Goal: Task Accomplishment & Management: Manage account settings

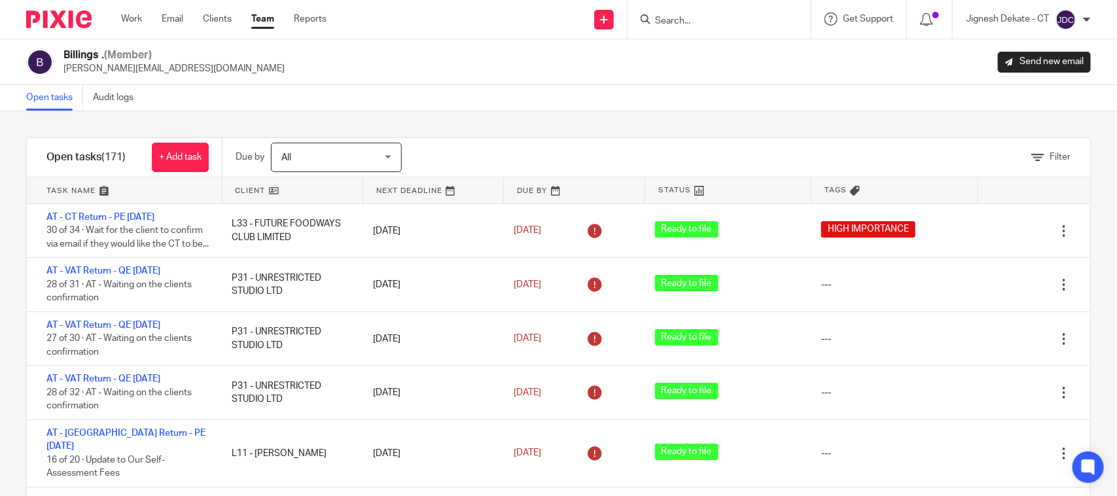
scroll to position [2618, 0]
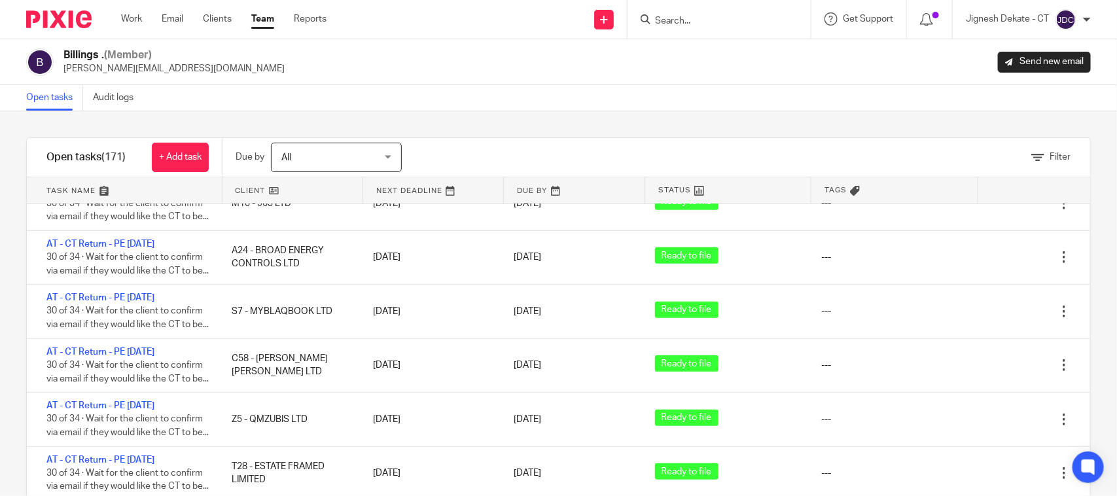
click at [694, 111] on div "Filter tasks Only show tasks matching all of these conditions 1 Client name Is …" at bounding box center [558, 303] width 1117 height 385
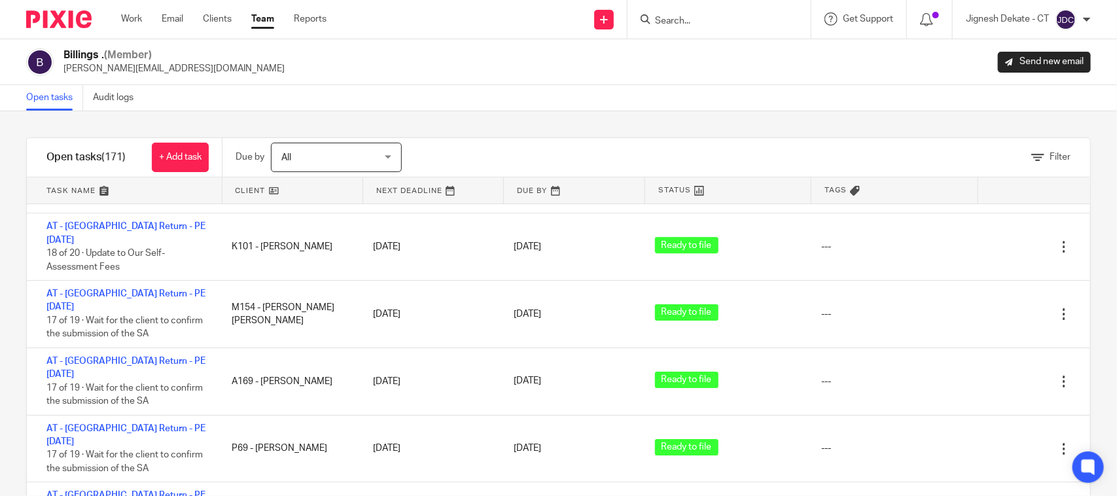
scroll to position [496, 0]
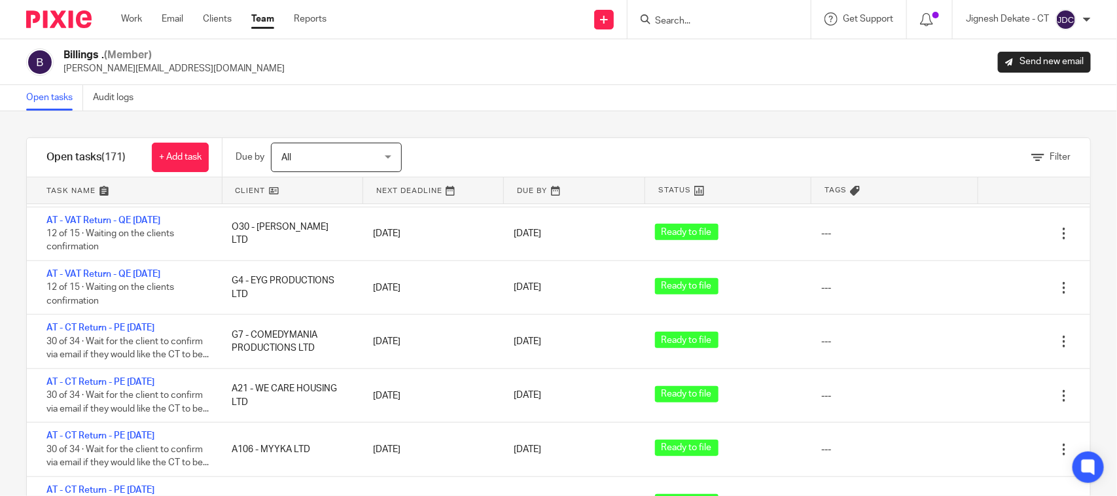
click at [375, 118] on div "Filter tasks Only show tasks matching all of these conditions 1 Client name Is …" at bounding box center [558, 303] width 1117 height 385
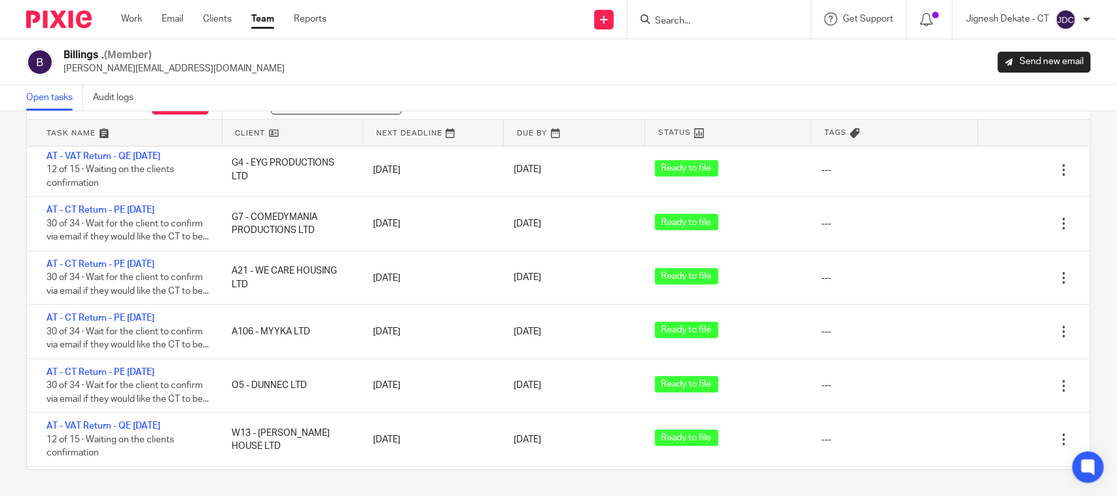
scroll to position [578, 0]
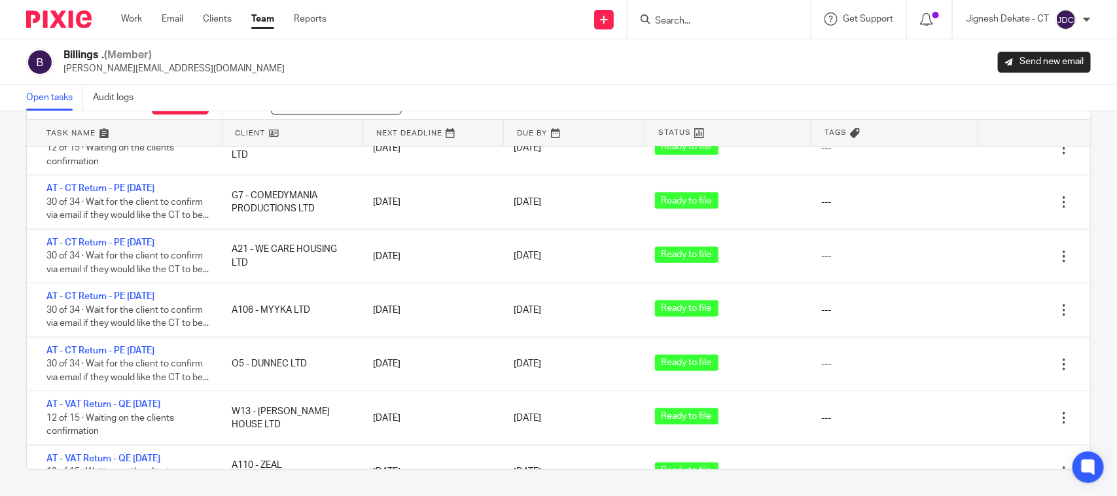
click at [1080, 162] on div "Filter tasks Only show tasks matching all of these conditions 1 Client name Is …" at bounding box center [558, 303] width 1117 height 385
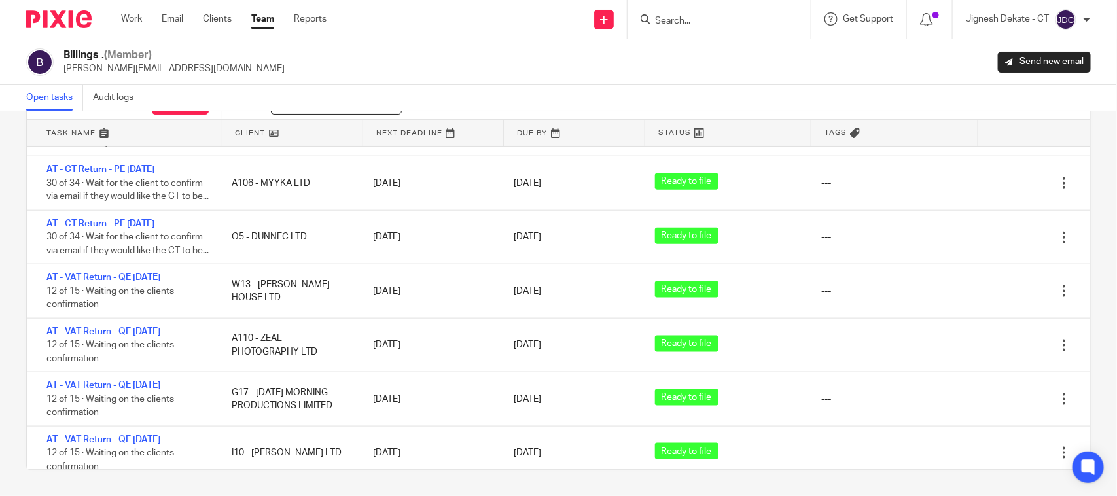
scroll to position [1363, 0]
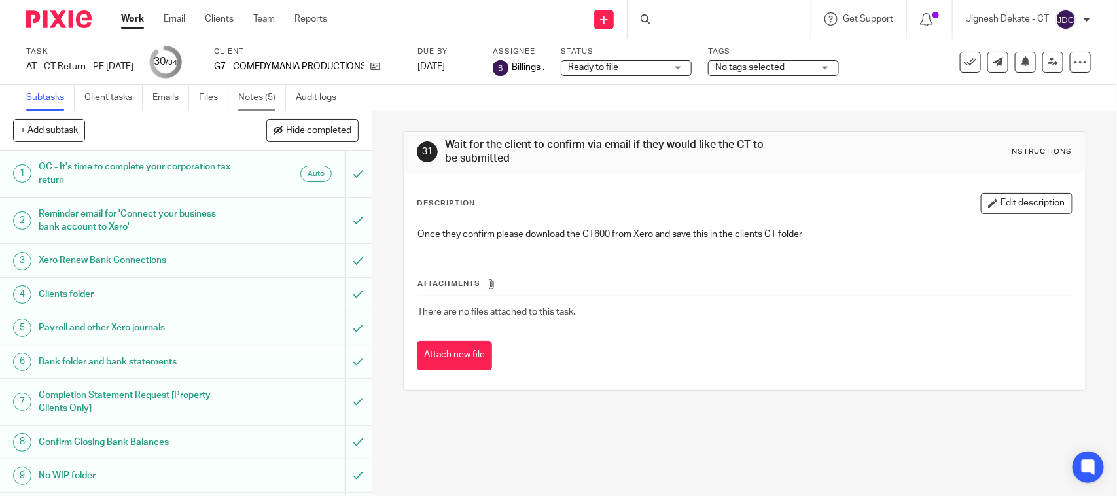
click at [243, 97] on link "Notes (5)" at bounding box center [262, 98] width 48 height 26
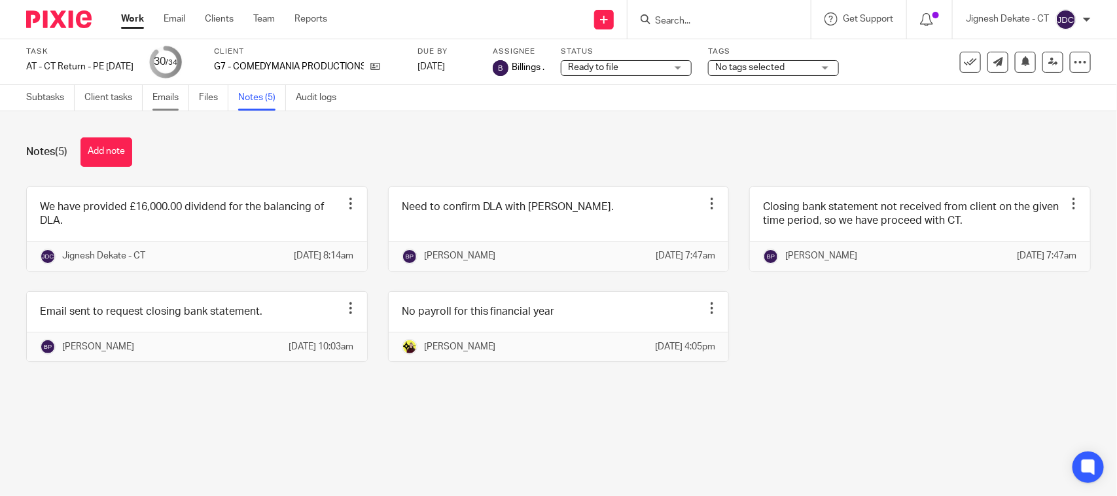
click at [161, 98] on link "Emails" at bounding box center [170, 98] width 37 height 26
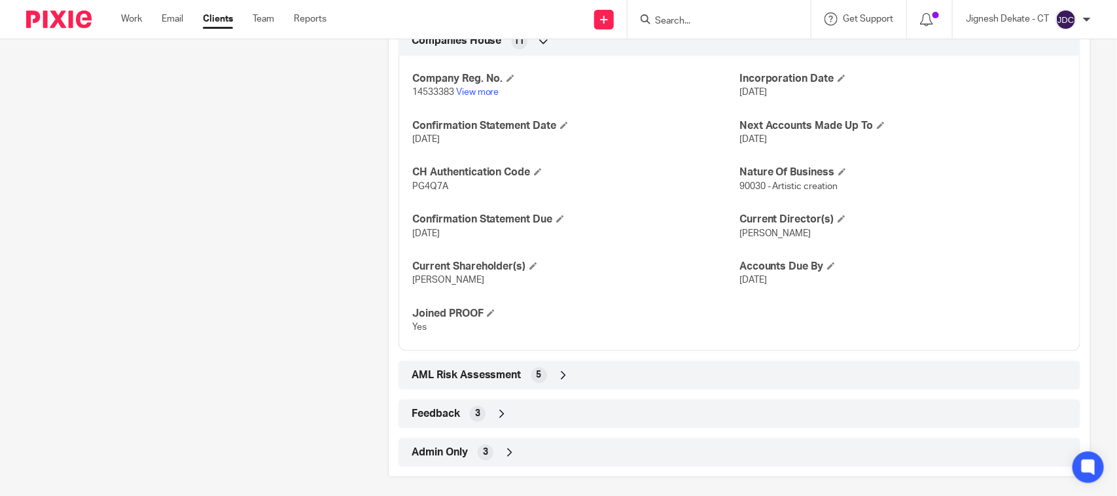
scroll to position [1237, 0]
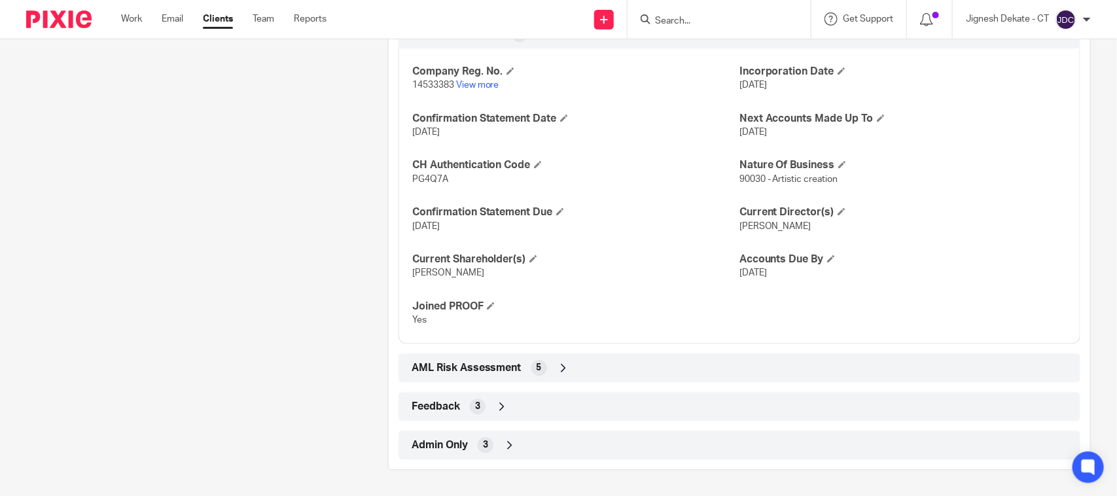
click at [430, 177] on span "PG4Q7A" at bounding box center [430, 179] width 36 height 9
copy span "PG4Q7A"
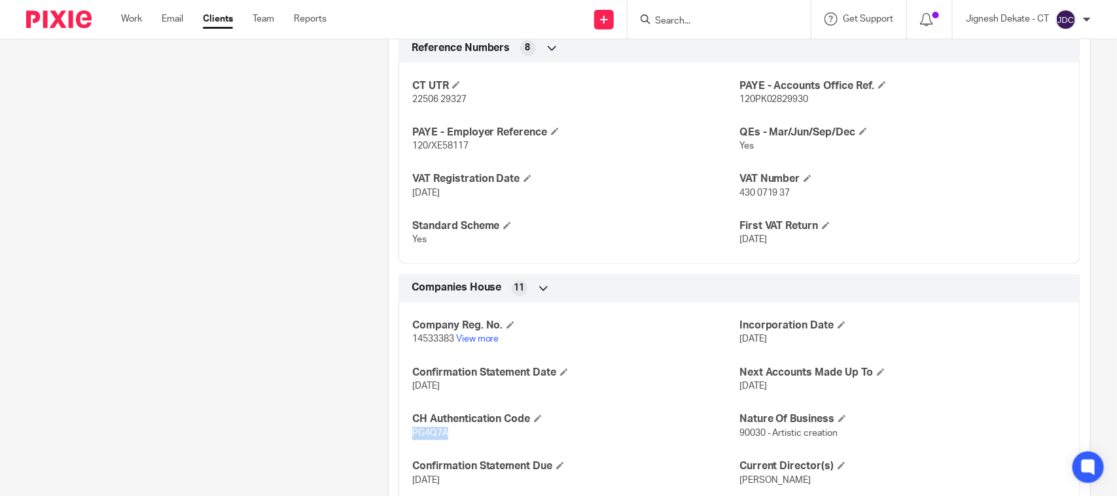
scroll to position [982, 0]
click at [427, 437] on span "PG4Q7A" at bounding box center [430, 432] width 36 height 9
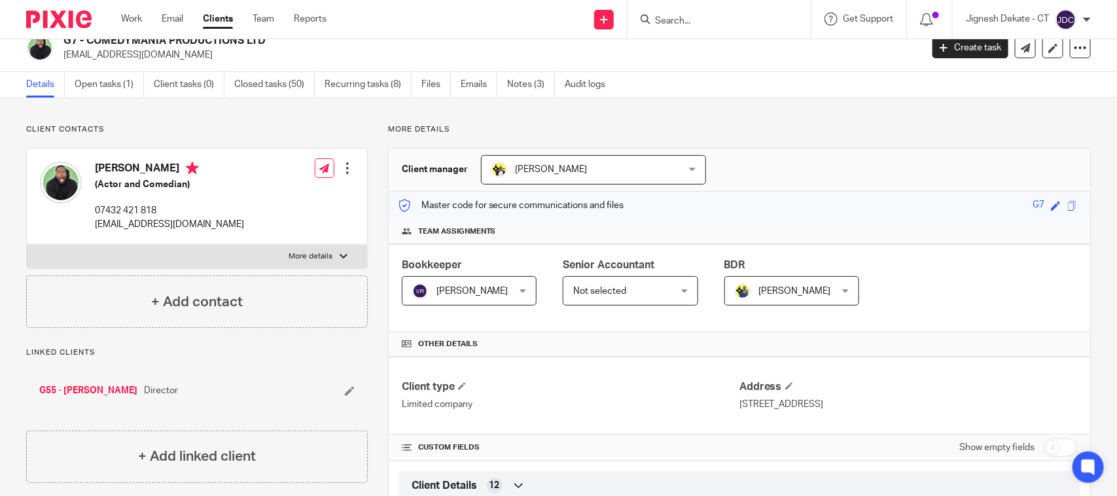
scroll to position [0, 0]
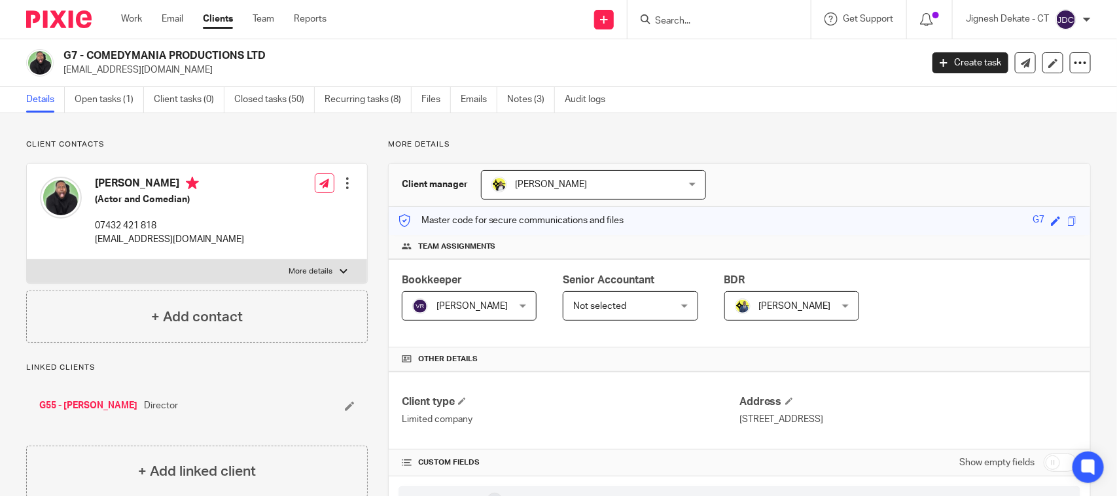
drag, startPoint x: 797, startPoint y: 135, endPoint x: 810, endPoint y: 139, distance: 13.0
drag, startPoint x: 96, startPoint y: 183, endPoint x: 151, endPoint y: 185, distance: 55.0
click at [151, 185] on h4 "Aurie Green" at bounding box center [169, 185] width 149 height 16
copy h4 "Aurie Green"
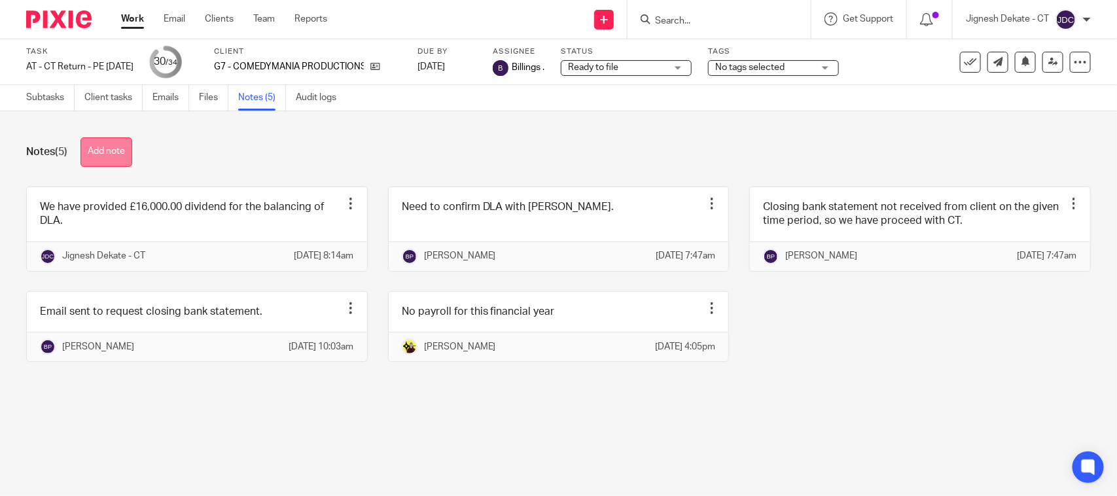
click at [120, 156] on button "Add note" at bounding box center [106, 151] width 52 height 29
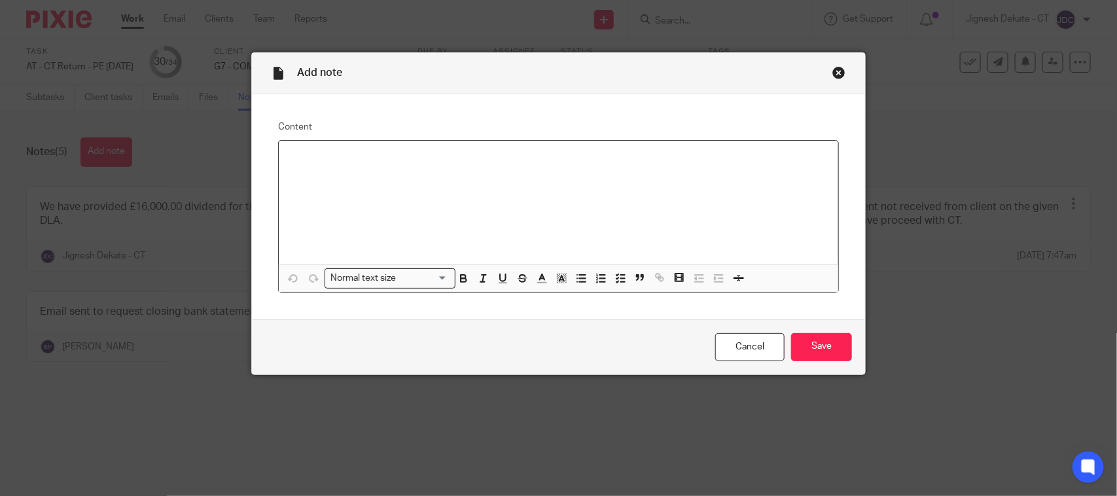
click at [342, 170] on div at bounding box center [559, 203] width 560 height 124
drag, startPoint x: 508, startPoint y: 175, endPoint x: 267, endPoint y: 135, distance: 244.8
click at [267, 135] on div "Content Hello Andrew, I have already completed and sent you on Wednesday. Norma…" at bounding box center [558, 206] width 613 height 225
drag, startPoint x: 365, startPoint y: 200, endPoint x: 426, endPoint y: 190, distance: 62.3
click at [365, 200] on div "Hello Andrew, I have already completed and sent you on Wednesday." at bounding box center [559, 203] width 560 height 124
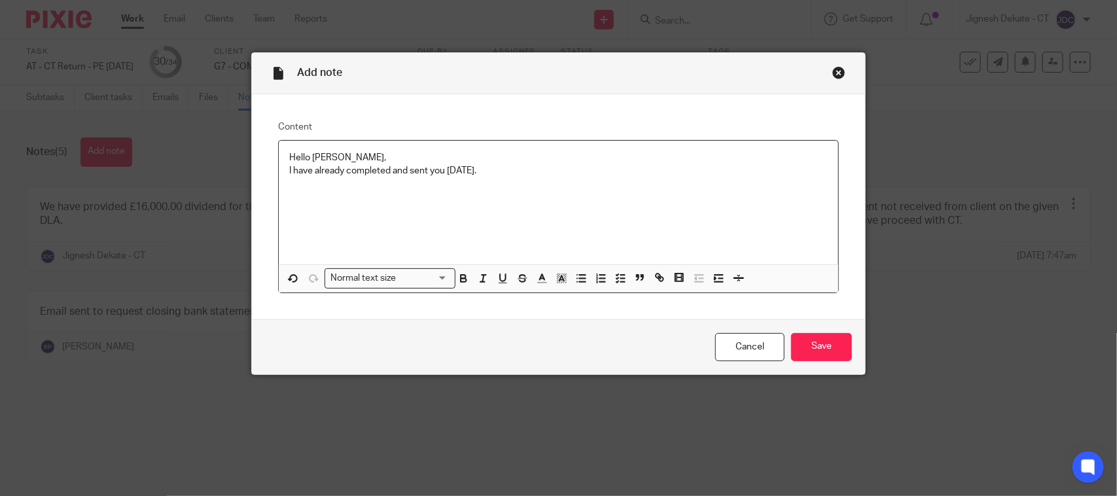
drag, startPoint x: 522, startPoint y: 173, endPoint x: 241, endPoint y: 139, distance: 283.4
click at [241, 139] on div "Add note Content Hello Andrew, I have already completed and sent you on Wednesd…" at bounding box center [558, 248] width 1117 height 496
copy p "Account and CT has been submitted as on 25/09/2025, I have confirm with Carine …"
click at [666, 204] on div "Account and CT has been submitted as on 25/09/2025, I have confirm with Carine …" at bounding box center [559, 203] width 560 height 124
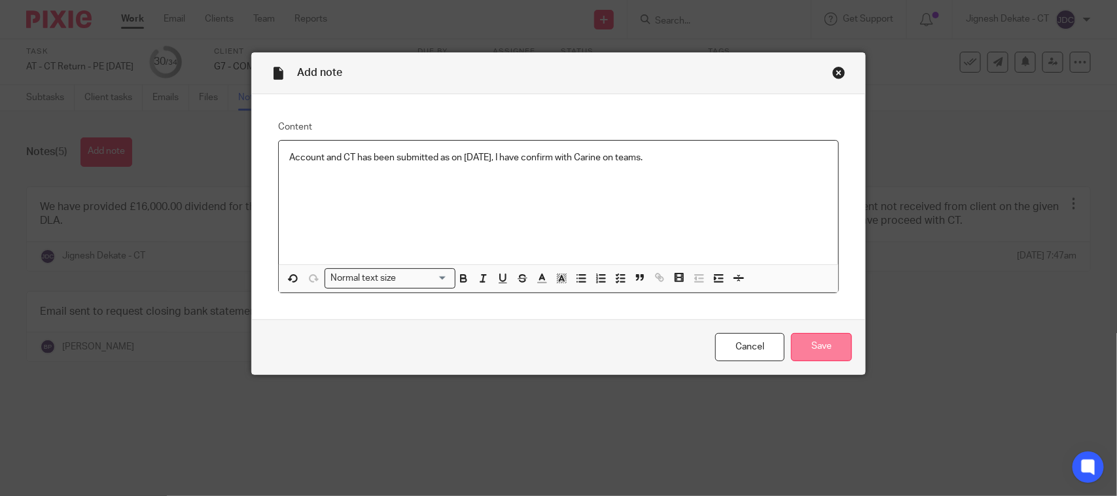
click at [818, 353] on input "Save" at bounding box center [821, 347] width 61 height 28
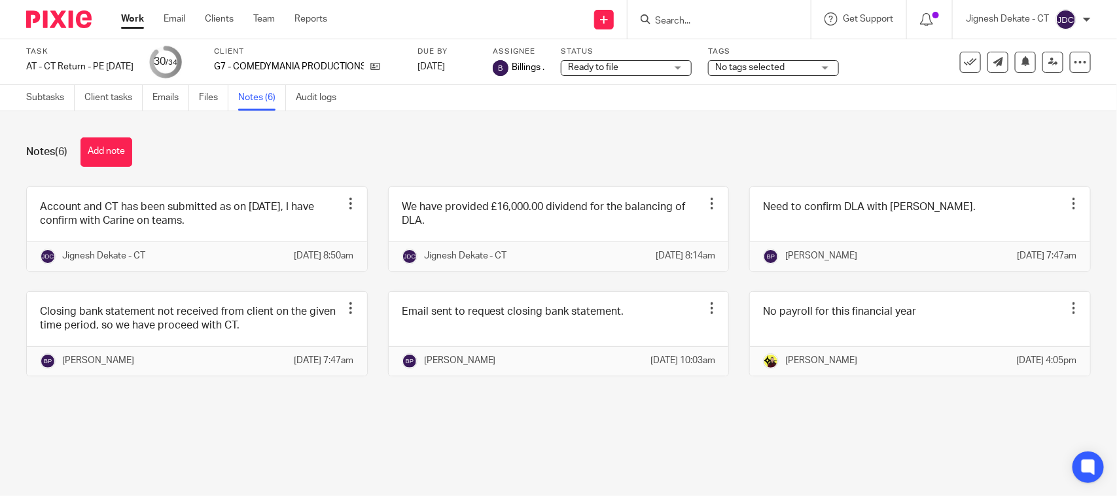
click at [688, 125] on div "Notes (6) Add note Account and CT has been submitted as on [DATE], I have confi…" at bounding box center [558, 266] width 1117 height 311
click at [171, 99] on link "Emails" at bounding box center [170, 98] width 37 height 26
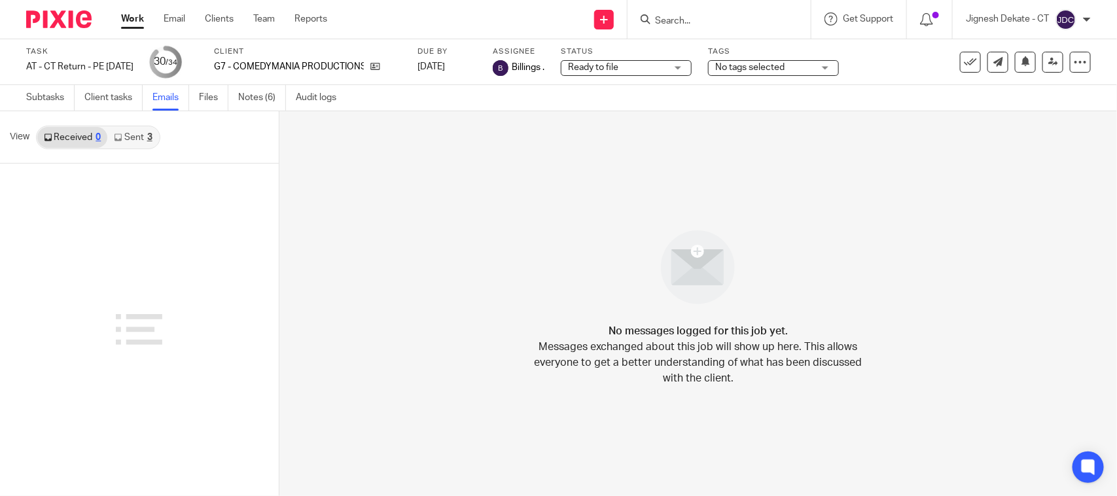
click at [128, 137] on link "Sent 3" at bounding box center [132, 137] width 51 height 21
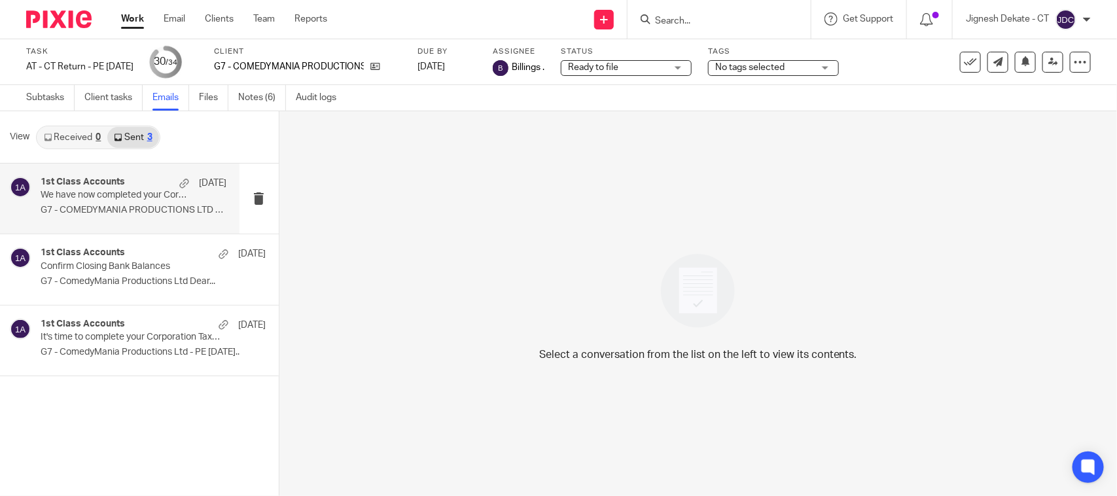
click at [113, 202] on div "1st Class Accounts [DATE] We have now completed your Corporation Tax Return - P…" at bounding box center [134, 199] width 186 height 44
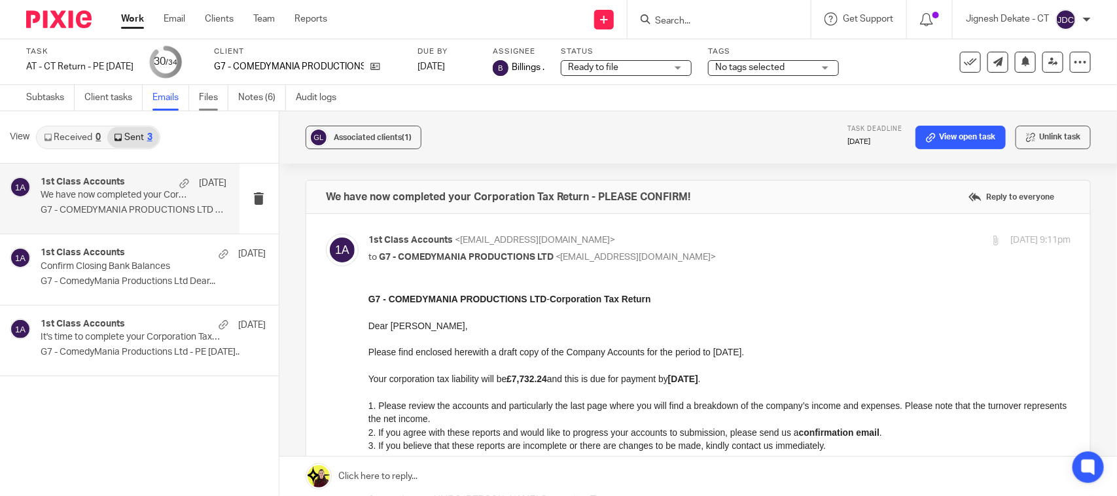
click at [210, 99] on link "Files" at bounding box center [213, 98] width 29 height 26
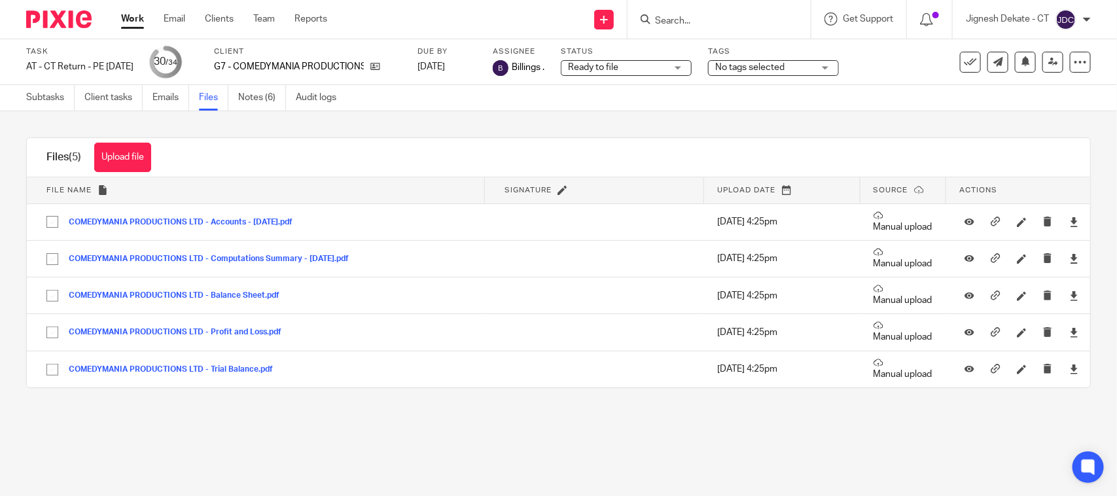
click at [76, 147] on div "Files (5) Upload file Download selected Delete selected" at bounding box center [99, 157] width 144 height 39
click at [109, 151] on button "Upload file" at bounding box center [122, 157] width 57 height 29
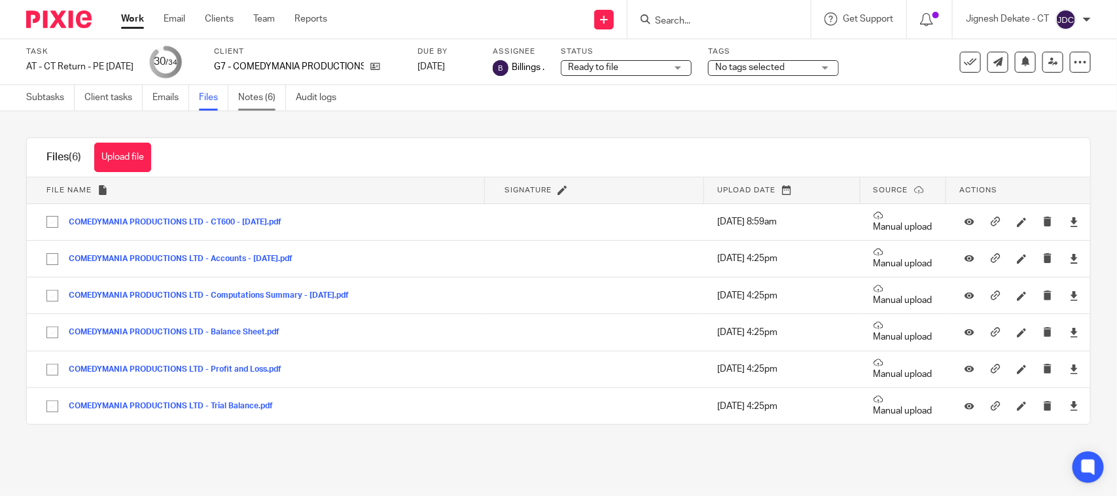
click at [270, 96] on link "Notes (6)" at bounding box center [262, 98] width 48 height 26
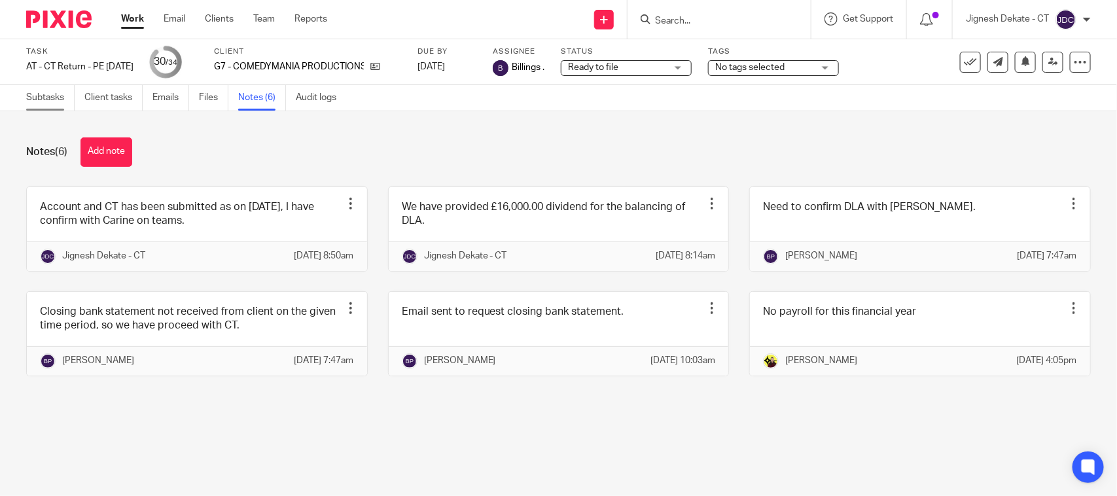
click at [37, 94] on link "Subtasks" at bounding box center [50, 98] width 48 height 26
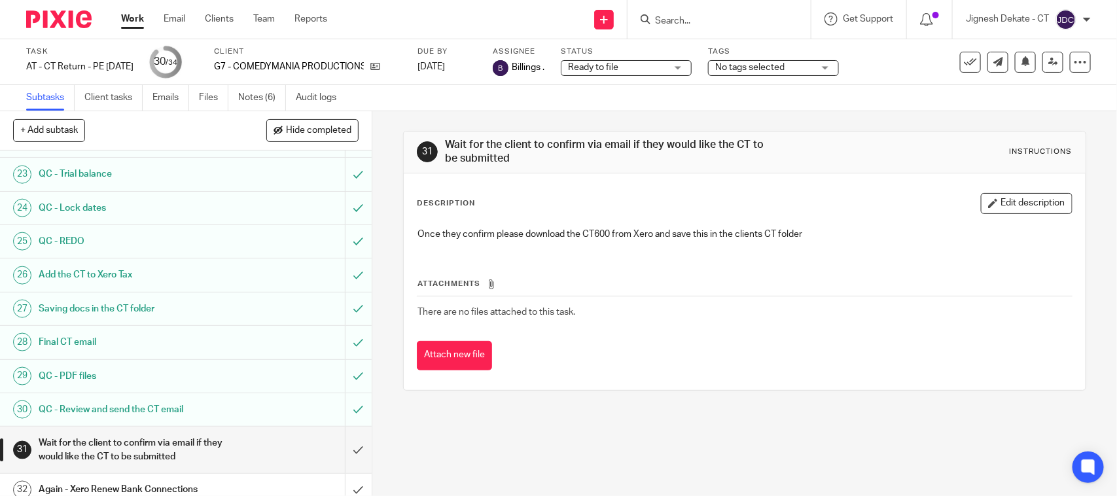
scroll to position [882, 0]
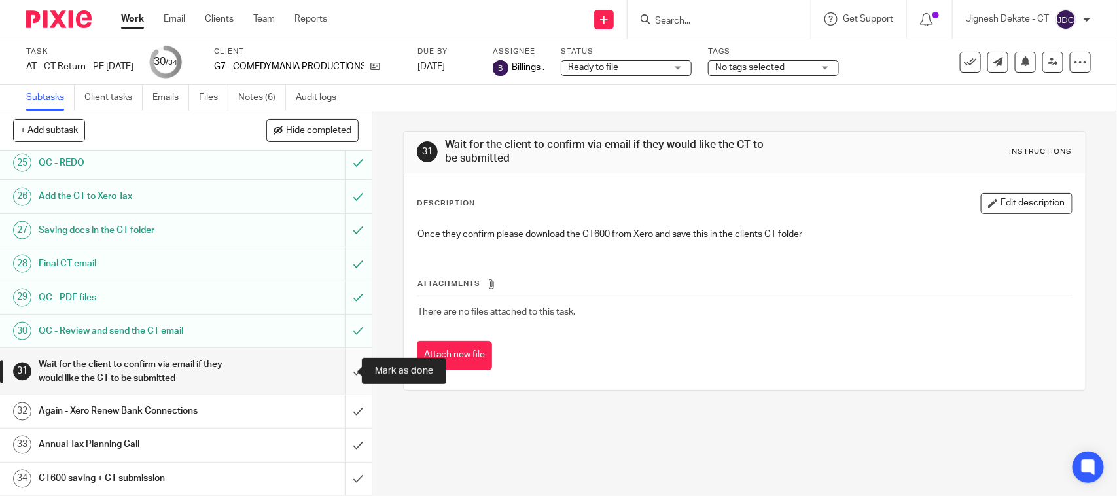
click at [344, 375] on input "submit" at bounding box center [186, 371] width 372 height 46
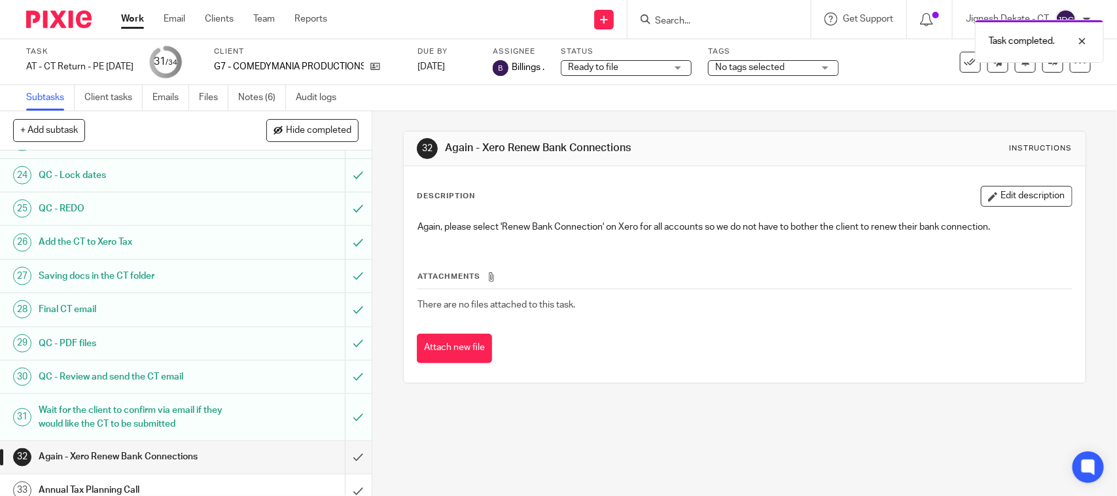
scroll to position [882, 0]
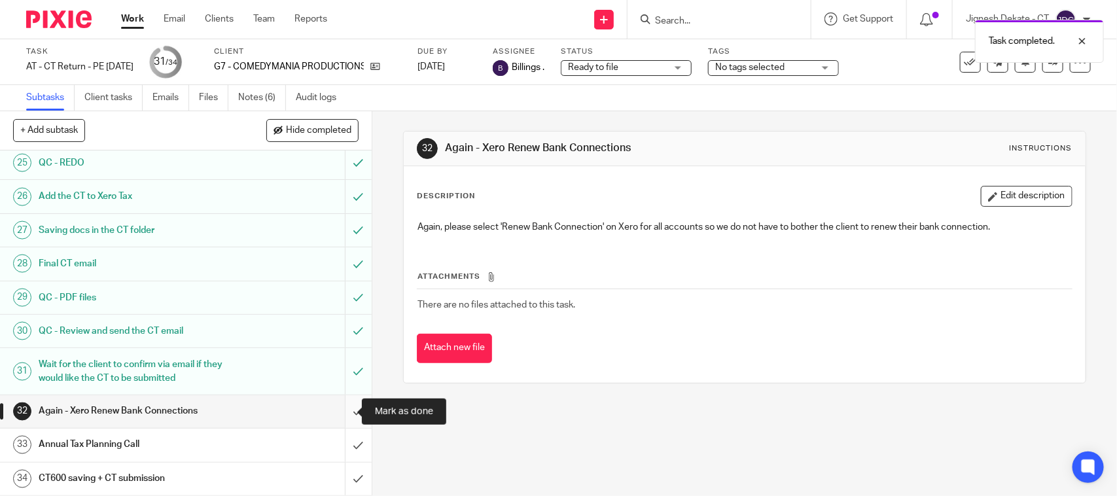
click at [339, 412] on input "submit" at bounding box center [186, 411] width 372 height 33
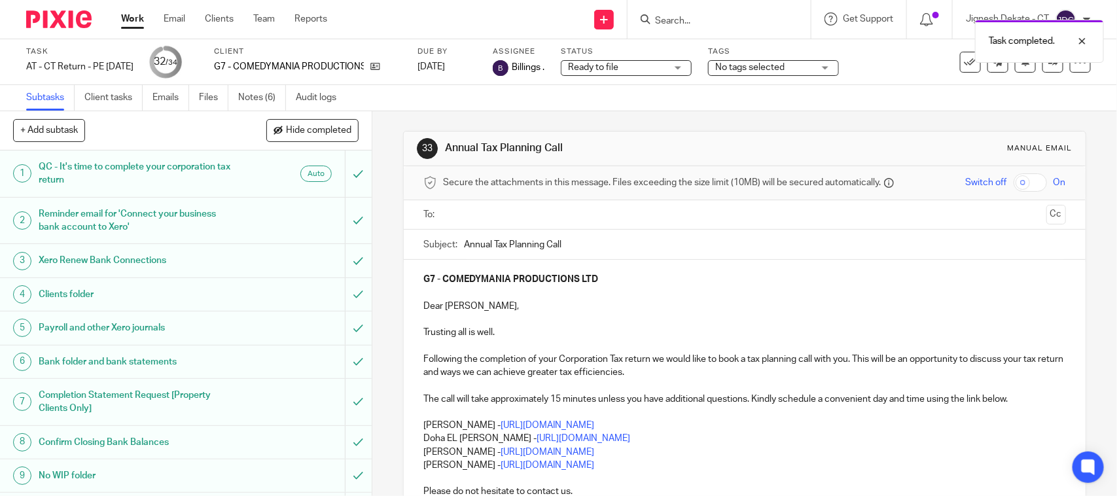
click at [648, 473] on p at bounding box center [744, 478] width 642 height 13
drag, startPoint x: 656, startPoint y: 467, endPoint x: 410, endPoint y: 440, distance: 247.5
click at [410, 440] on div "G7 - COMEDYMANIA PRODUCTIONS LTD Dear Aurie, Trusting all is well. Following th…" at bounding box center [744, 411] width 681 height 302
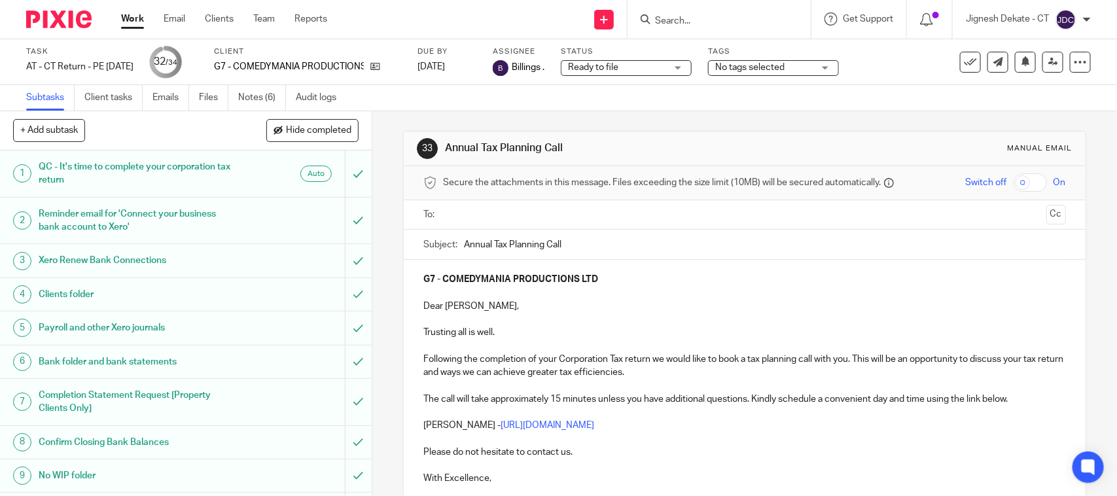
click at [479, 213] on input "text" at bounding box center [744, 214] width 593 height 15
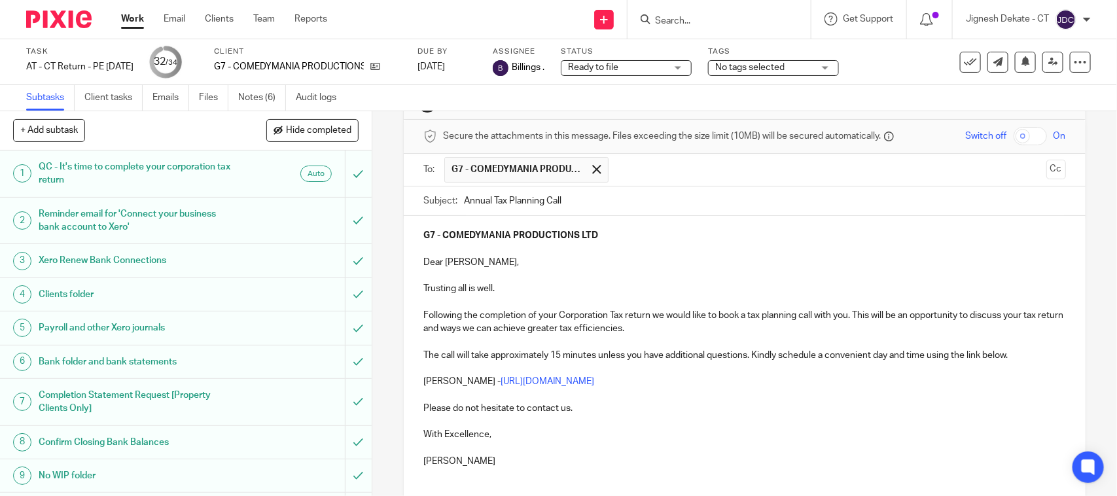
scroll to position [148, 0]
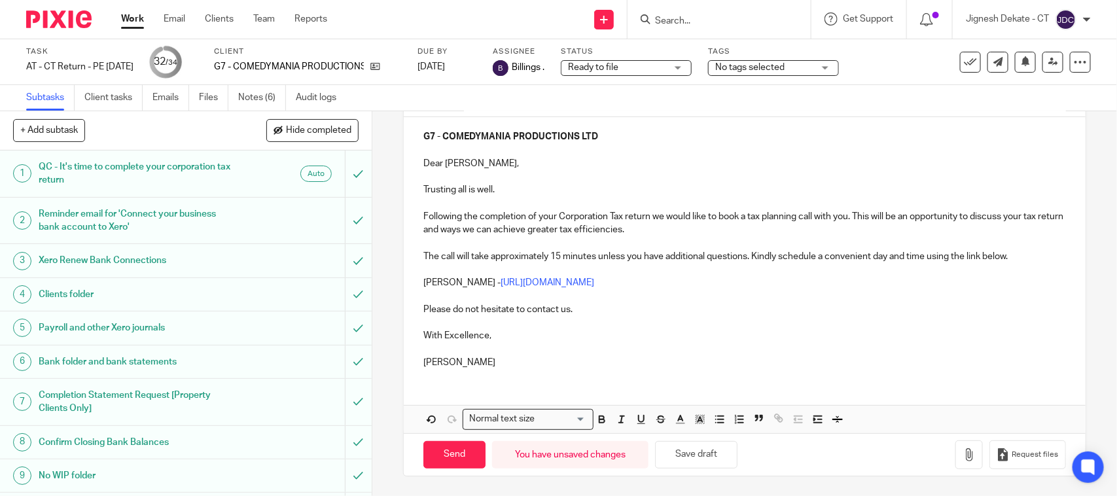
click at [717, 277] on p "[PERSON_NAME] - [URL][DOMAIN_NAME]" at bounding box center [744, 282] width 642 height 13
click at [446, 452] on input "Send" at bounding box center [454, 455] width 62 height 28
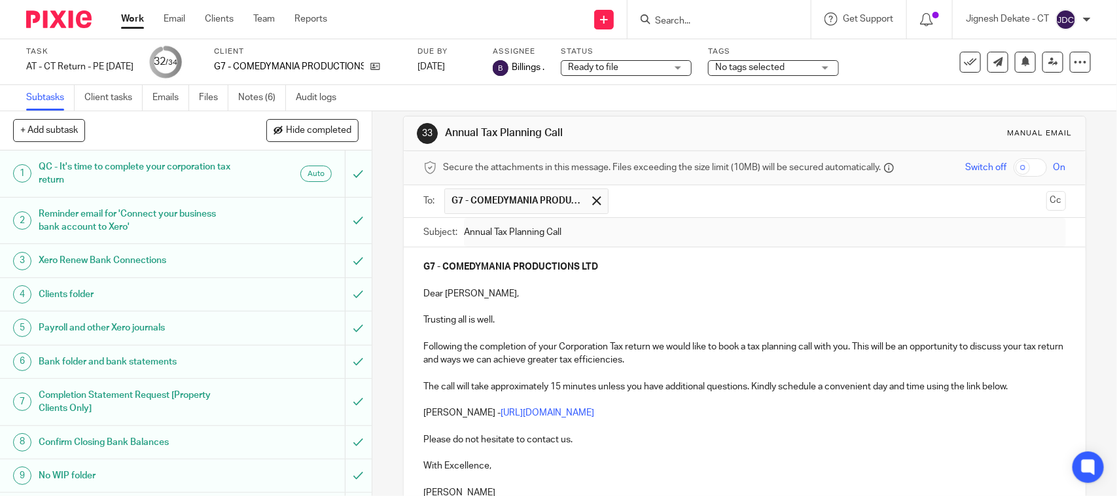
scroll to position [0, 0]
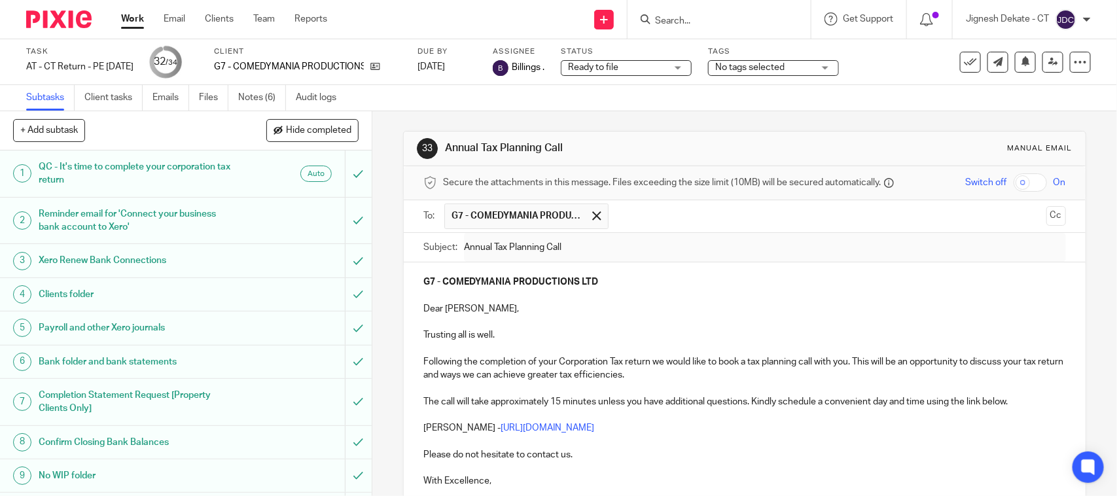
type input "Sent"
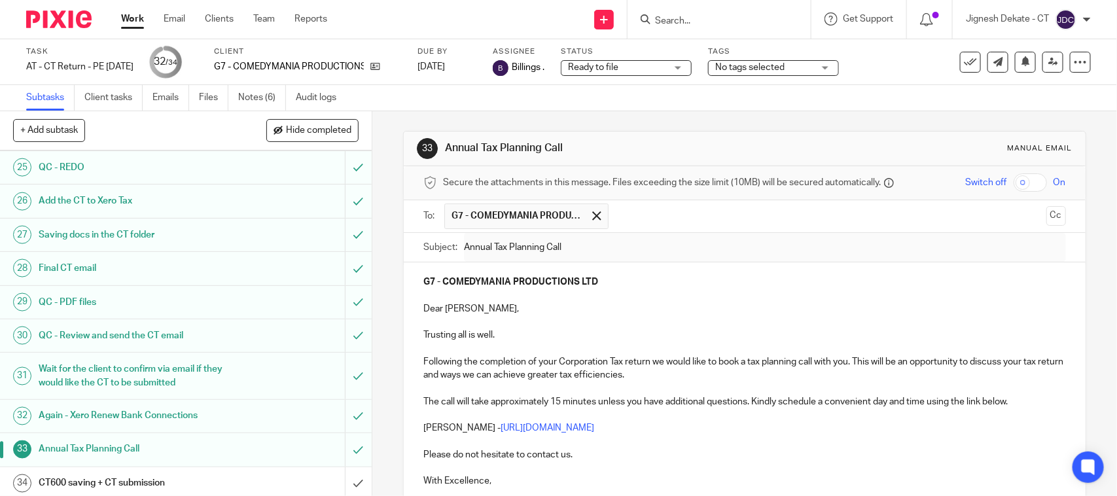
scroll to position [882, 0]
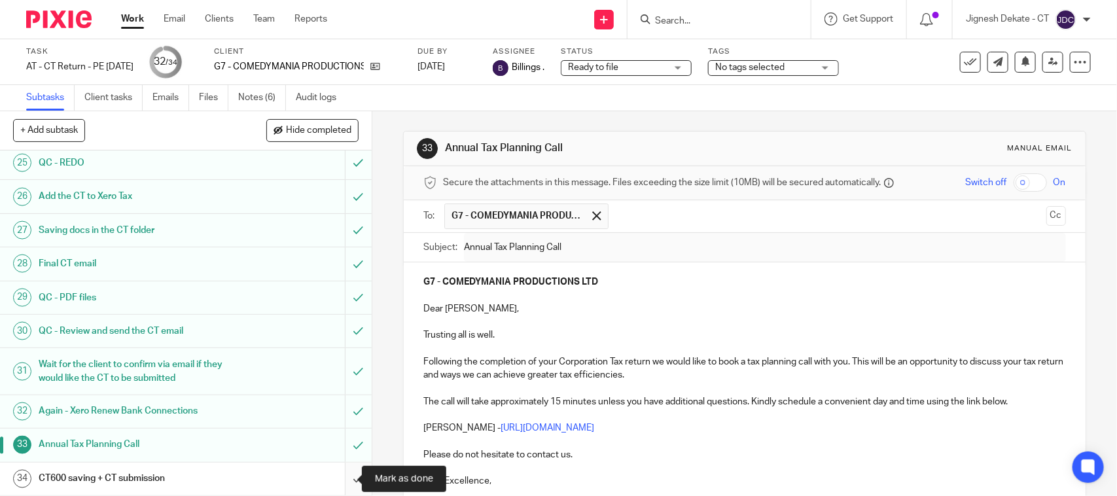
click at [340, 478] on input "submit" at bounding box center [186, 479] width 372 height 33
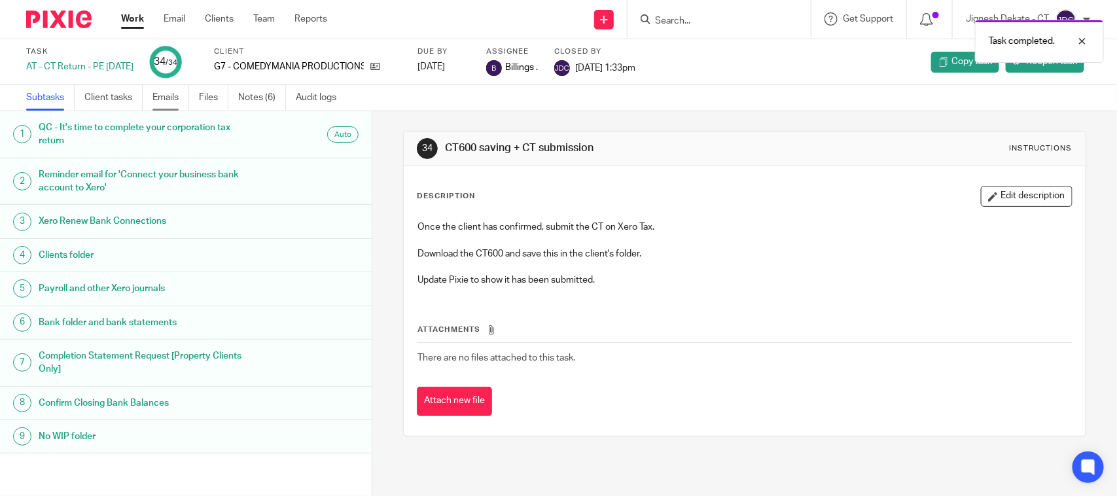
click at [188, 99] on link "Emails" at bounding box center [170, 98] width 37 height 26
click at [200, 98] on link "Files" at bounding box center [213, 98] width 29 height 26
click at [205, 99] on link "Files" at bounding box center [213, 98] width 29 height 26
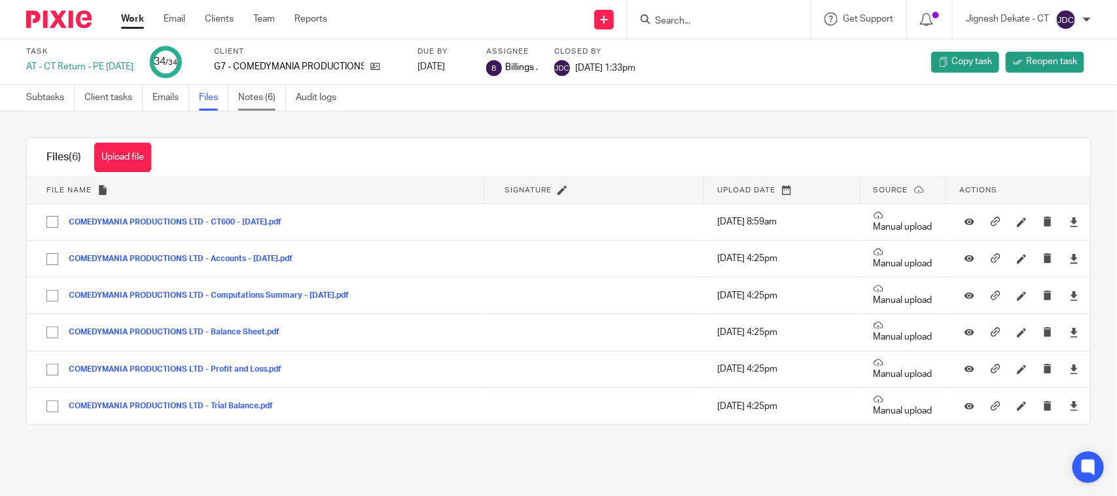
click at [278, 99] on link "Notes (6)" at bounding box center [262, 98] width 48 height 26
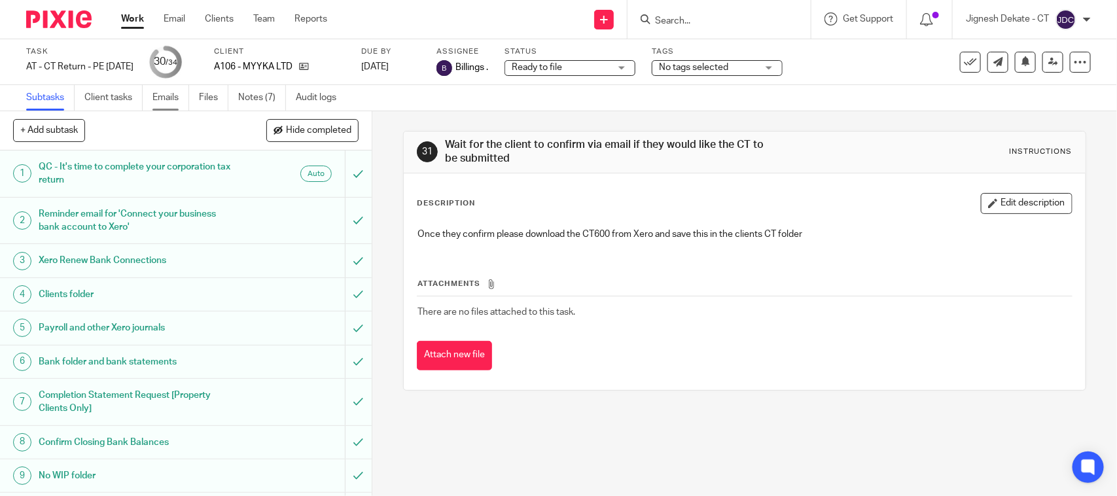
click at [175, 97] on link "Emails" at bounding box center [170, 98] width 37 height 26
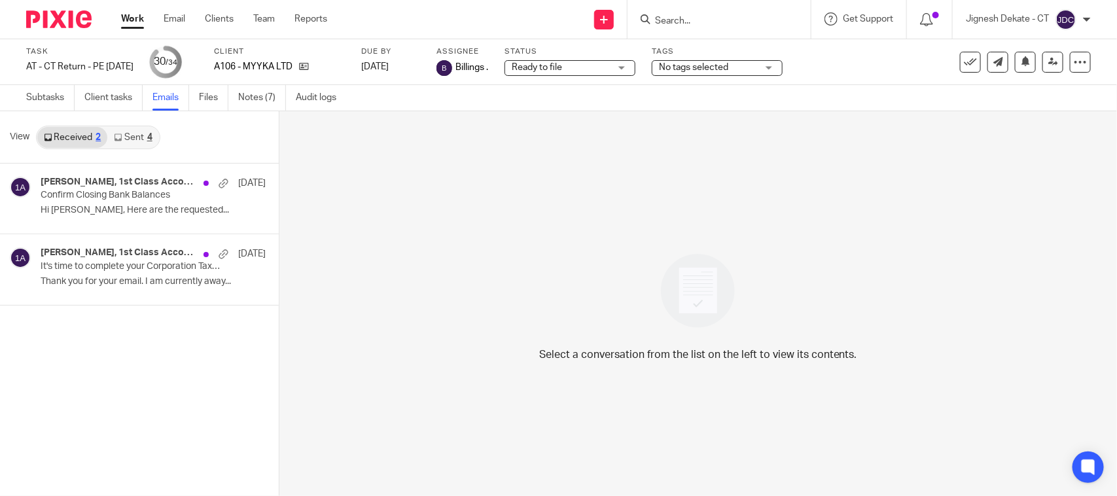
click at [144, 134] on link "Sent 4" at bounding box center [132, 137] width 51 height 21
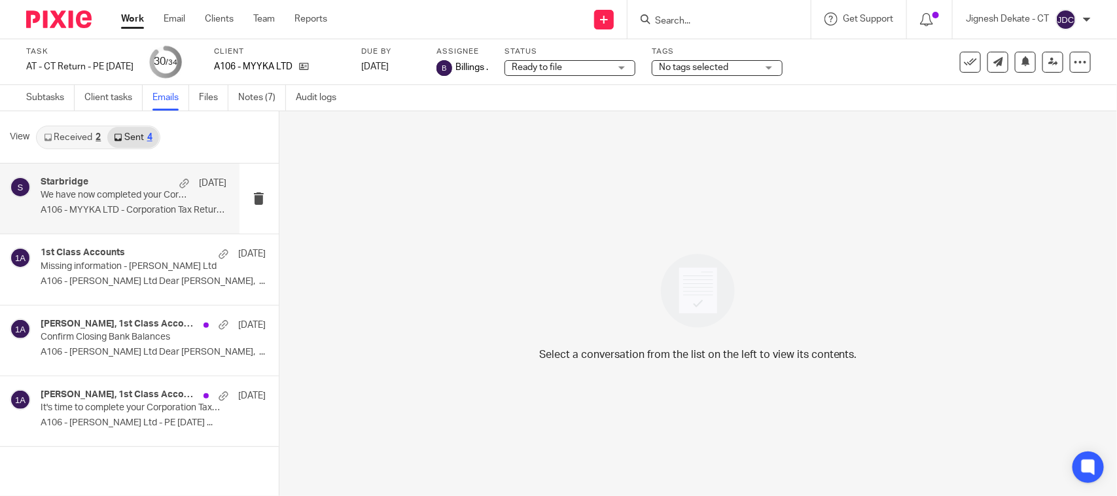
click at [128, 217] on div "Starbridge 5 Jun We have now completed your Corporation Tax Return - PLEASE CON…" at bounding box center [134, 199] width 186 height 44
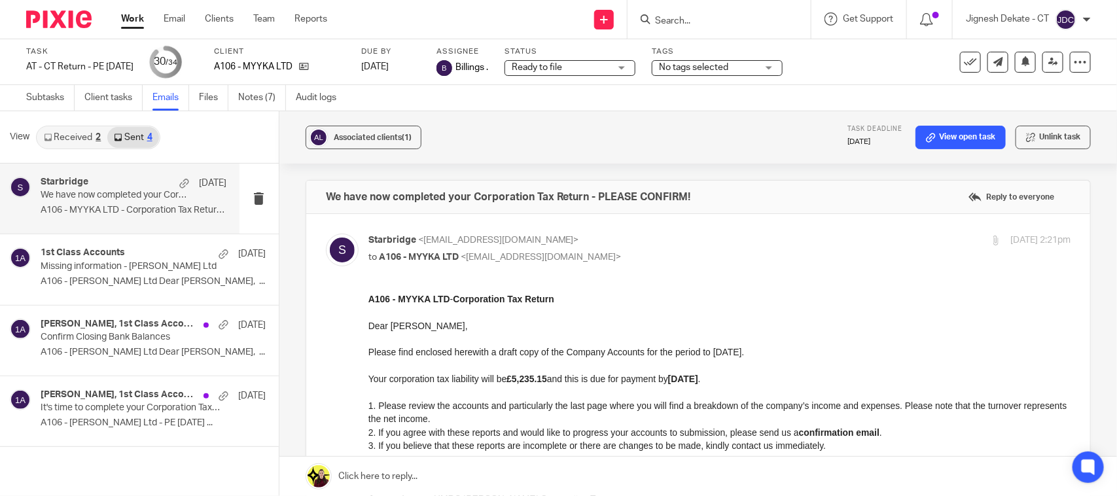
click at [518, 406] on p "1. Please review the accounts and particularly the last page where you will fin…" at bounding box center [719, 412] width 702 height 27
click at [210, 99] on link "Files" at bounding box center [213, 98] width 29 height 26
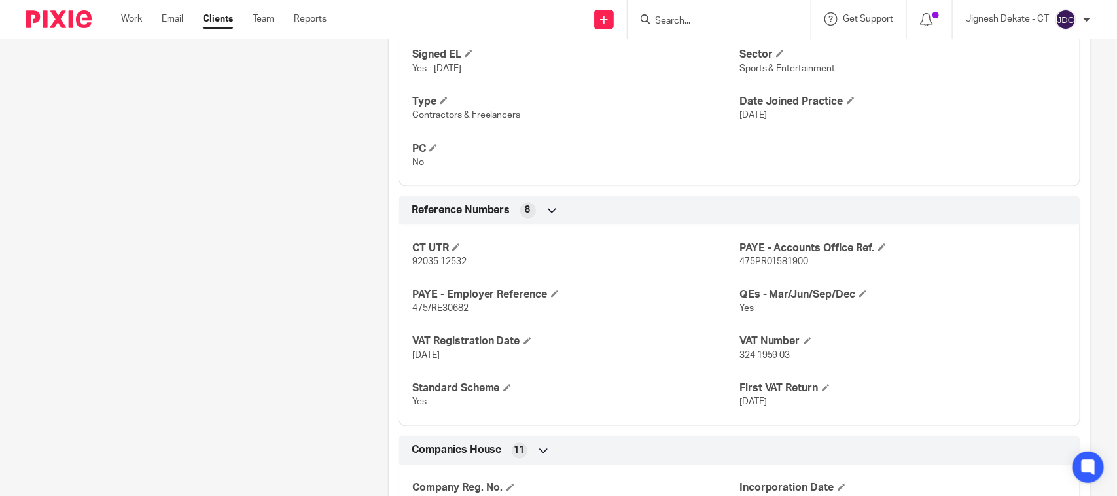
scroll to position [1063, 0]
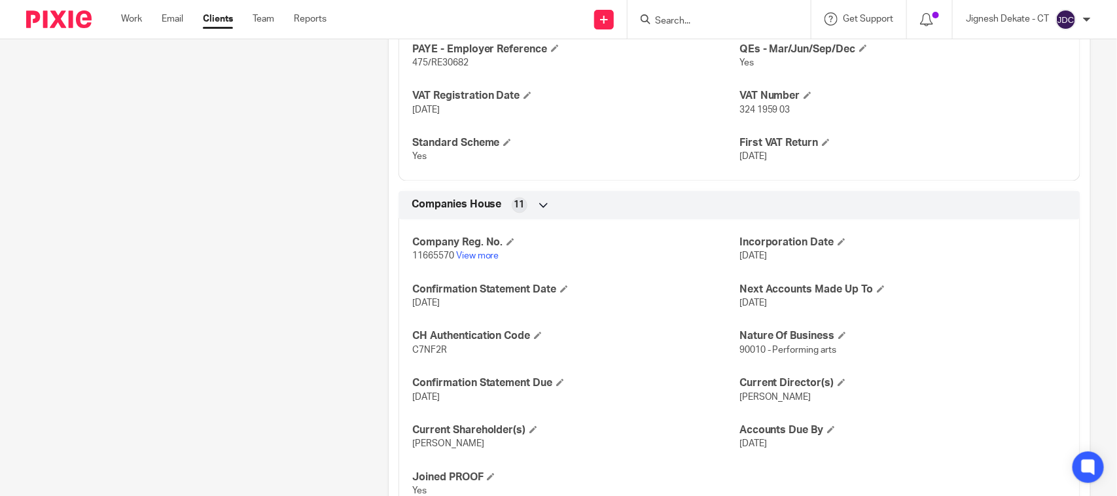
click at [425, 353] on span "C7NF2R" at bounding box center [429, 350] width 35 height 9
copy span "C7NF2R"
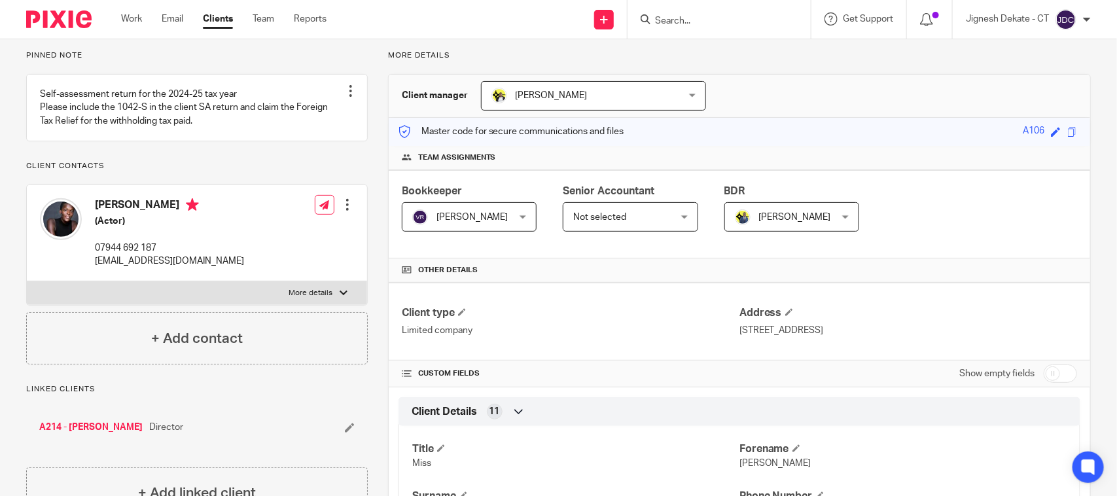
scroll to position [0, 0]
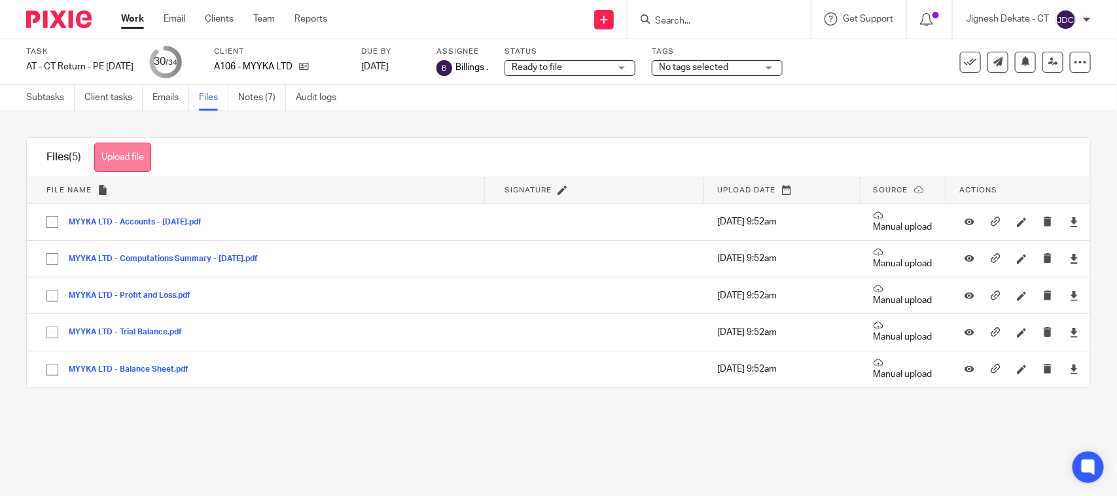
click at [113, 158] on button "Upload file" at bounding box center [122, 157] width 57 height 29
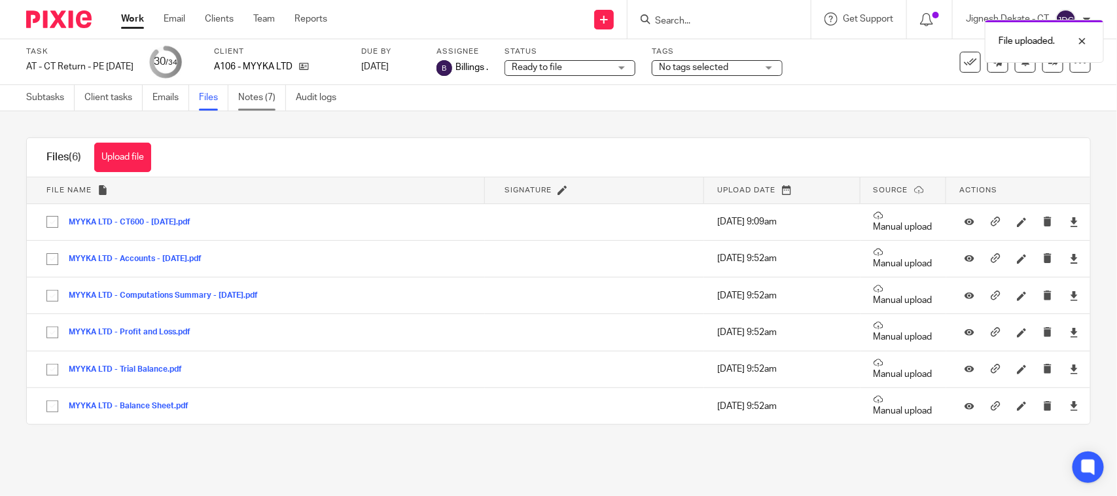
click at [262, 96] on link "Notes (7)" at bounding box center [262, 98] width 48 height 26
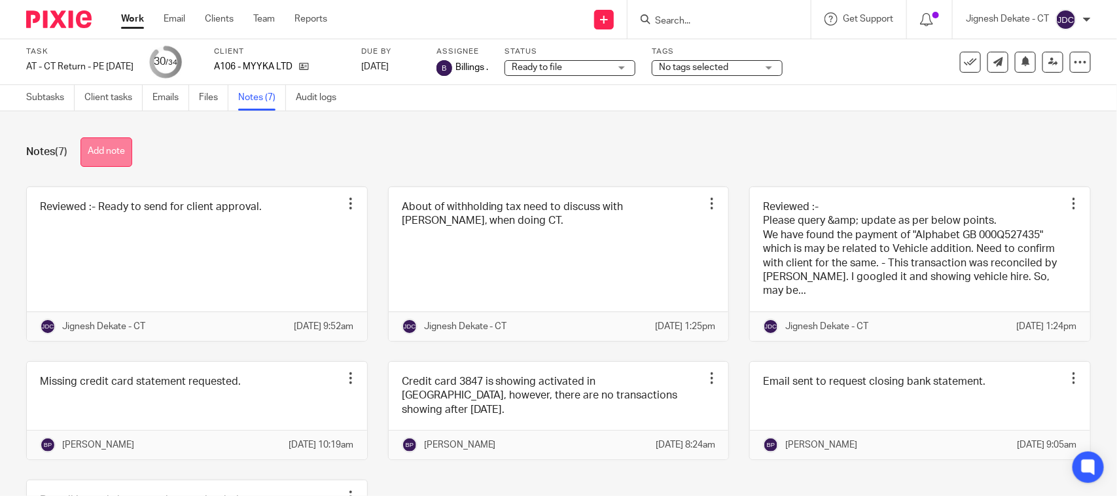
click at [130, 145] on button "Add note" at bounding box center [106, 151] width 52 height 29
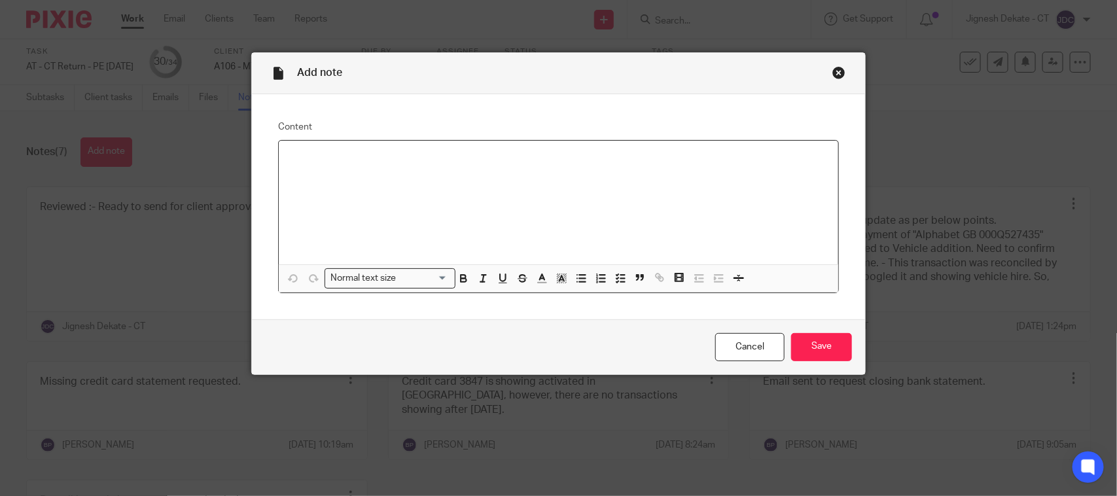
click at [357, 181] on div at bounding box center [559, 203] width 560 height 124
click at [813, 346] on input "Save" at bounding box center [821, 347] width 61 height 28
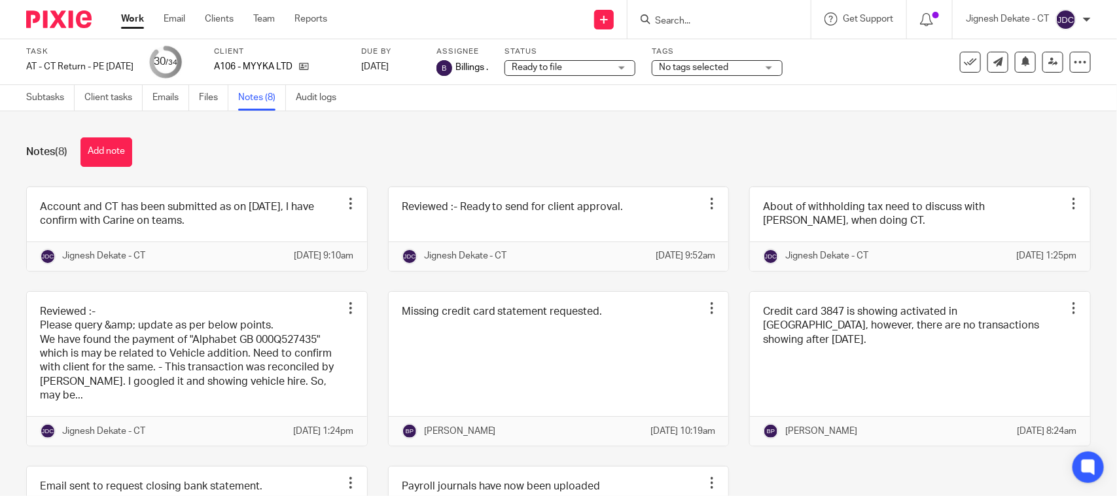
click at [37, 84] on div "Task AT - [GEOGRAPHIC_DATA] Return - PE [DATE] Save AT - [GEOGRAPHIC_DATA] Retu…" at bounding box center [558, 62] width 1117 height 46
click at [37, 96] on link "Subtasks" at bounding box center [50, 98] width 48 height 26
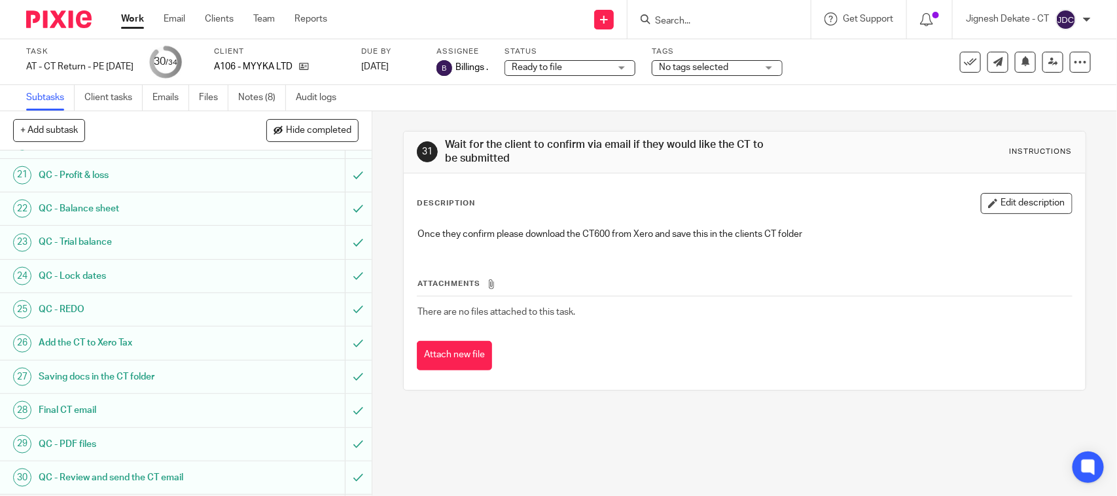
scroll to position [882, 0]
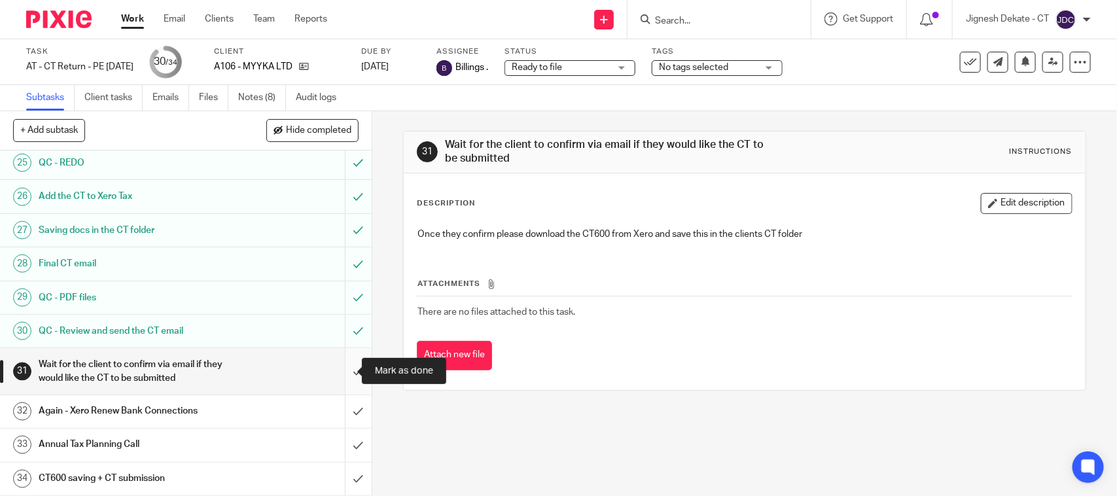
click at [342, 368] on input "submit" at bounding box center [186, 371] width 372 height 46
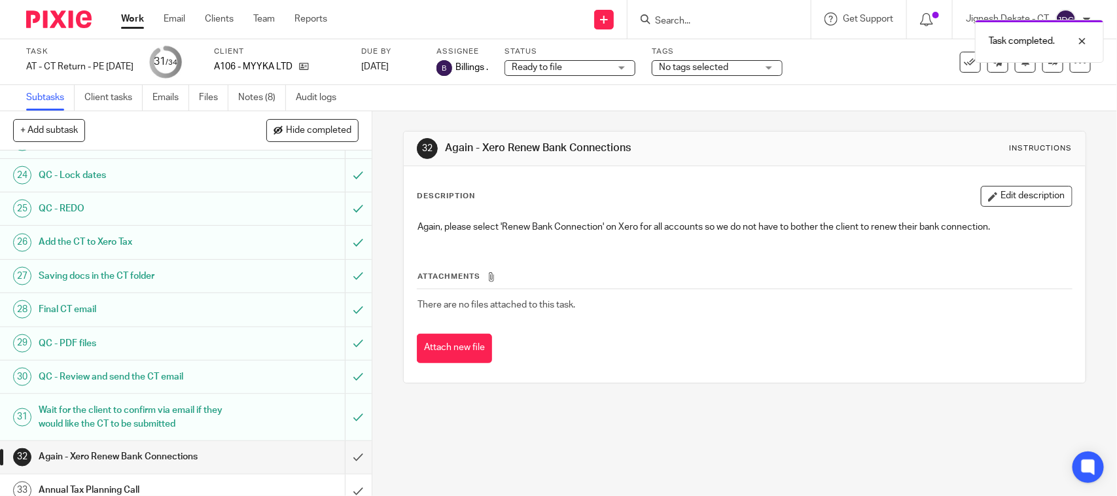
scroll to position [882, 0]
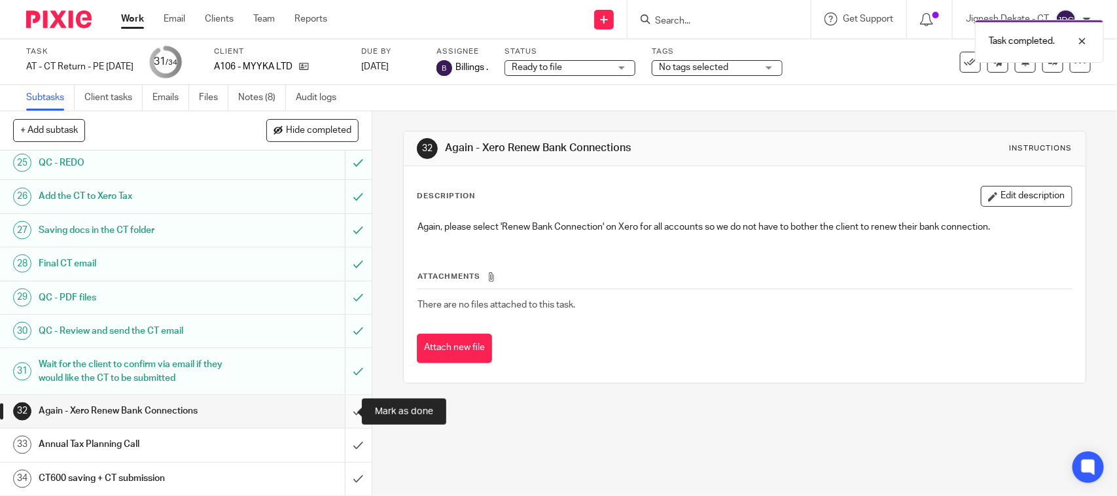
click at [337, 407] on input "submit" at bounding box center [186, 411] width 372 height 33
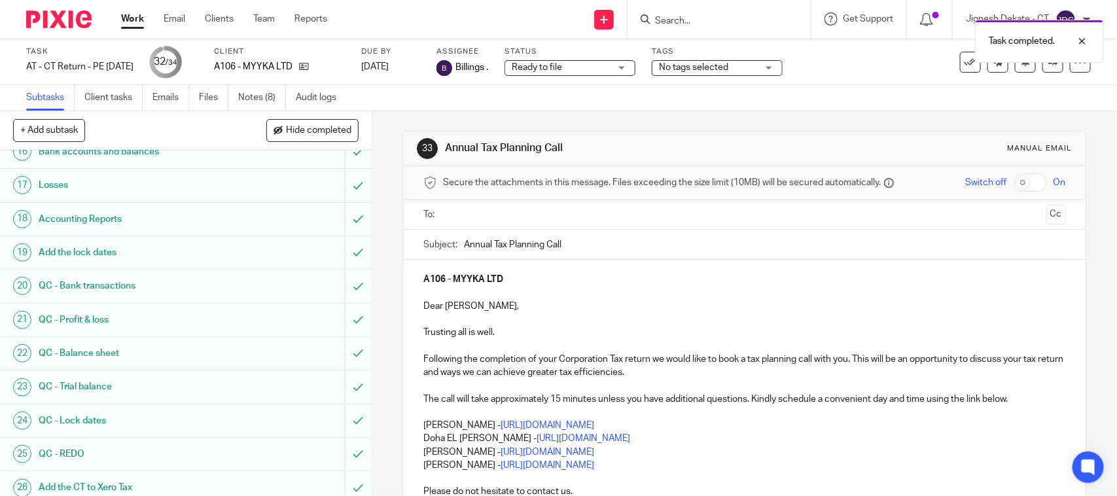
scroll to position [184, 0]
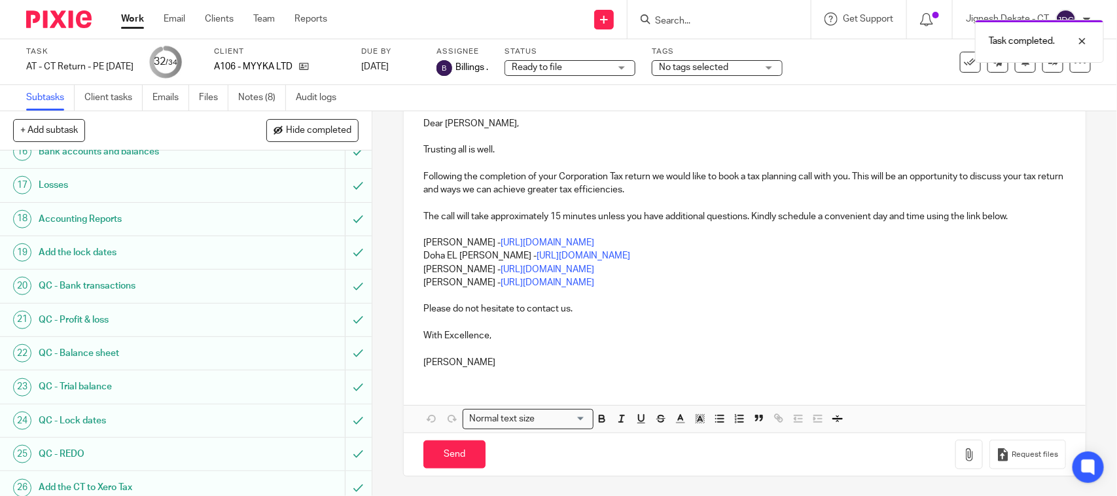
click at [668, 289] on p at bounding box center [744, 295] width 642 height 13
click at [654, 285] on p "Bobo Lee - https://calendly.com/meetwithbobolee/call" at bounding box center [744, 282] width 642 height 13
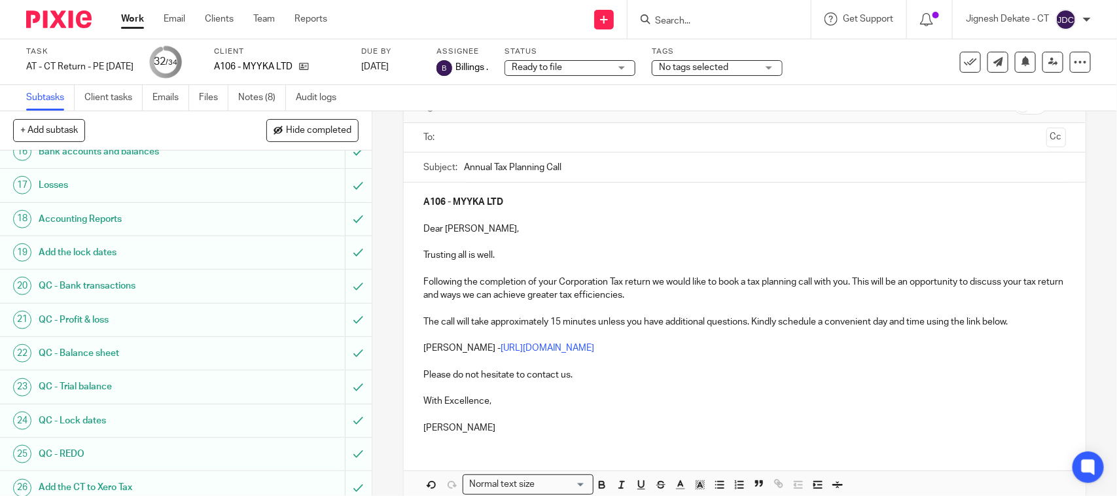
scroll to position [0, 0]
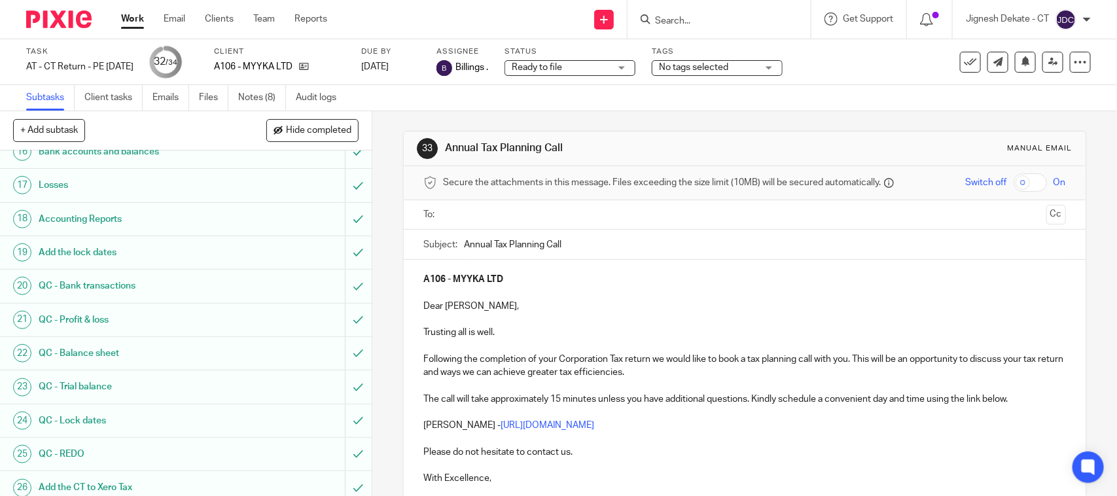
click at [469, 208] on input "text" at bounding box center [744, 214] width 593 height 15
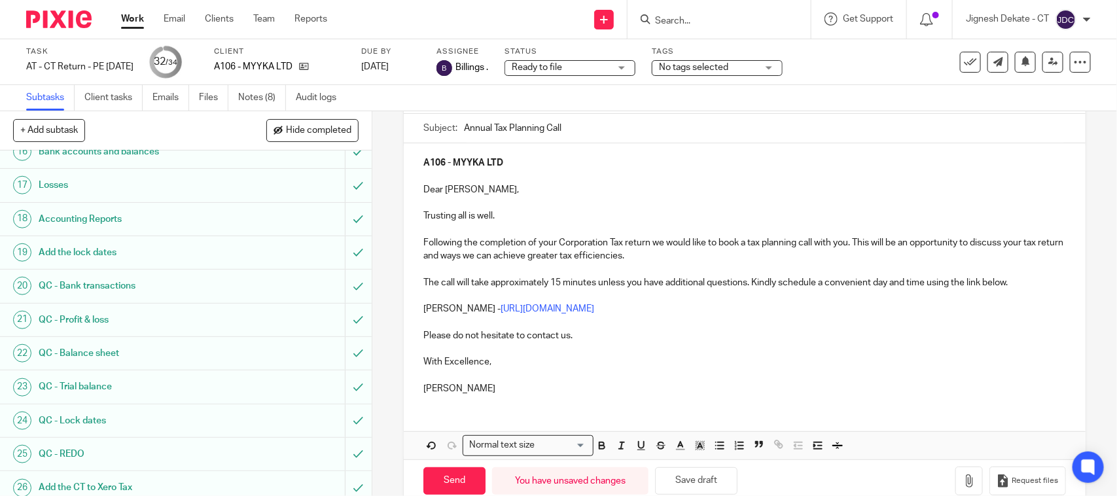
scroll to position [148, 0]
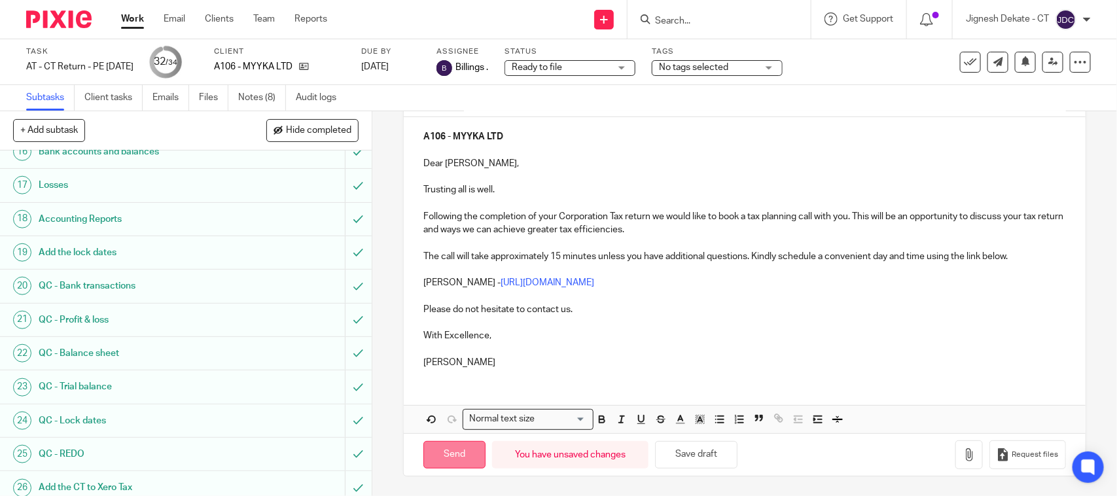
click at [446, 450] on input "Send" at bounding box center [454, 455] width 62 height 28
type input "Sent"
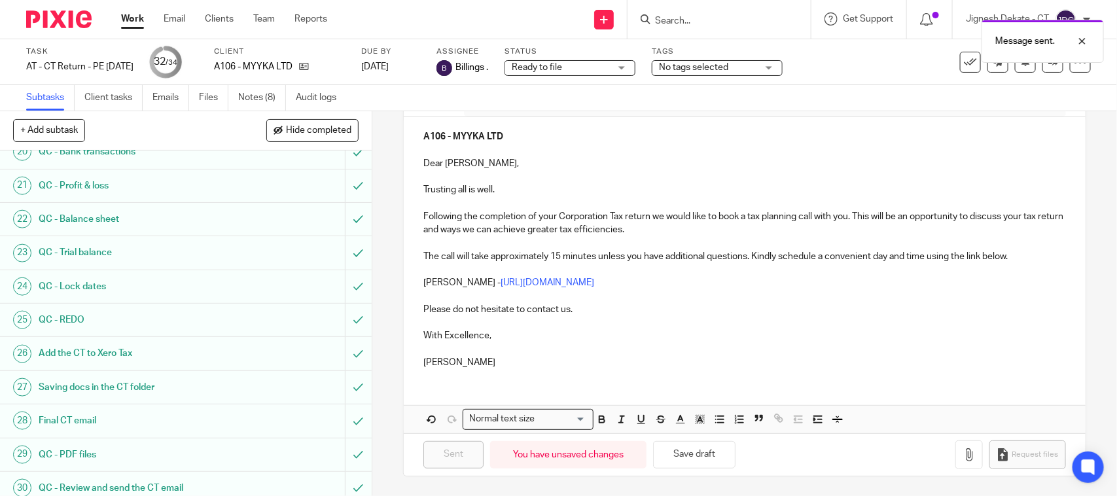
scroll to position [882, 0]
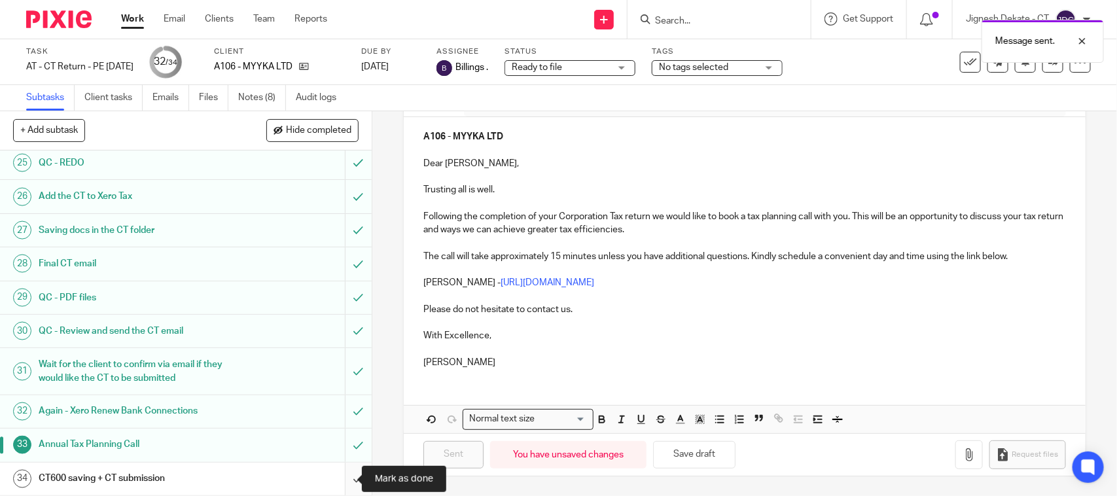
click at [342, 473] on input "submit" at bounding box center [186, 479] width 372 height 33
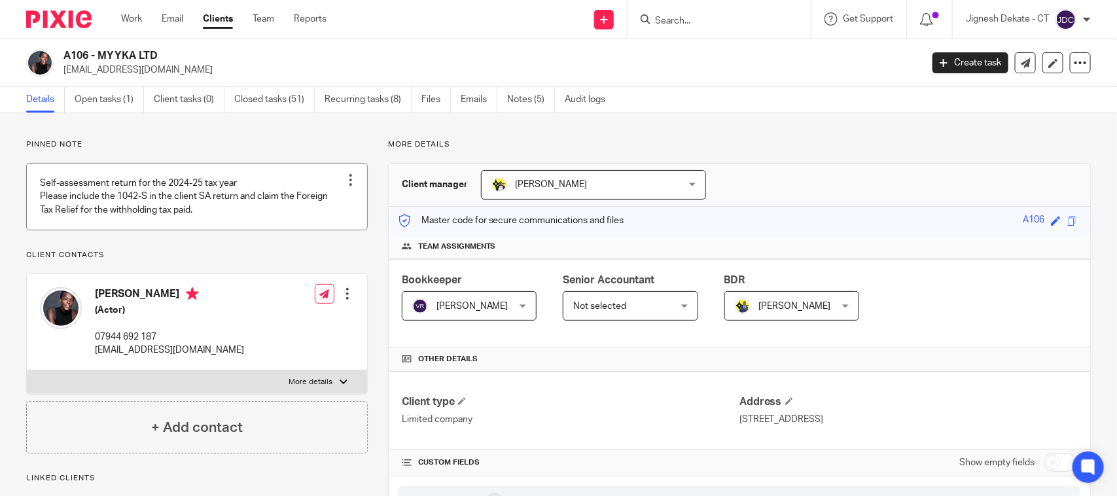
scroll to position [82, 0]
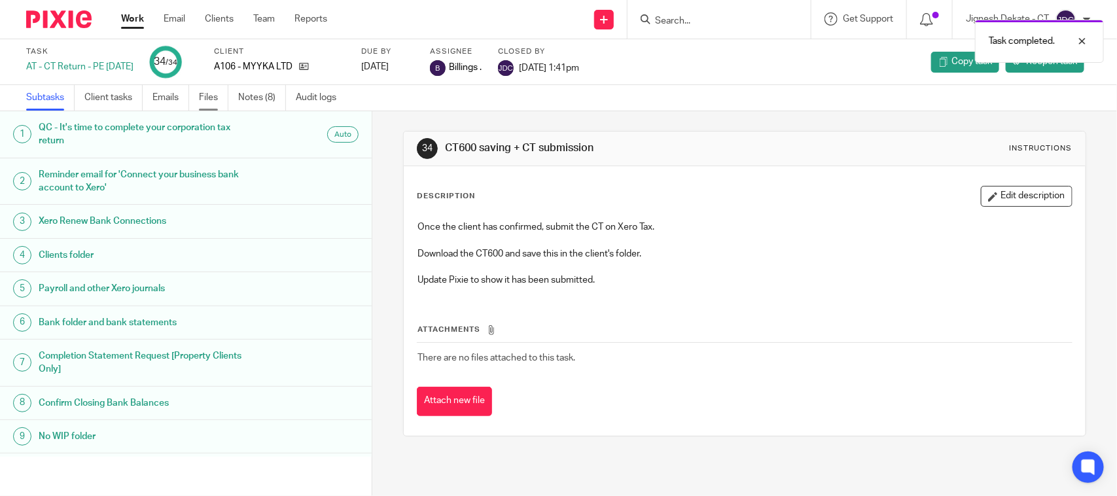
click at [214, 105] on link "Files" at bounding box center [213, 98] width 29 height 26
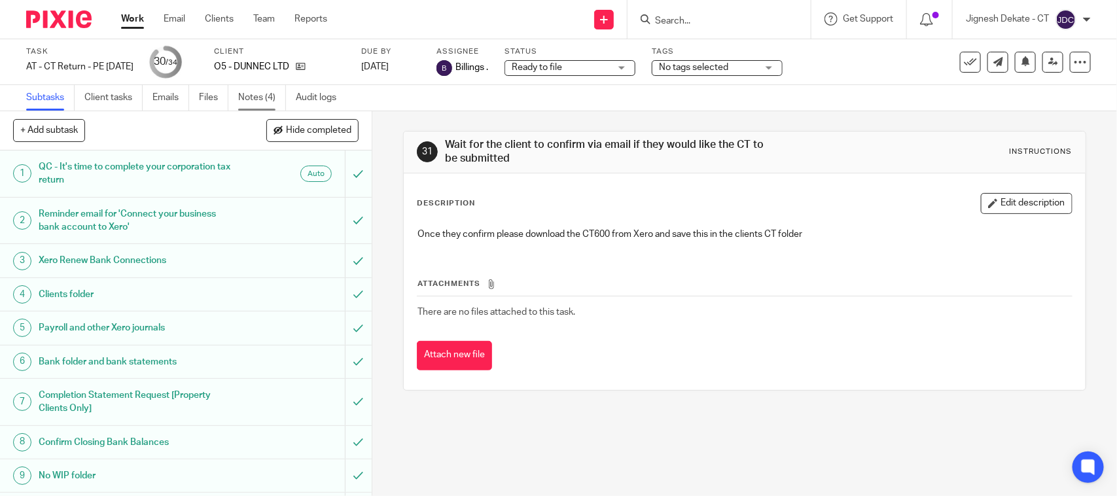
click at [253, 93] on link "Notes (4)" at bounding box center [262, 98] width 48 height 26
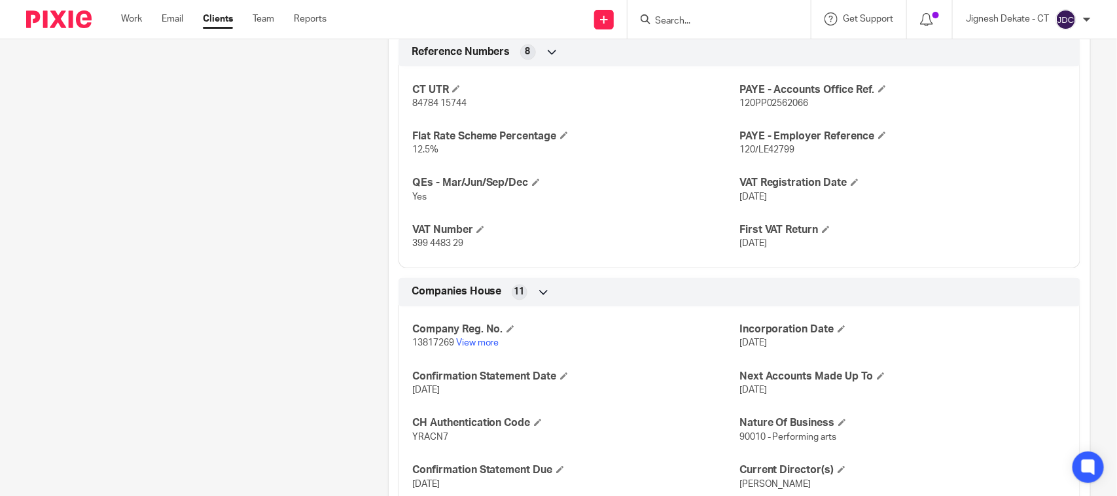
scroll to position [1063, 0]
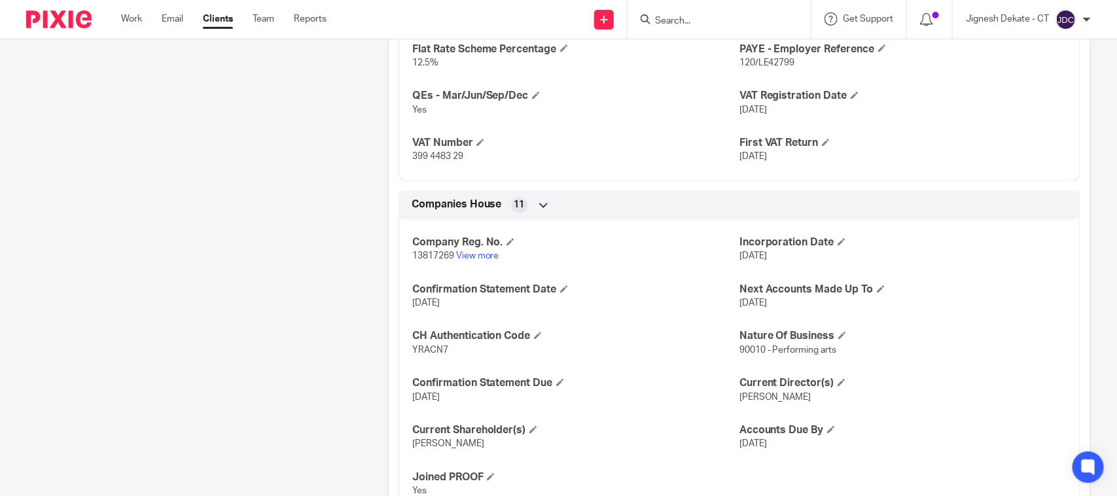
click at [424, 354] on span "YRACN7" at bounding box center [430, 350] width 36 height 9
copy span "YRACN7"
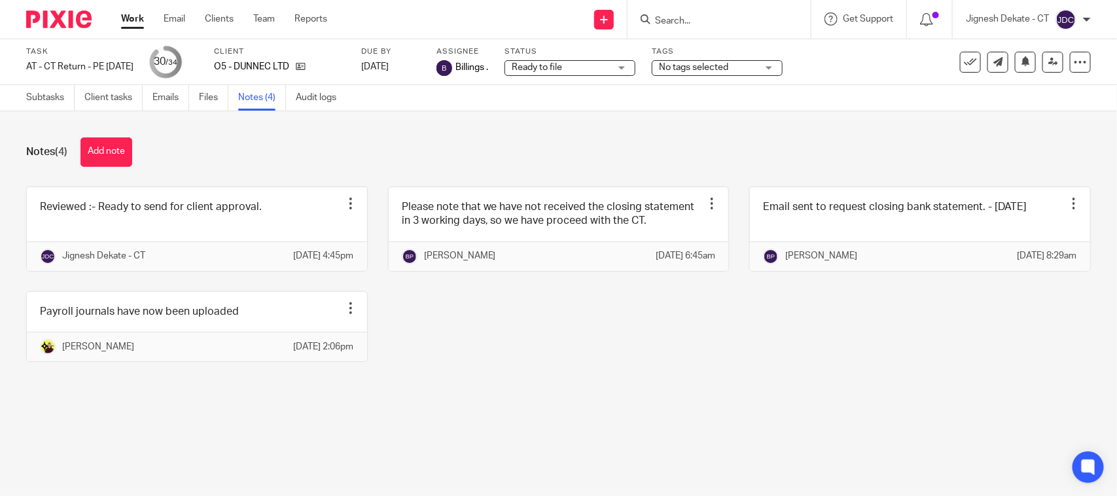
click at [266, 154] on div "Notes (4) Add note" at bounding box center [558, 151] width 1065 height 29
click at [97, 148] on button "Add note" at bounding box center [106, 151] width 52 height 29
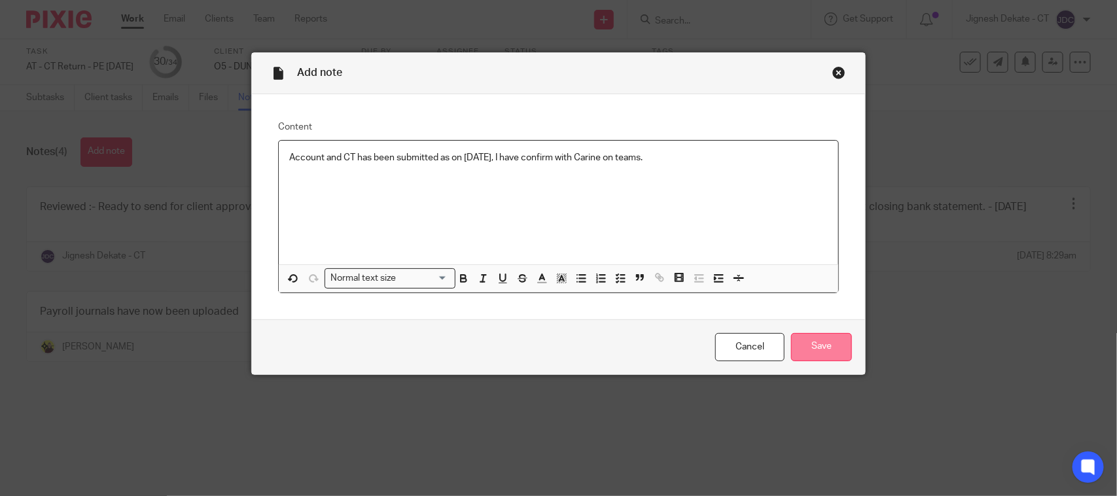
click at [823, 349] on input "Save" at bounding box center [821, 347] width 61 height 28
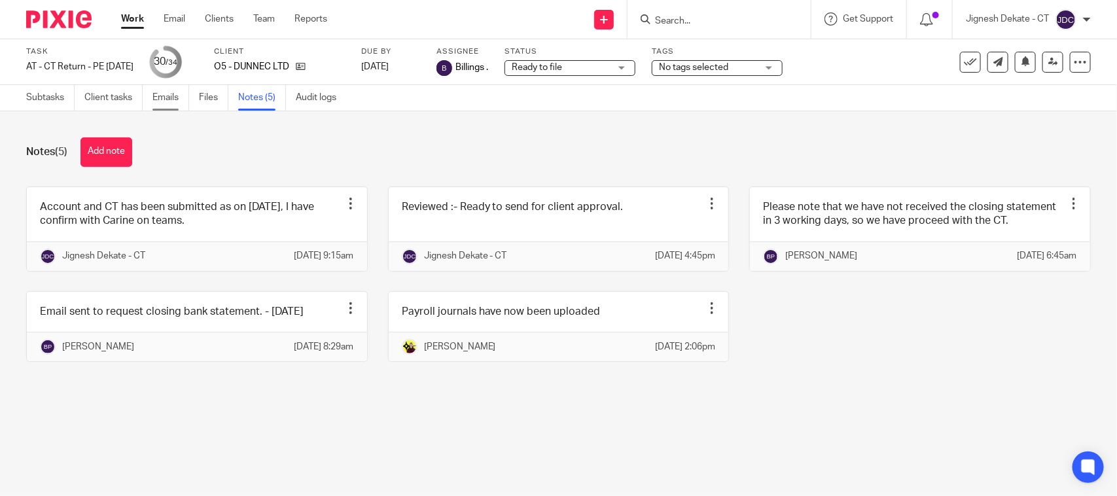
click at [169, 94] on link "Emails" at bounding box center [170, 98] width 37 height 26
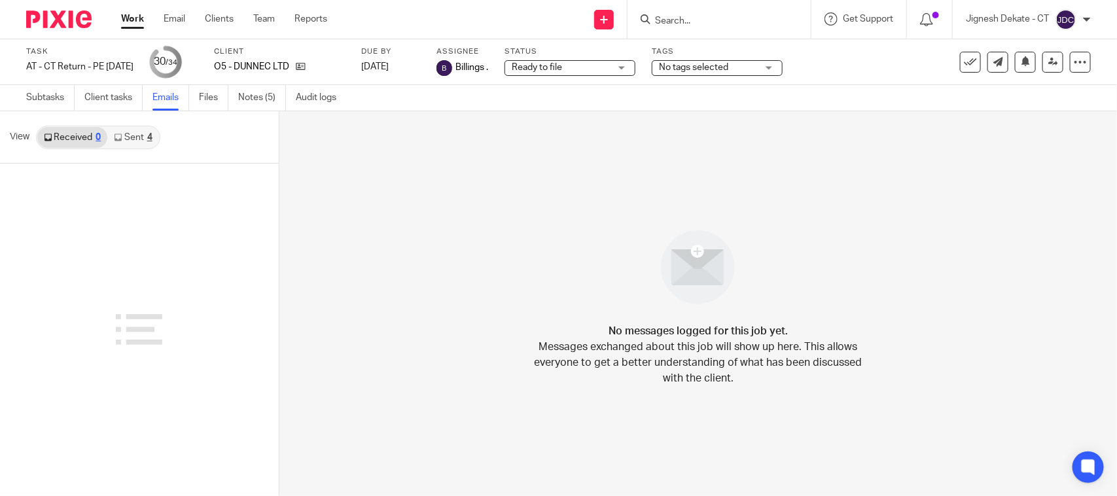
click at [143, 143] on link "Sent 4" at bounding box center [132, 137] width 51 height 21
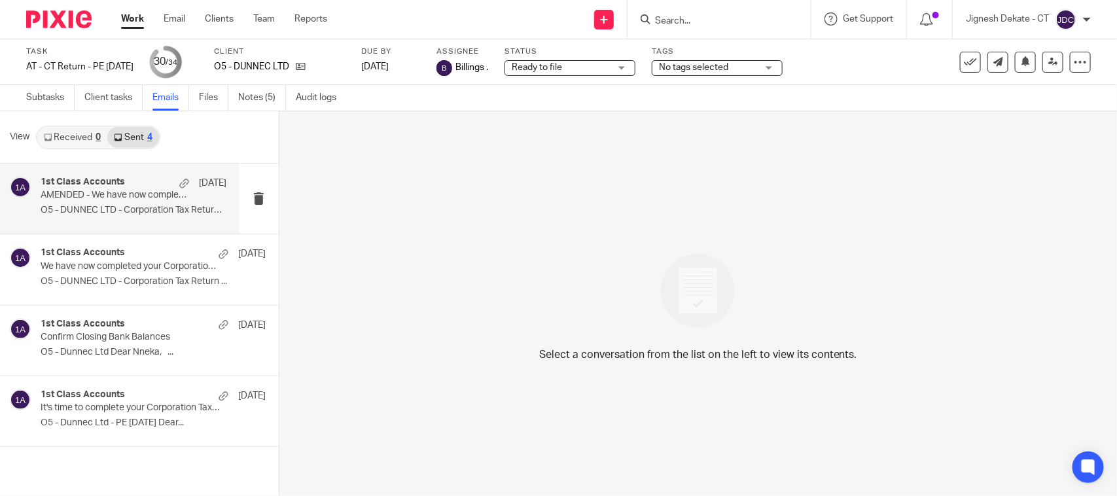
click at [123, 207] on p "O5 - DUNNEC LTD - Corporation Tax Return ..." at bounding box center [134, 210] width 186 height 11
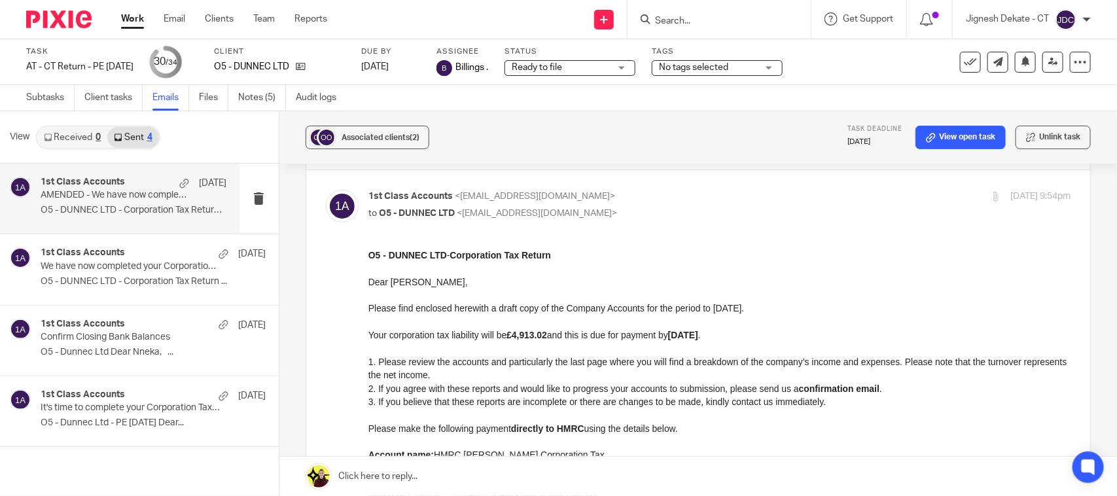
scroll to position [82, 0]
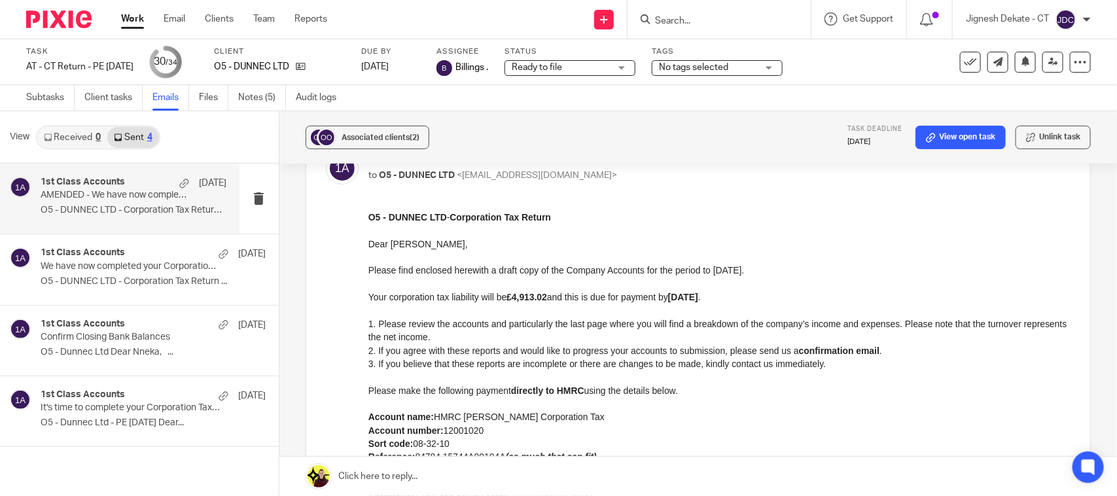
click at [688, 380] on p at bounding box center [719, 376] width 702 height 13
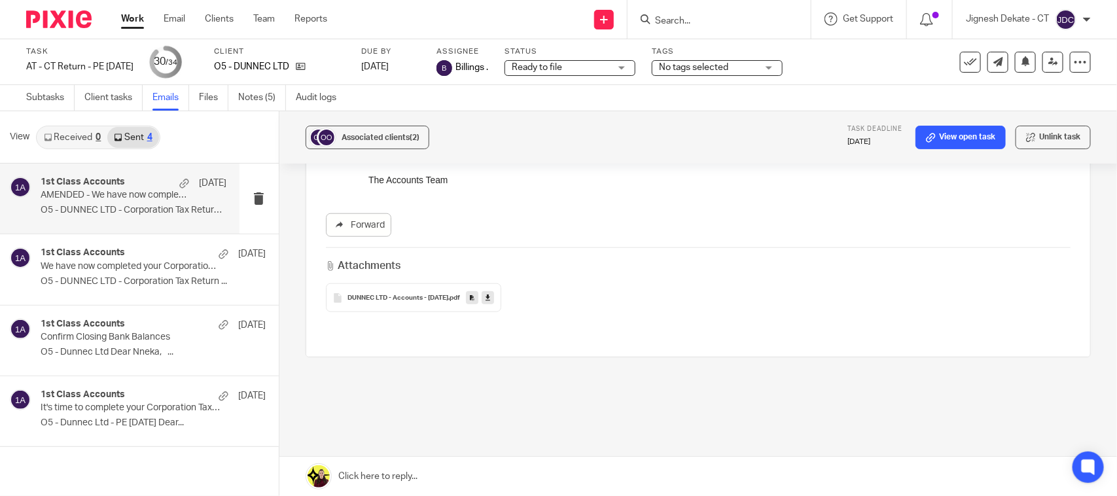
scroll to position [550, 0]
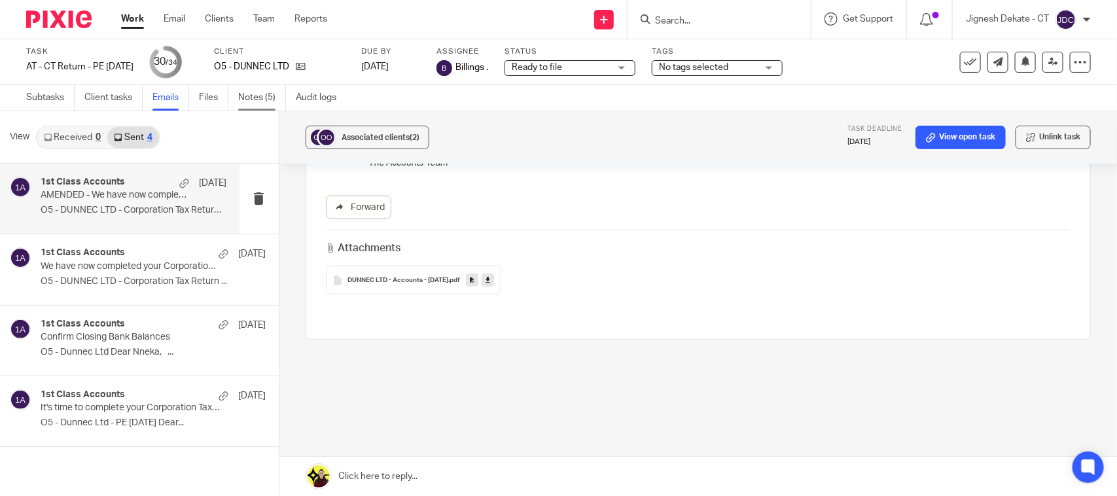
click at [254, 88] on link "Notes (5)" at bounding box center [262, 98] width 48 height 26
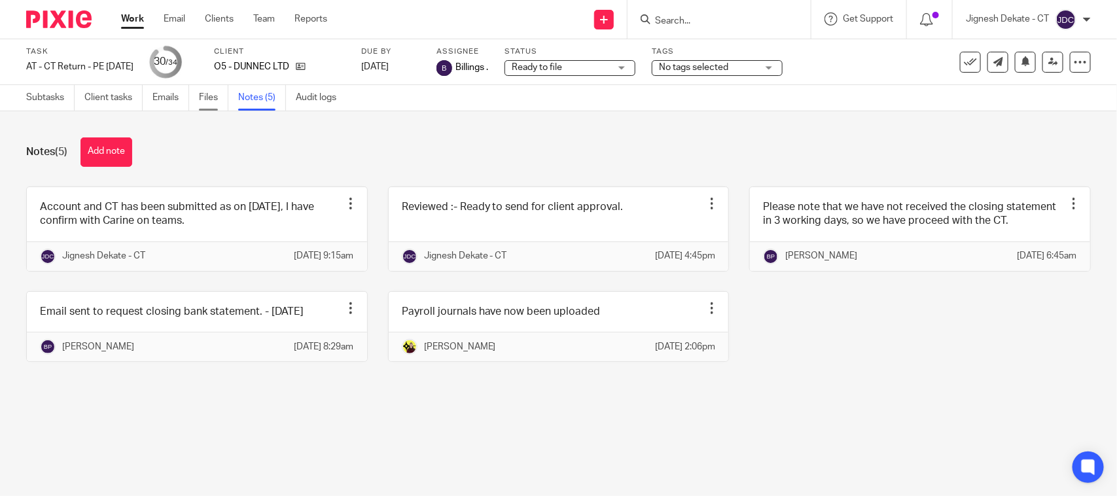
click at [217, 96] on link "Files" at bounding box center [213, 98] width 29 height 26
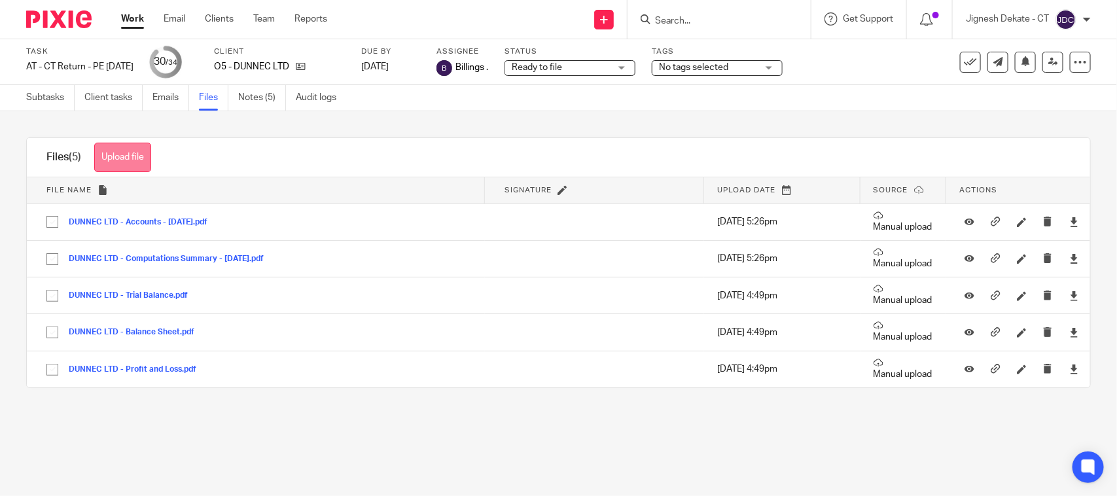
click at [135, 159] on button "Upload file" at bounding box center [122, 157] width 57 height 29
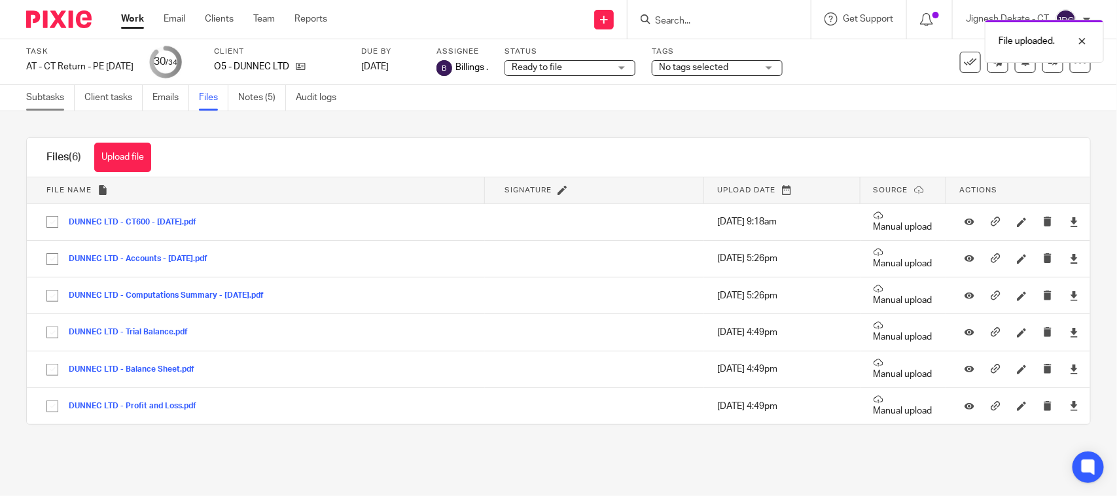
click at [43, 103] on link "Subtasks" at bounding box center [50, 98] width 48 height 26
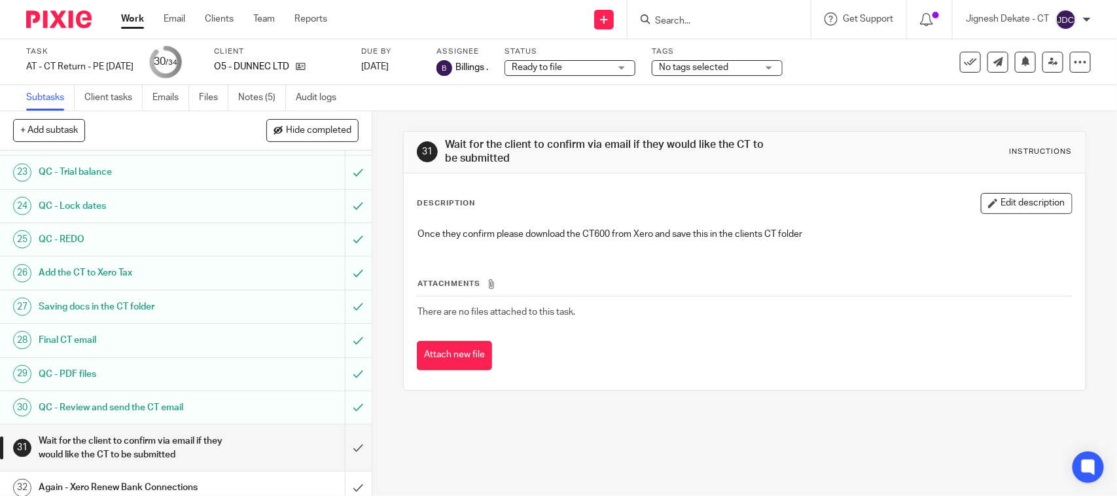
scroll to position [882, 0]
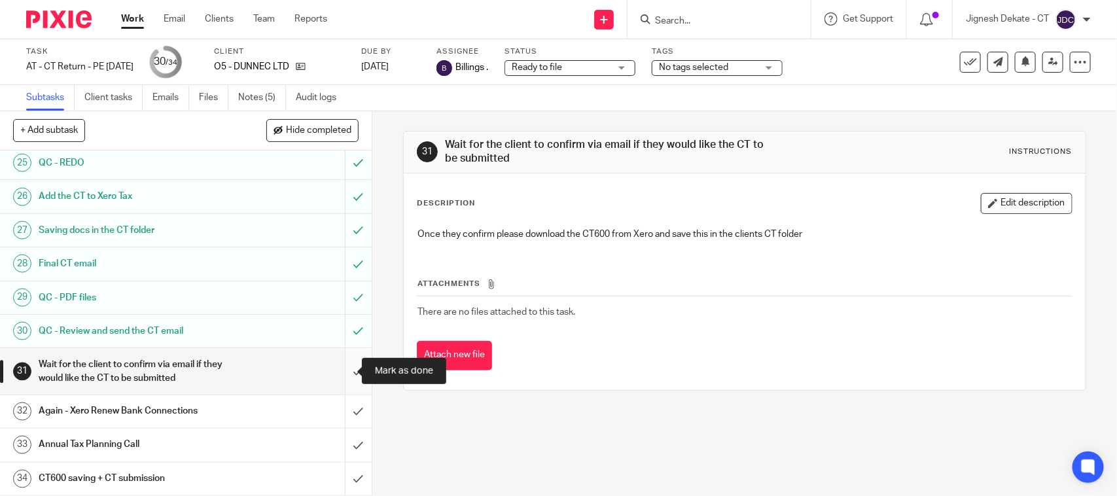
click at [337, 362] on input "submit" at bounding box center [186, 371] width 372 height 46
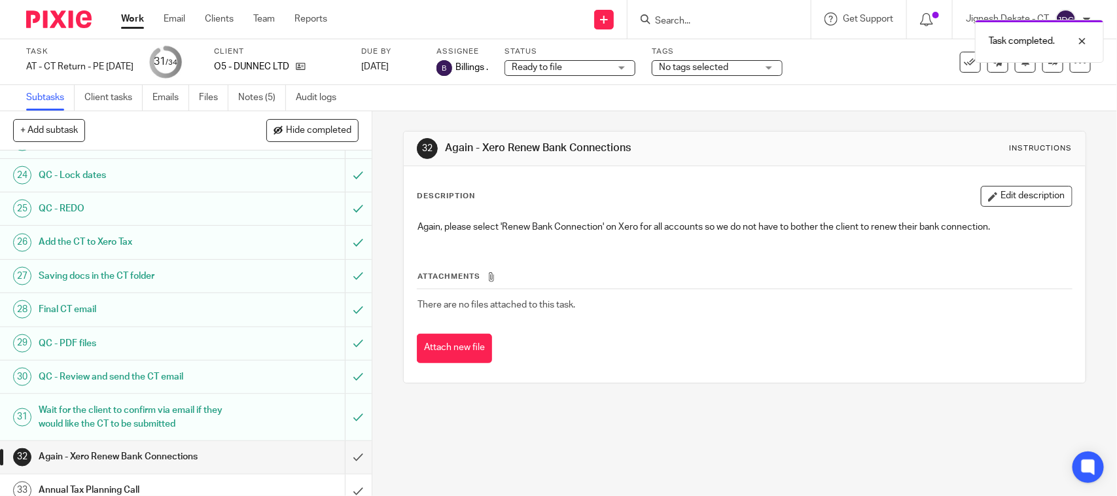
scroll to position [882, 0]
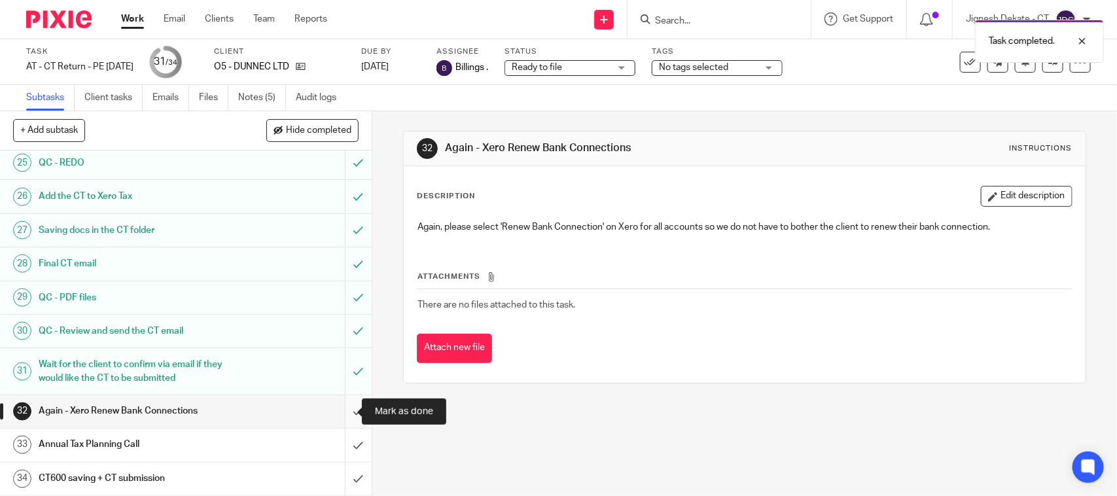
click at [342, 418] on input "submit" at bounding box center [186, 411] width 372 height 33
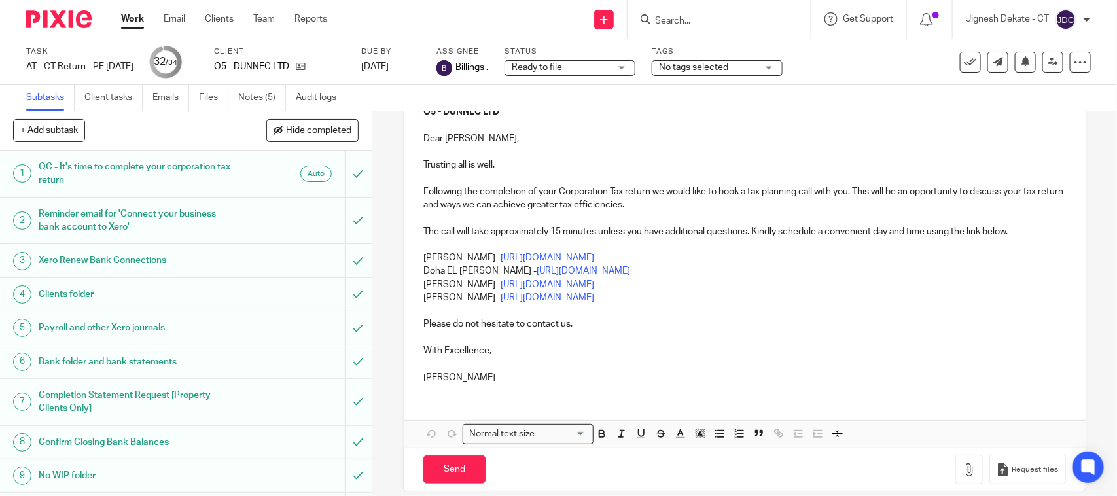
scroll to position [184, 0]
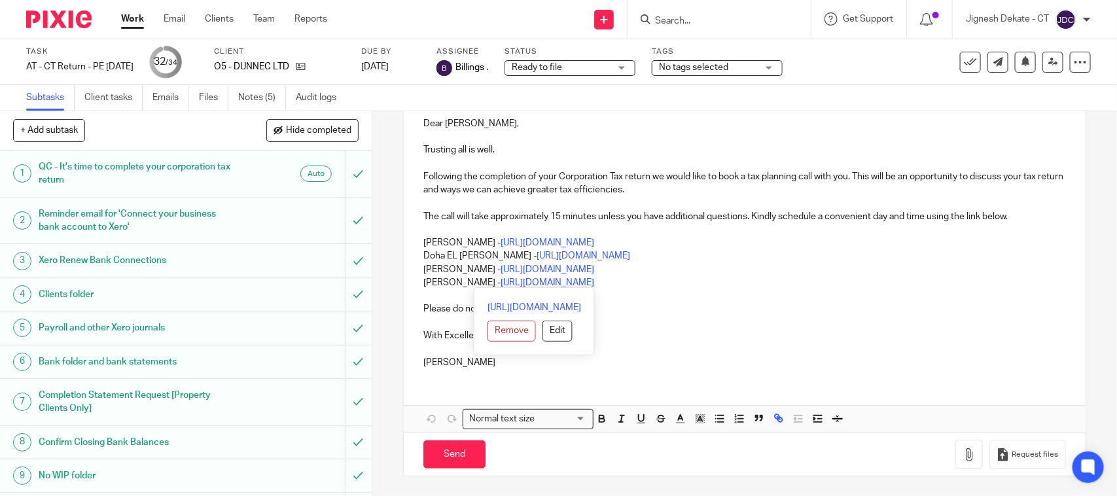
drag, startPoint x: 655, startPoint y: 286, endPoint x: 411, endPoint y: 259, distance: 245.6
click at [411, 259] on div "O5 - DUNNEC LTD Dear Nneka, Trusting all is well. Following the completion of y…" at bounding box center [744, 228] width 681 height 302
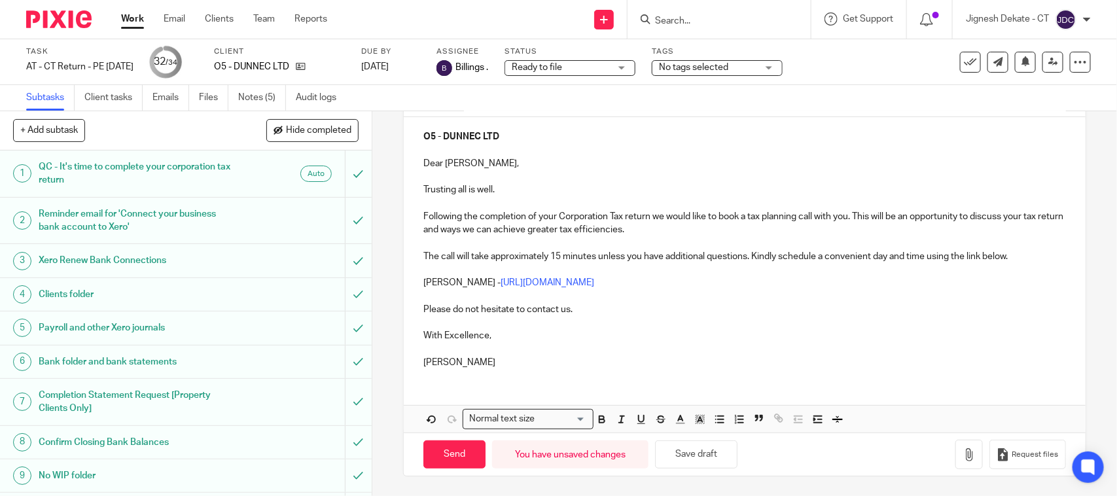
scroll to position [0, 0]
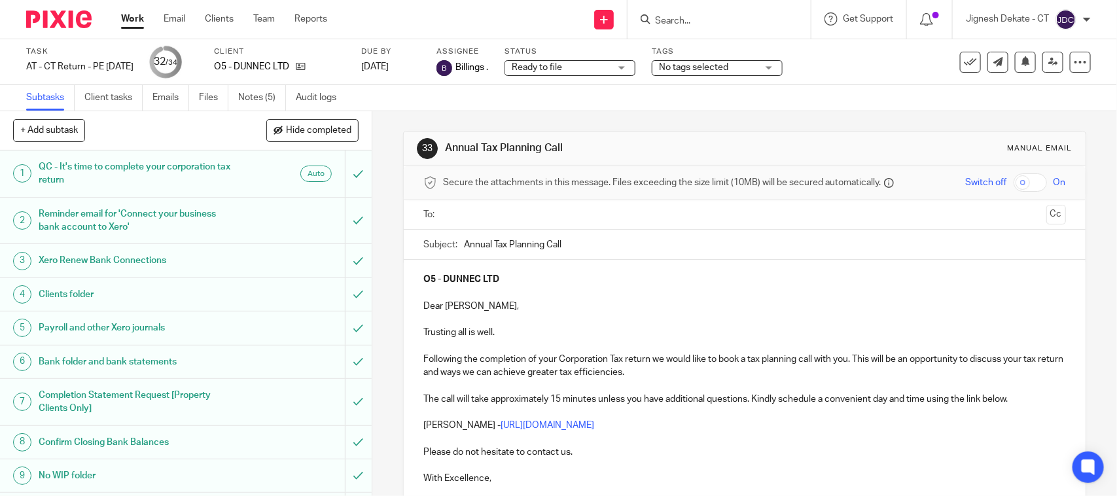
click at [476, 215] on input "text" at bounding box center [744, 214] width 593 height 15
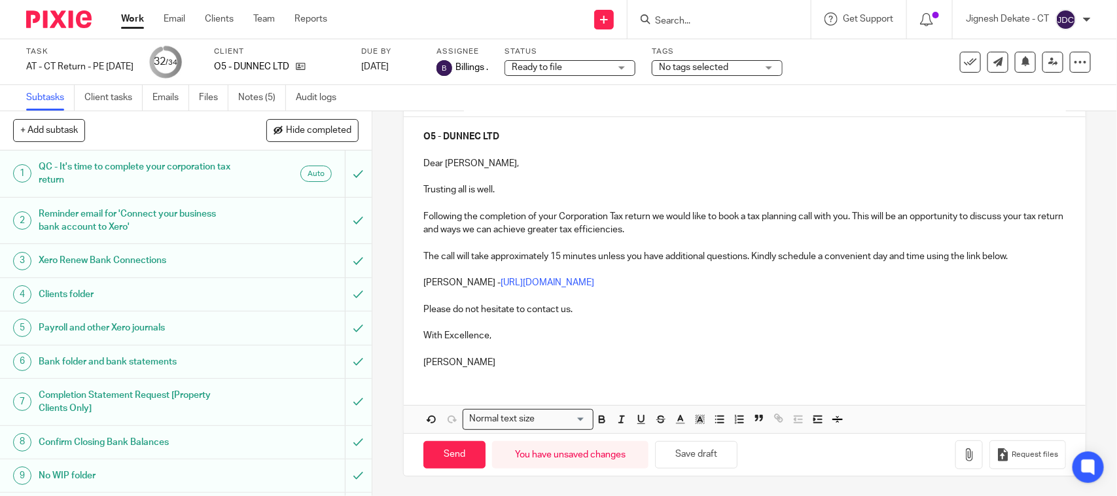
scroll to position [148, 0]
click at [442, 452] on input "Send" at bounding box center [454, 455] width 62 height 28
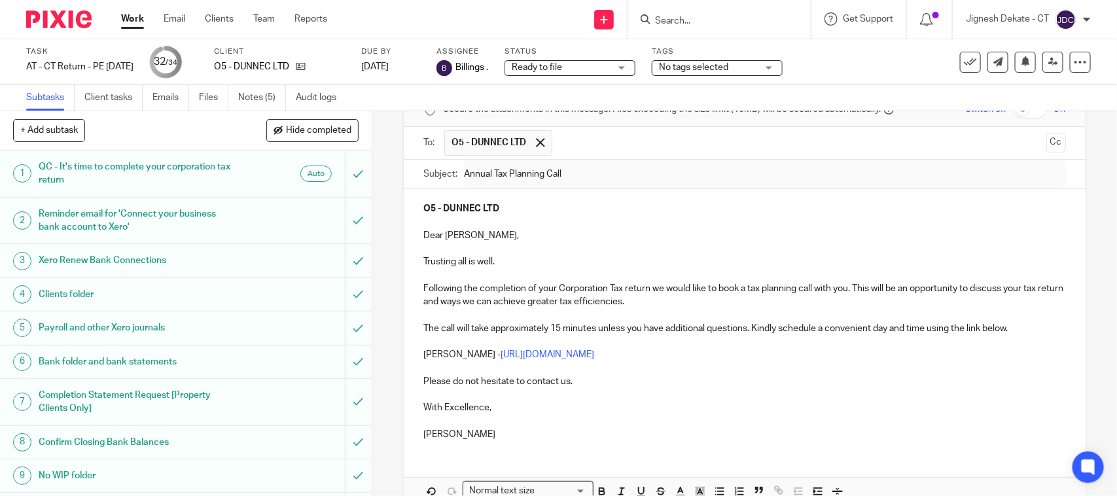
scroll to position [0, 0]
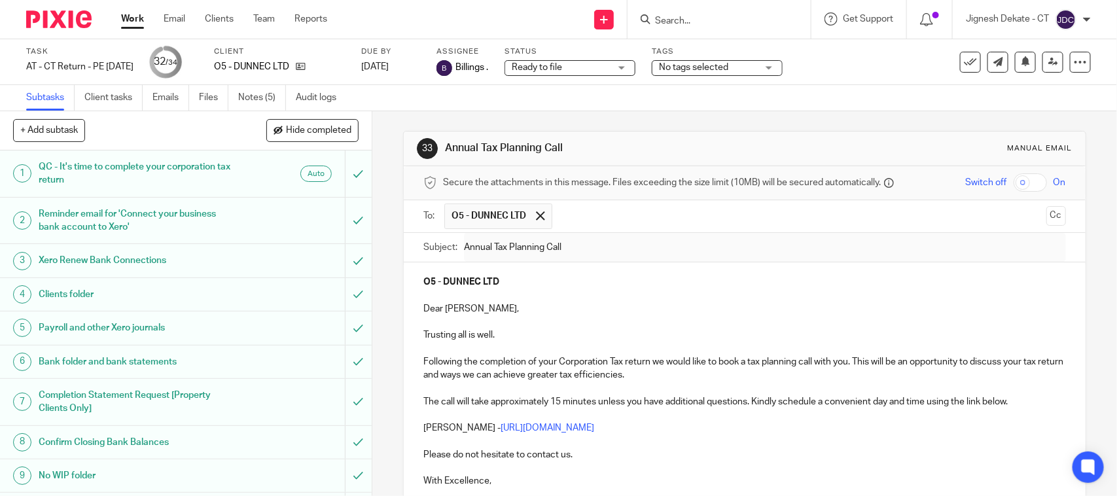
type input "Sent"
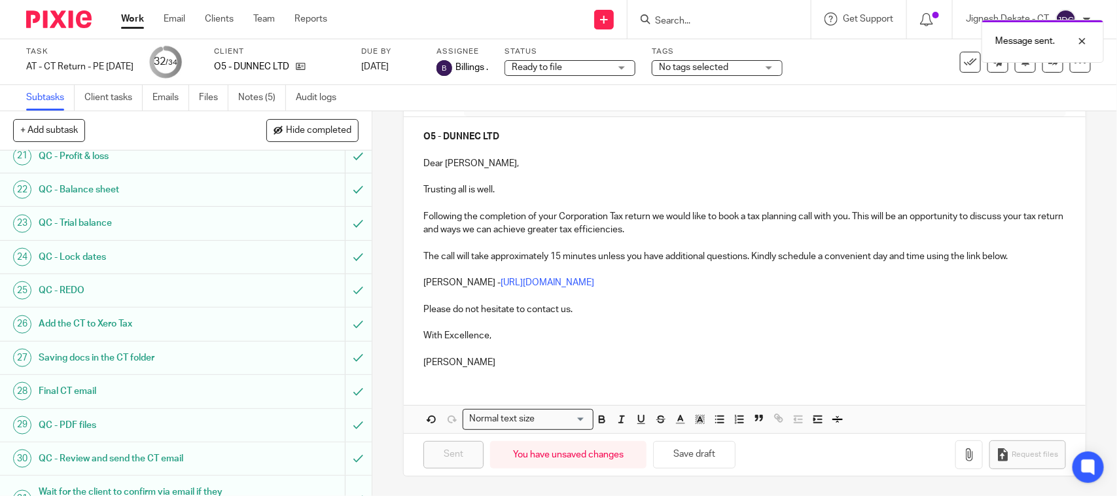
scroll to position [882, 0]
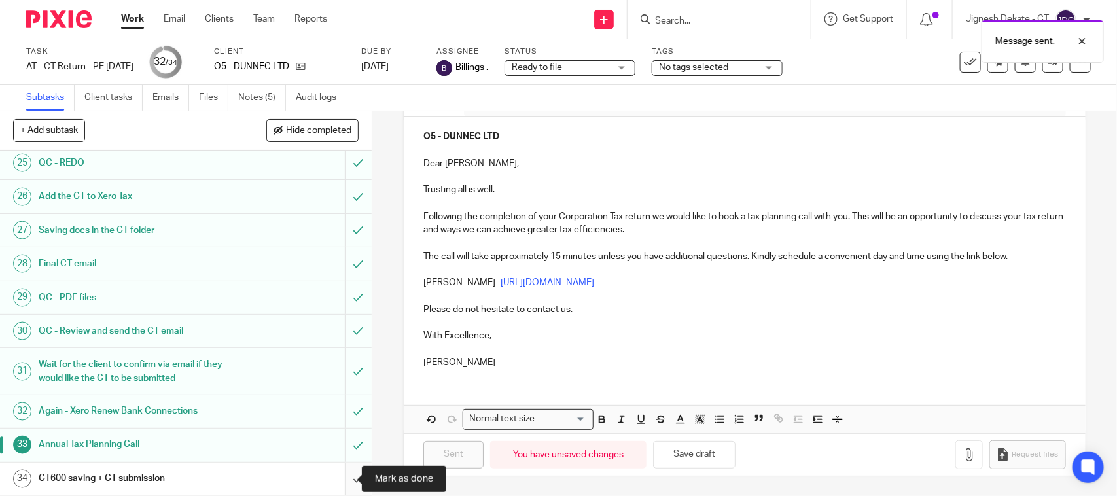
click at [341, 479] on input "submit" at bounding box center [186, 479] width 372 height 33
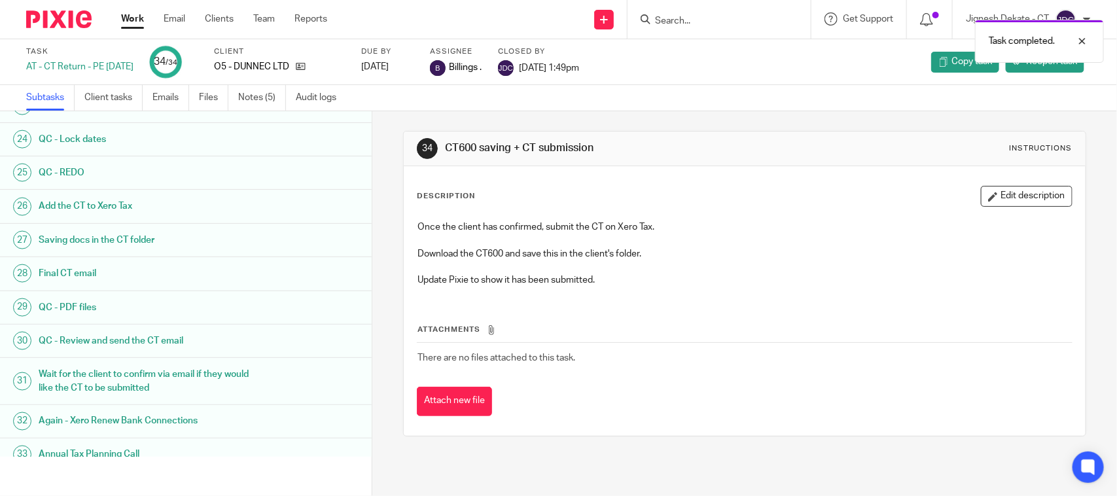
scroll to position [869, 0]
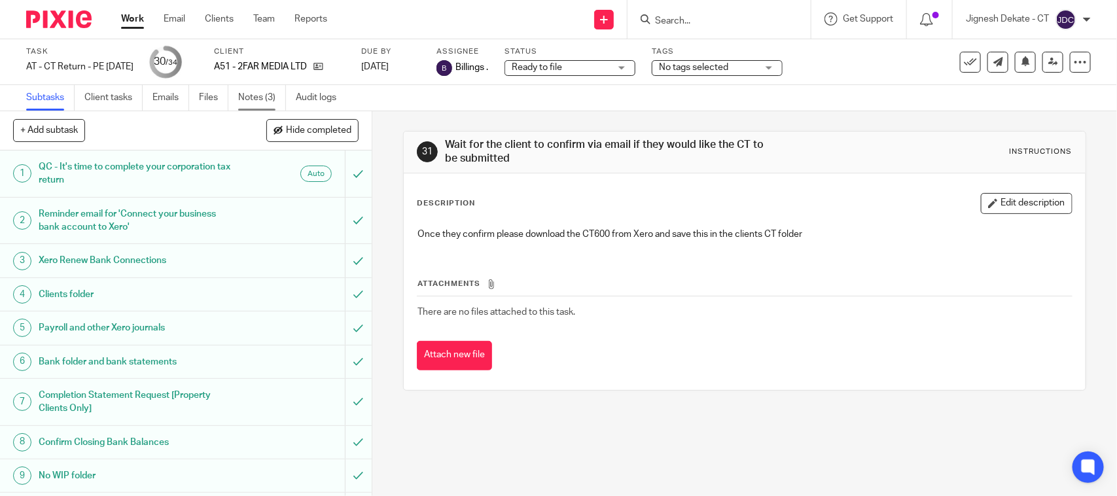
click at [270, 100] on link "Notes (3)" at bounding box center [262, 98] width 48 height 26
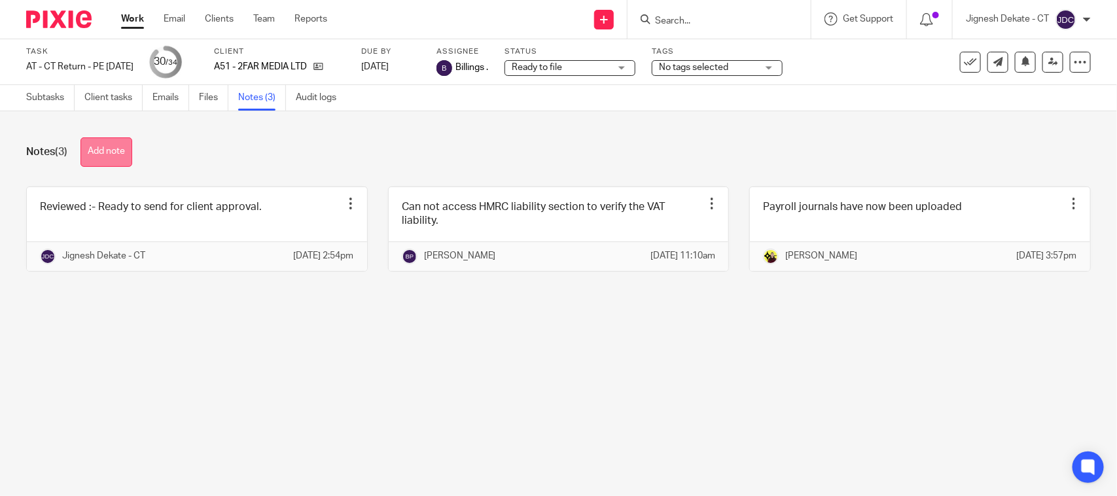
click at [103, 151] on button "Add note" at bounding box center [106, 151] width 52 height 29
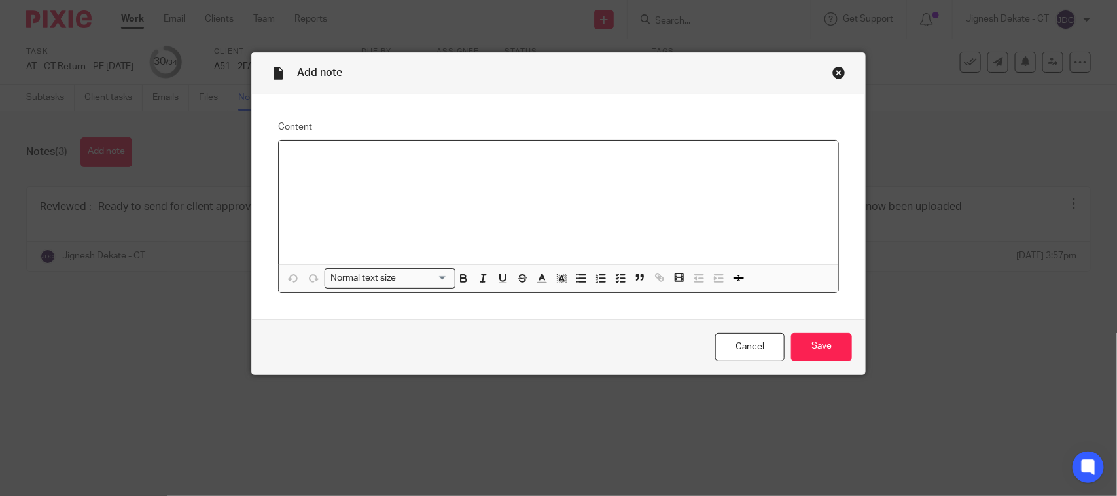
click at [403, 207] on div at bounding box center [559, 203] width 560 height 124
click at [791, 344] on input "Save" at bounding box center [821, 347] width 61 height 28
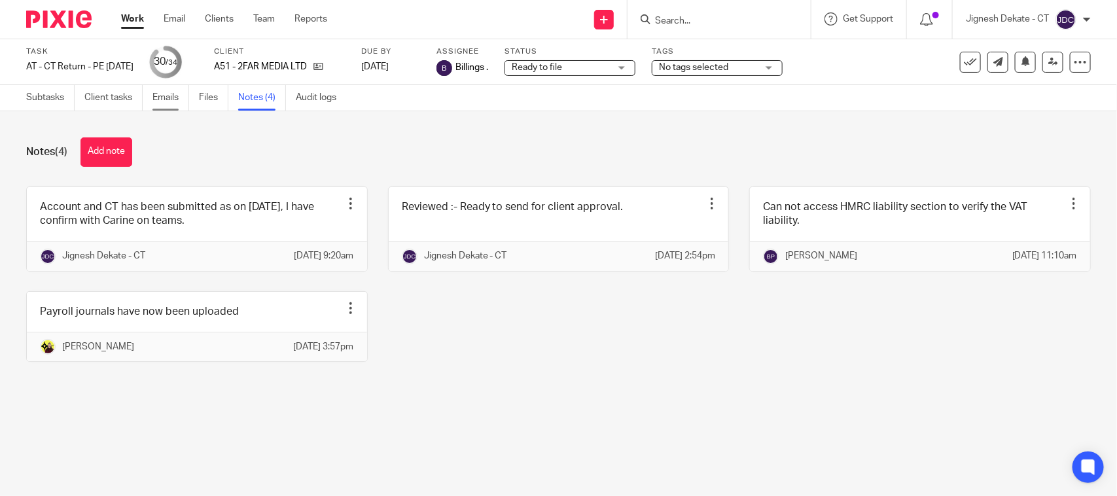
click at [167, 90] on link "Emails" at bounding box center [170, 98] width 37 height 26
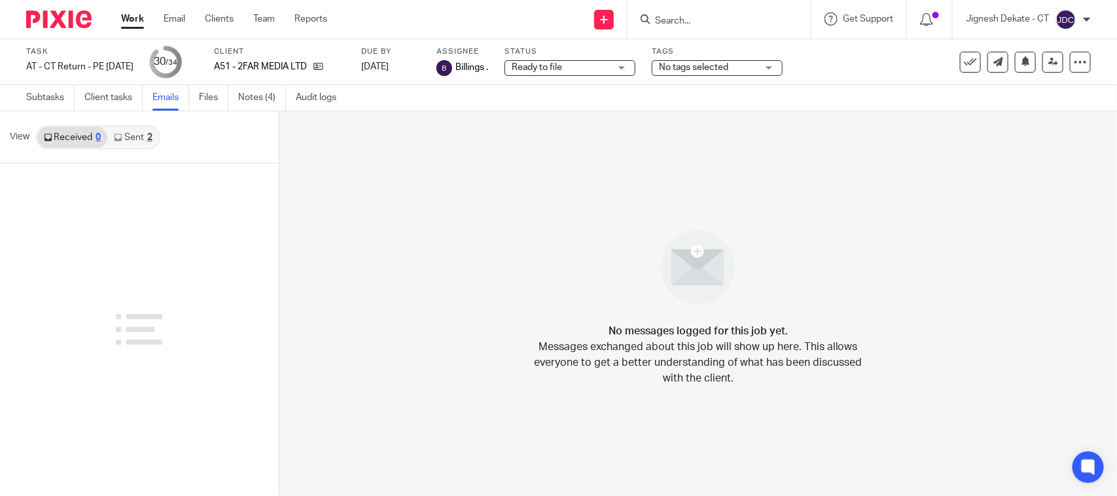
click at [133, 135] on link "Sent 2" at bounding box center [132, 137] width 51 height 21
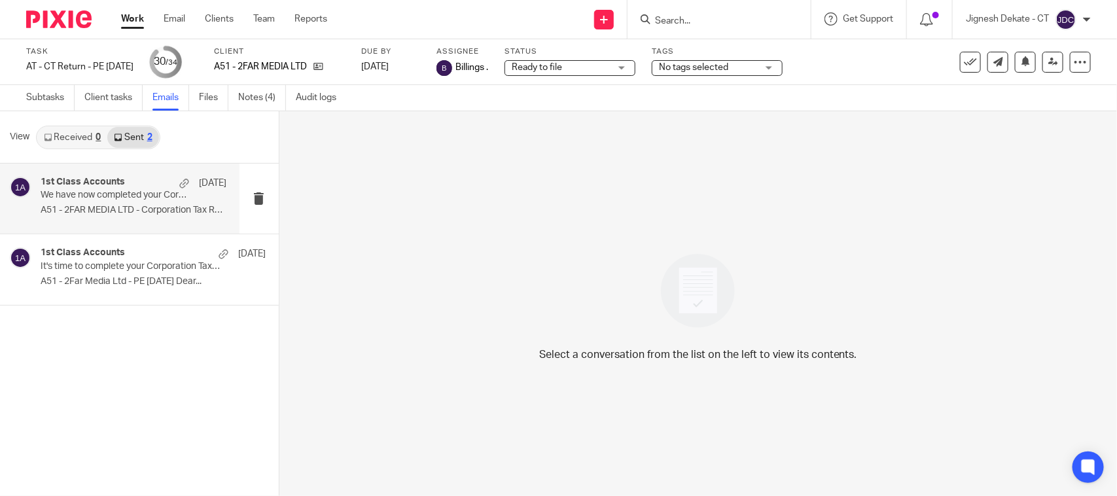
click at [126, 200] on p "We have now completed your Corporation Tax Return - PLEASE CONFIRM!" at bounding box center [115, 195] width 149 height 11
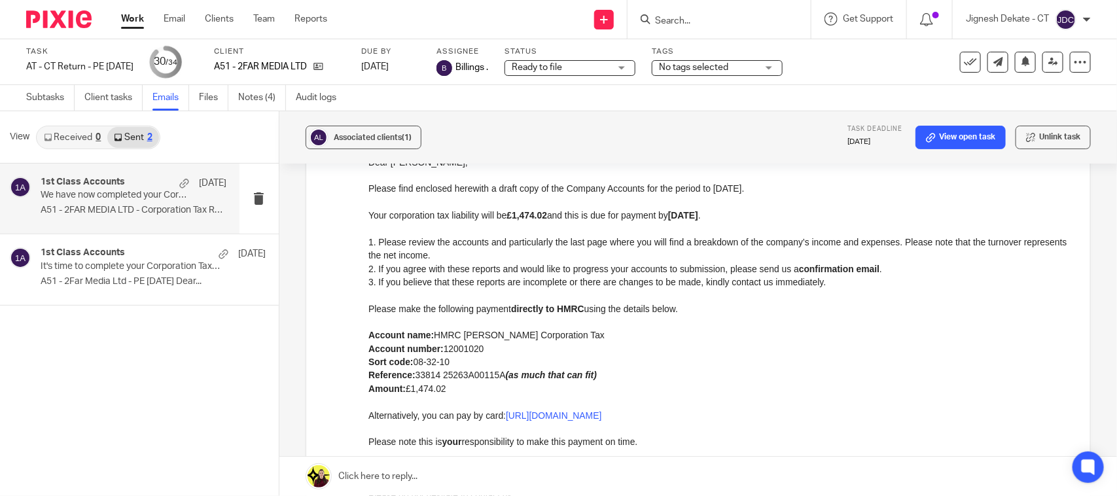
scroll to position [409, 0]
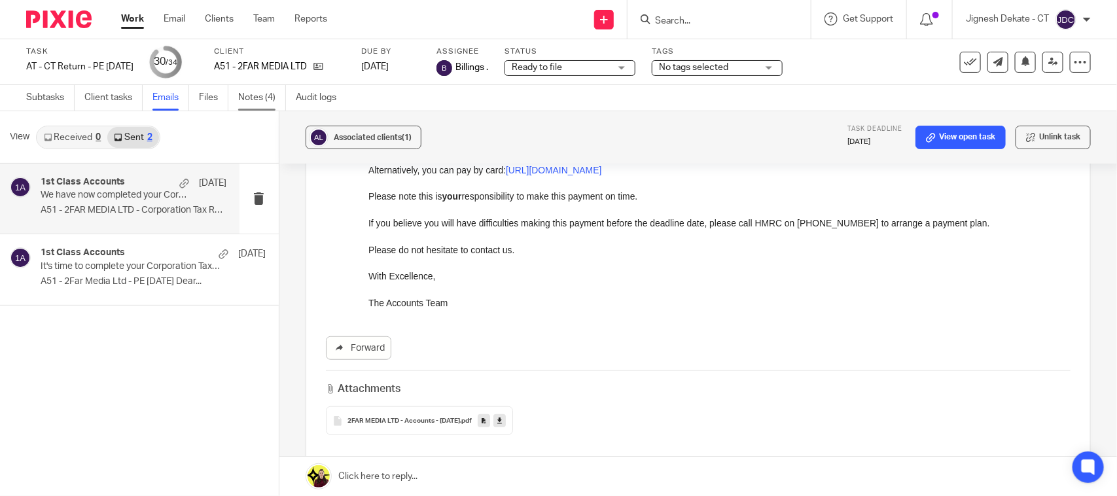
click at [247, 96] on link "Notes (4)" at bounding box center [262, 98] width 48 height 26
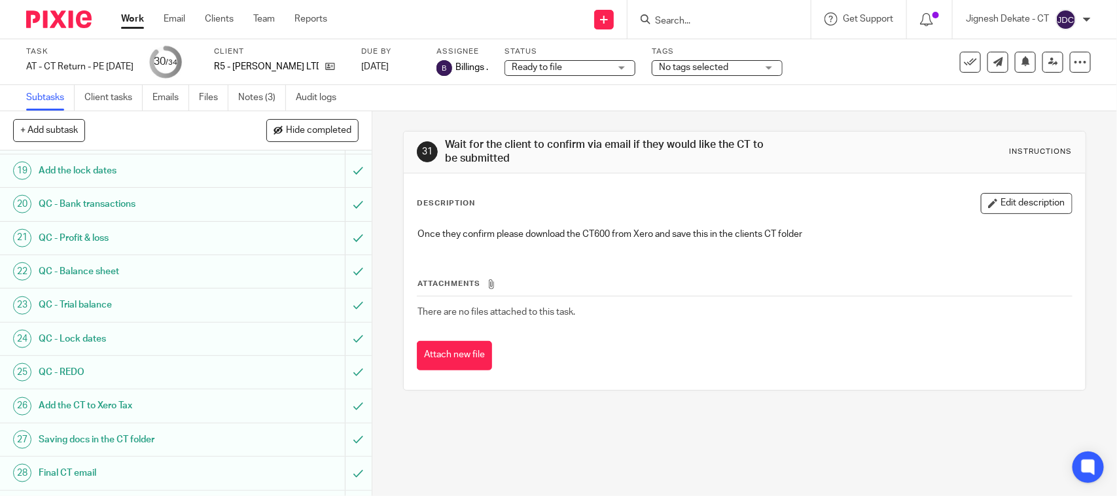
scroll to position [882, 0]
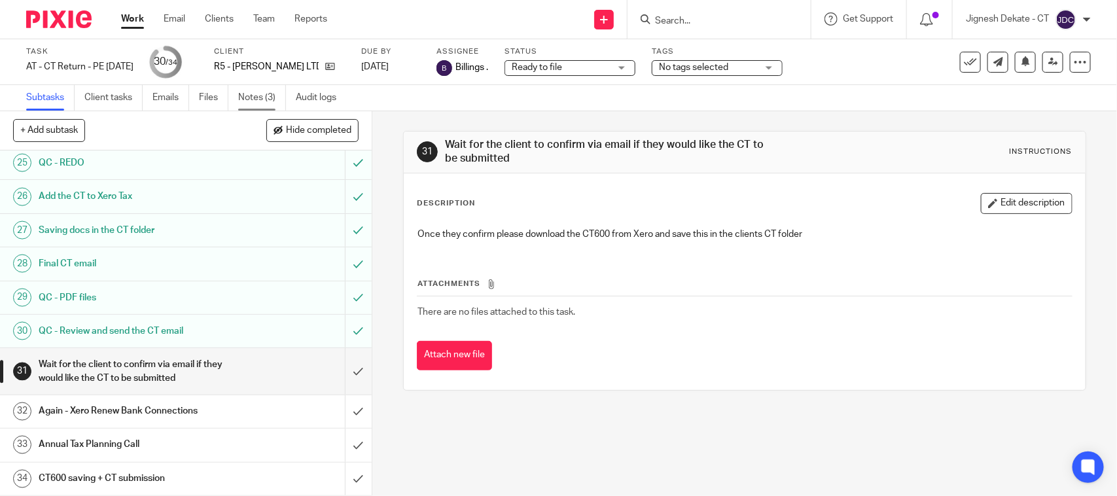
click at [253, 95] on link "Notes (3)" at bounding box center [262, 98] width 48 height 26
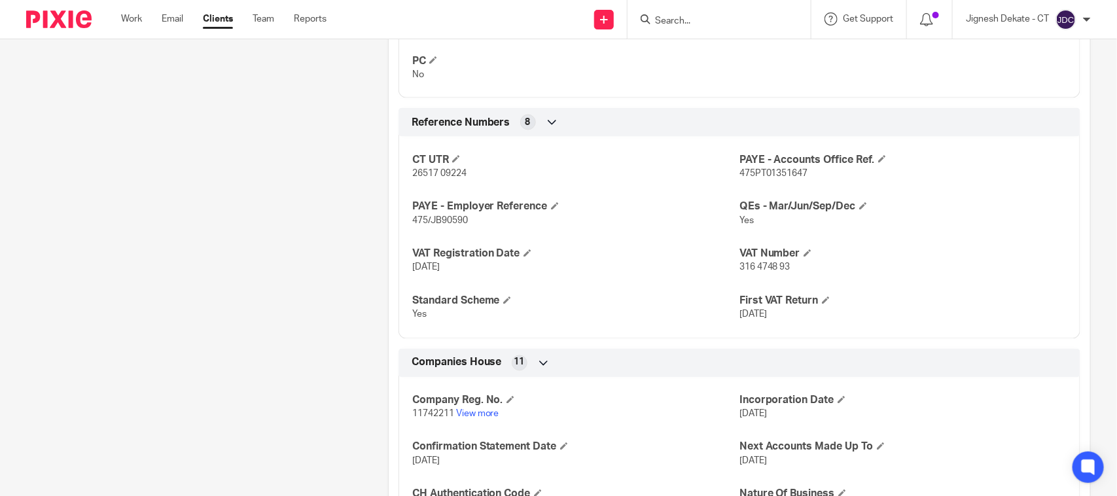
scroll to position [982, 0]
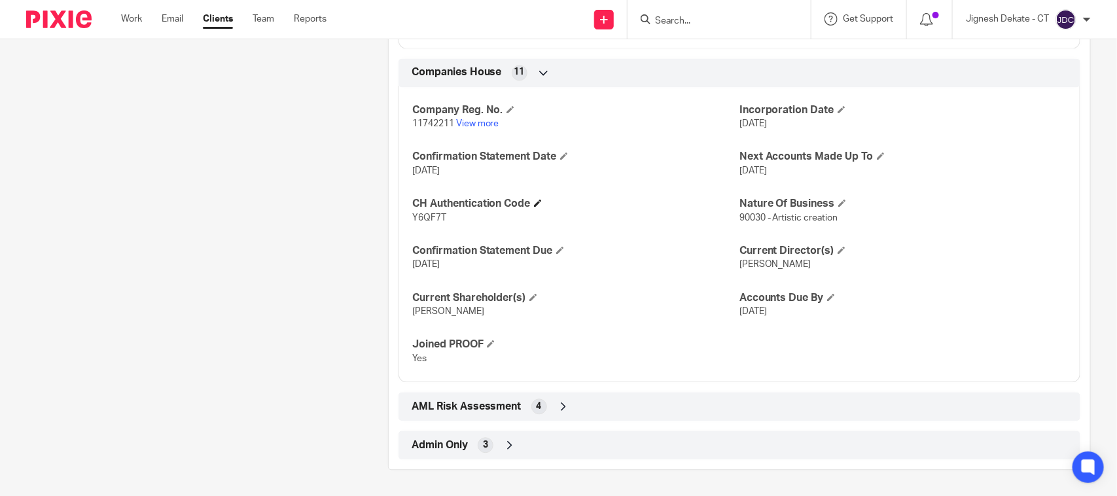
scroll to position [1164, 0]
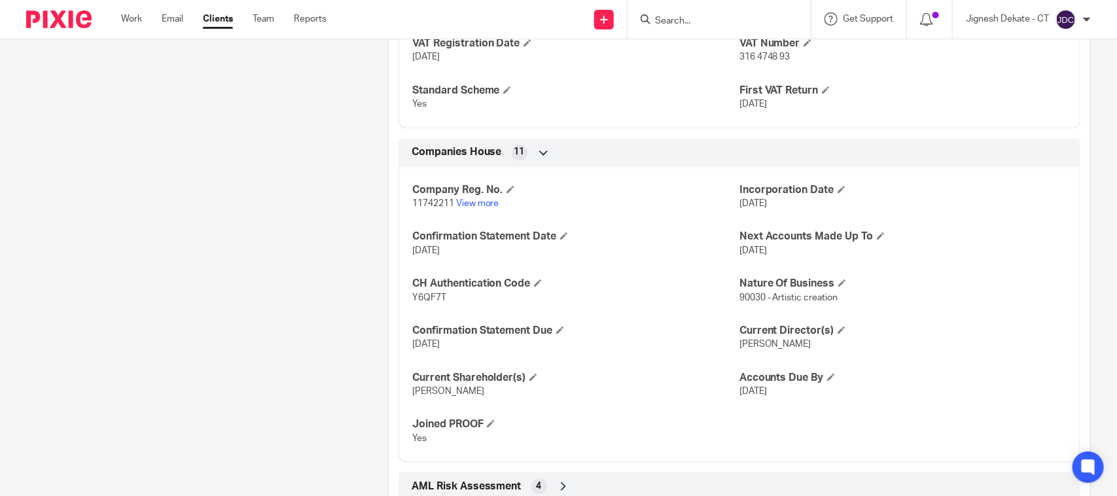
click at [425, 296] on span "Y6QF7T" at bounding box center [429, 297] width 34 height 9
copy span "Y6QF7T"
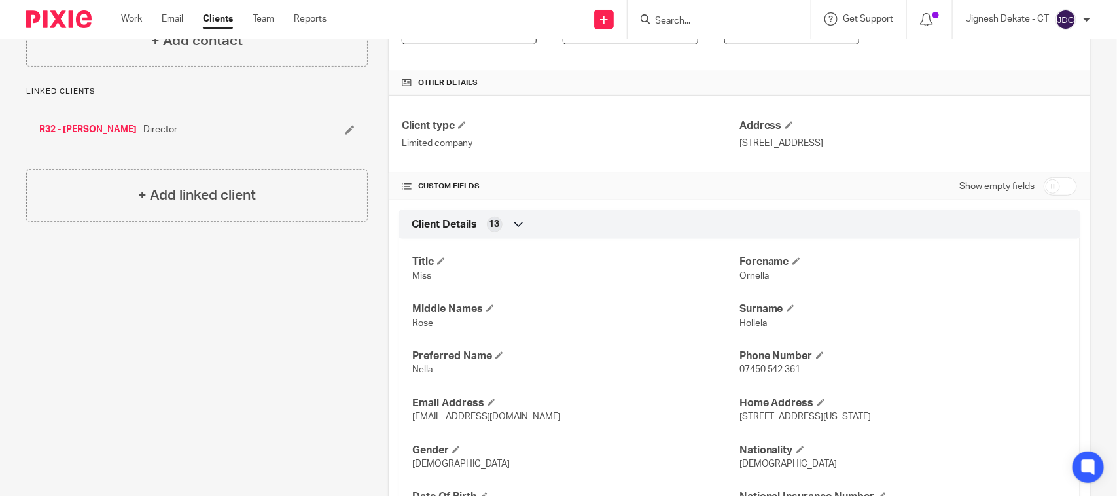
scroll to position [100, 0]
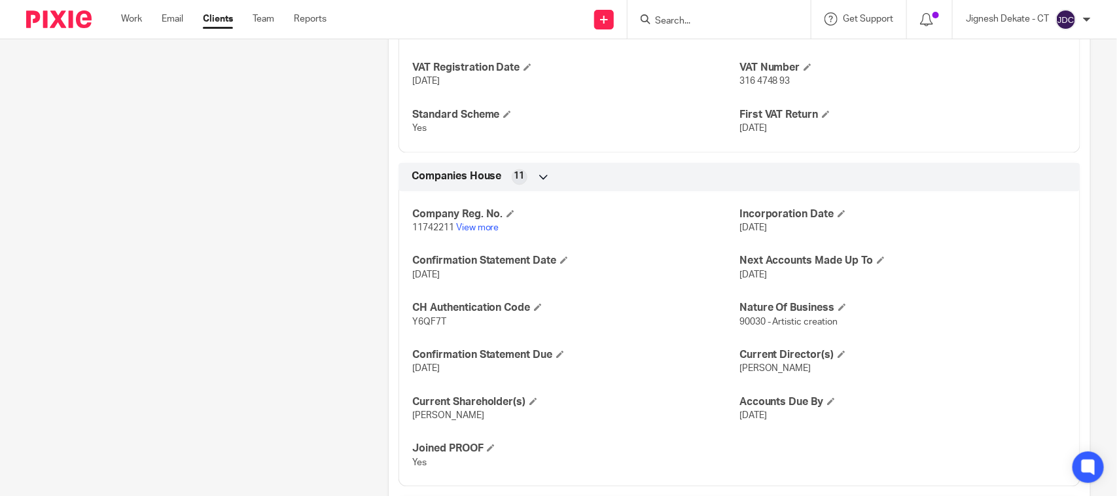
scroll to position [1145, 0]
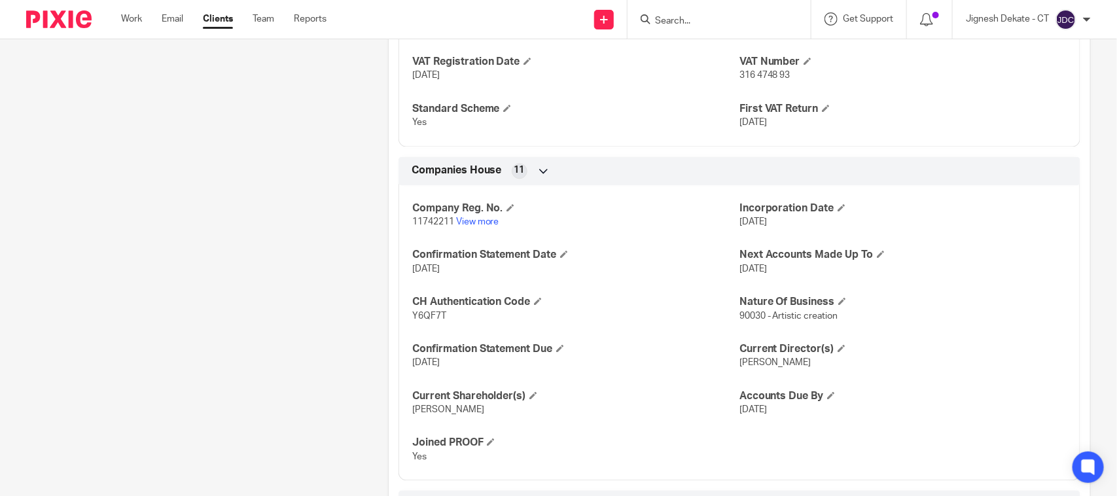
click at [414, 319] on span "Y6QF7T" at bounding box center [429, 316] width 34 height 9
copy span "Y6QF7T"
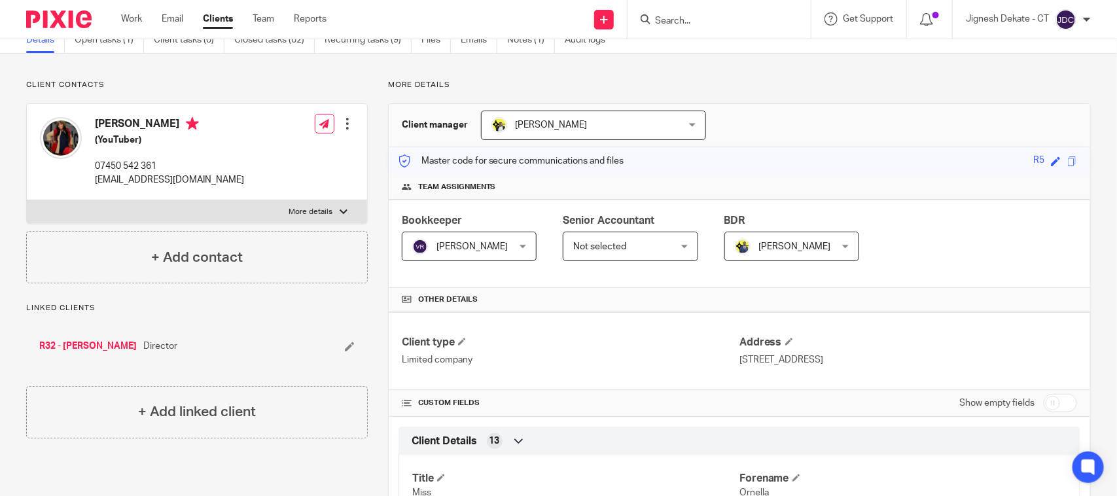
scroll to position [0, 0]
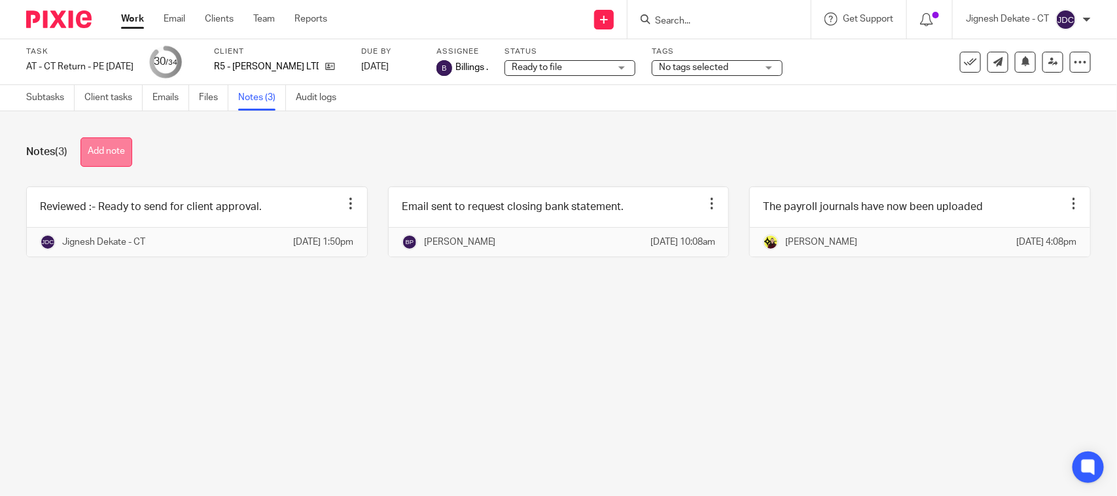
click at [116, 142] on button "Add note" at bounding box center [106, 151] width 52 height 29
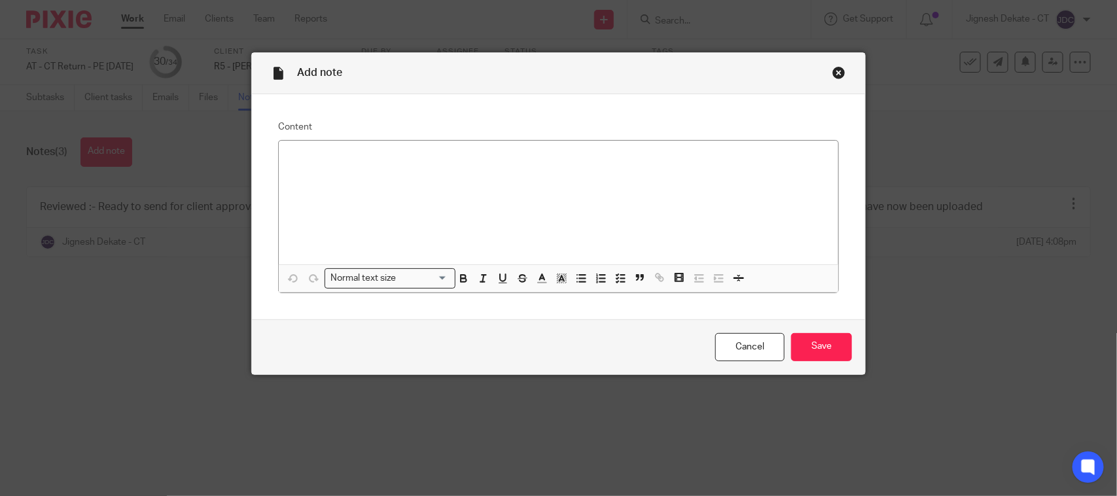
click at [436, 166] on div at bounding box center [559, 203] width 560 height 124
click at [804, 346] on input "Save" at bounding box center [821, 347] width 61 height 28
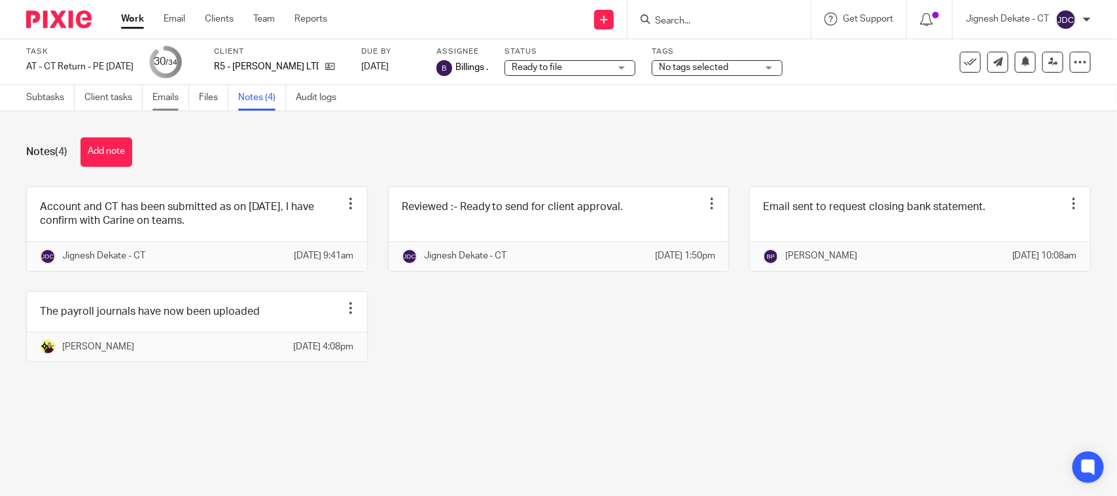
click at [160, 99] on link "Emails" at bounding box center [170, 98] width 37 height 26
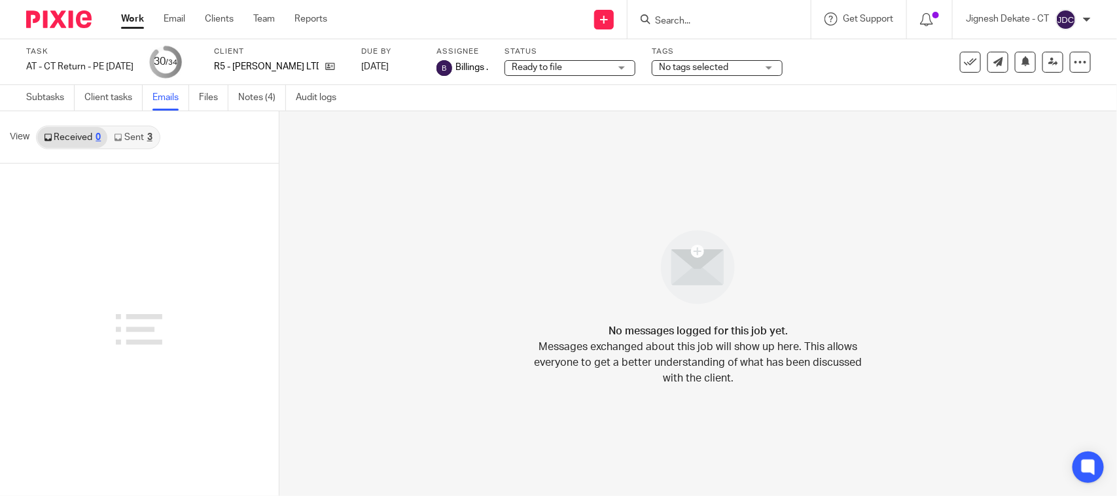
click at [132, 139] on link "Sent 3" at bounding box center [132, 137] width 51 height 21
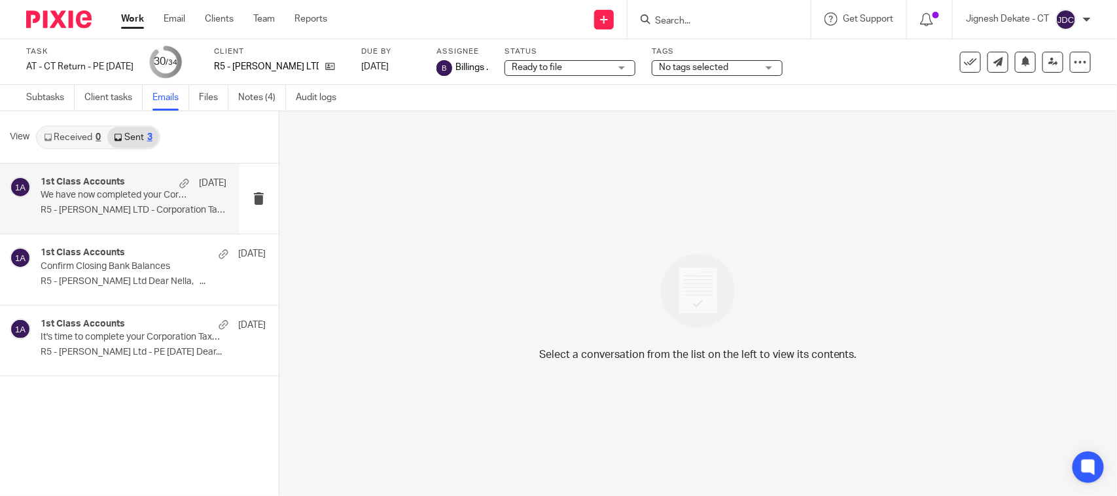
click at [132, 204] on div "1st Class Accounts 19 May We have now completed your Corporation Tax Return - P…" at bounding box center [134, 199] width 186 height 44
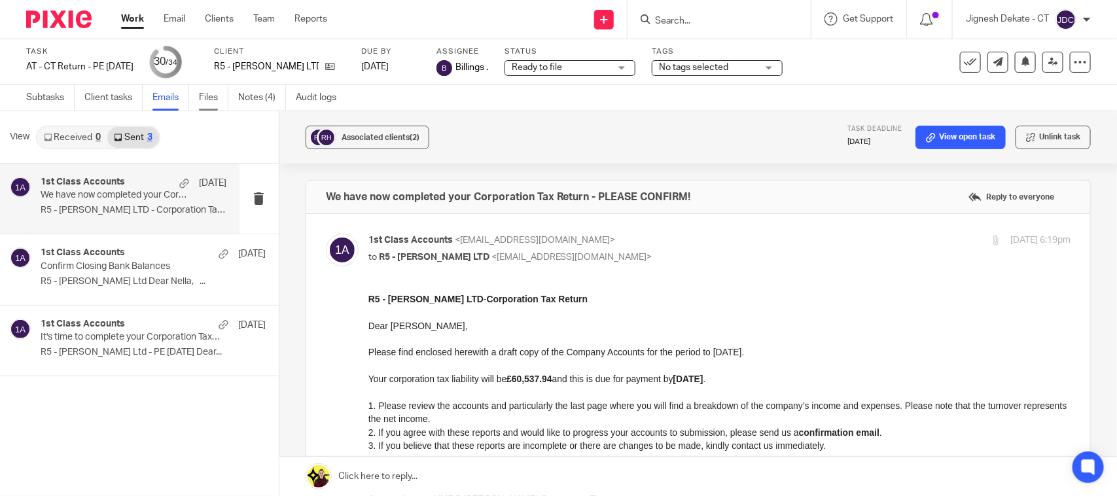
click at [205, 99] on link "Files" at bounding box center [213, 98] width 29 height 26
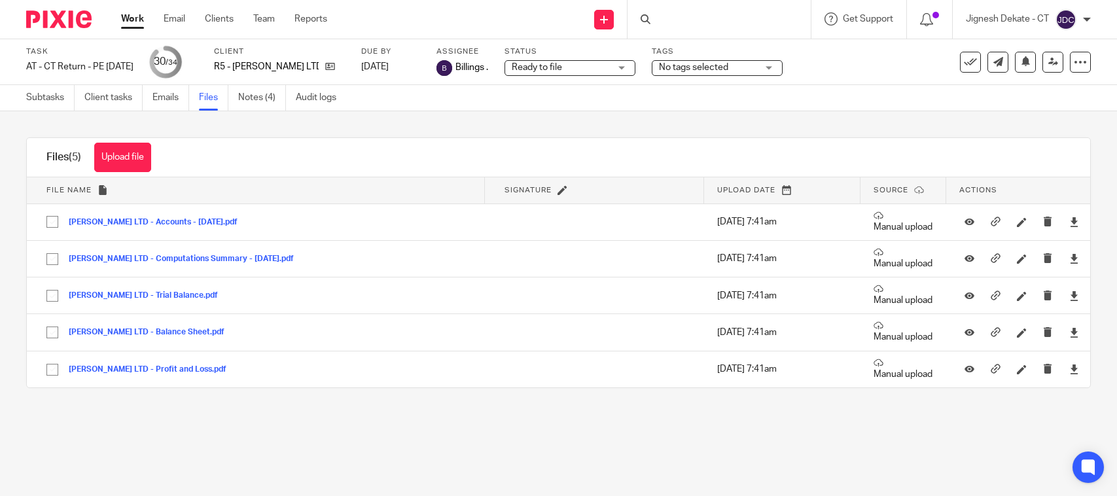
click at [122, 152] on button "Upload file" at bounding box center [122, 157] width 57 height 29
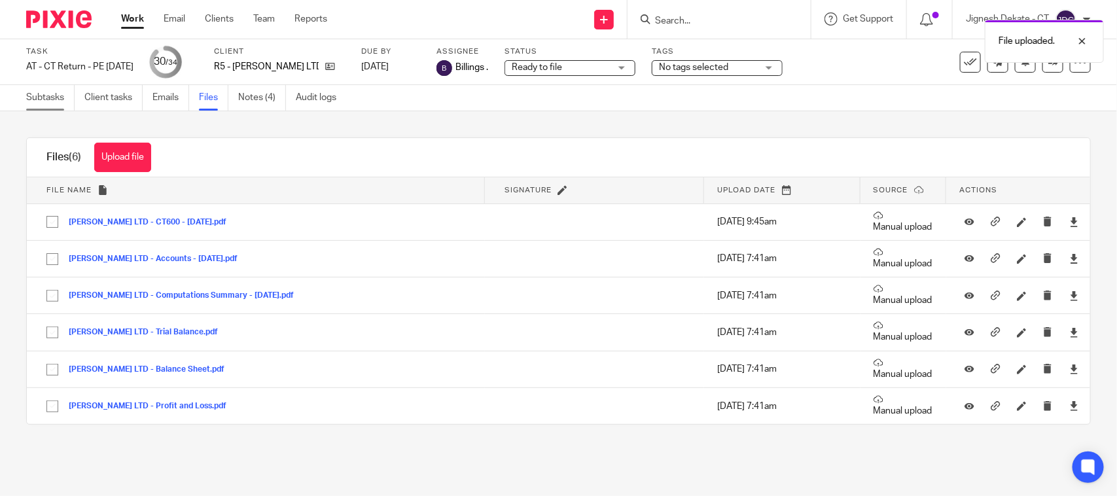
click at [51, 94] on link "Subtasks" at bounding box center [50, 98] width 48 height 26
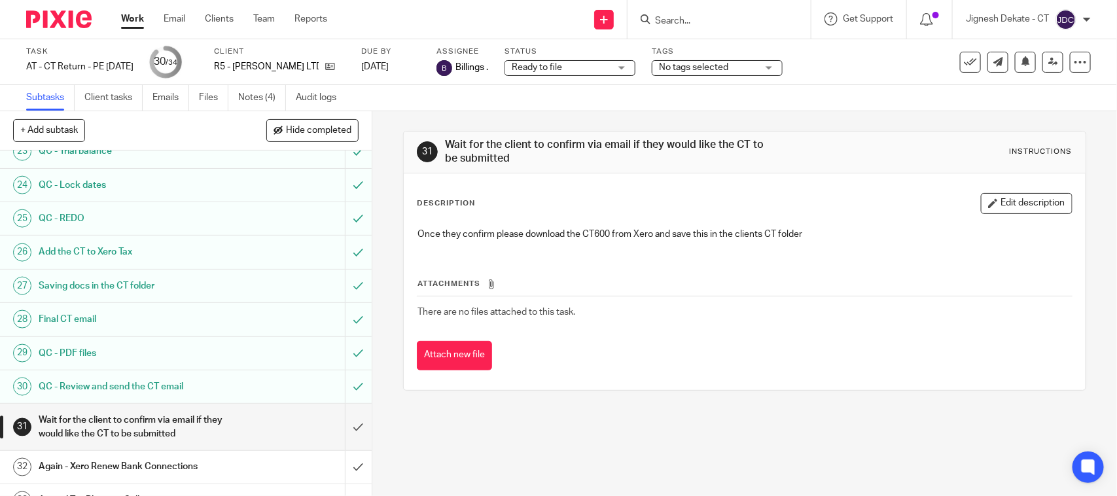
scroll to position [882, 0]
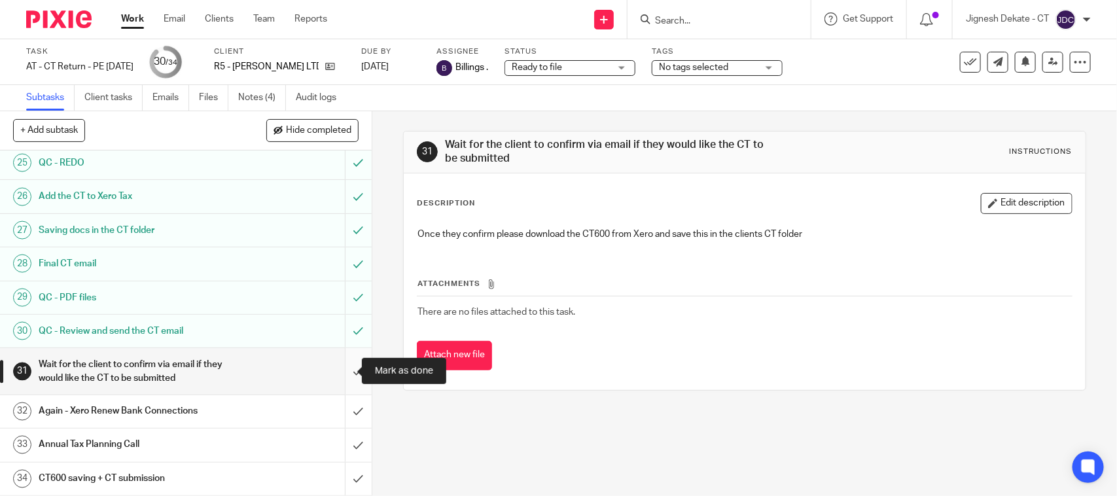
click at [339, 370] on input "submit" at bounding box center [186, 371] width 372 height 46
click at [336, 416] on input "submit" at bounding box center [186, 411] width 372 height 33
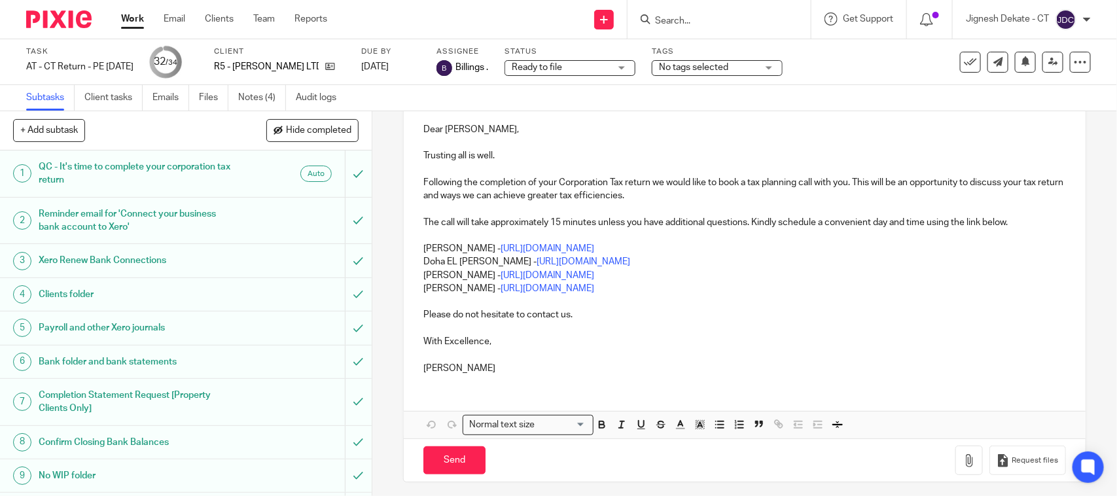
scroll to position [184, 0]
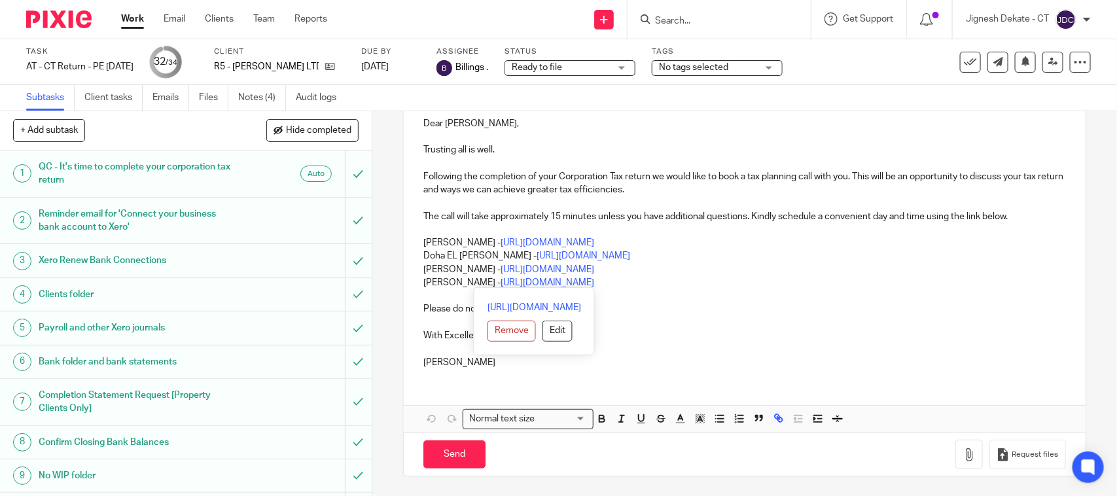
drag, startPoint x: 651, startPoint y: 285, endPoint x: 404, endPoint y: 259, distance: 248.7
click at [404, 259] on div "R5 - [PERSON_NAME] LTD Dear Ornella, Trusting all is well. Following the comple…" at bounding box center [744, 228] width 681 height 302
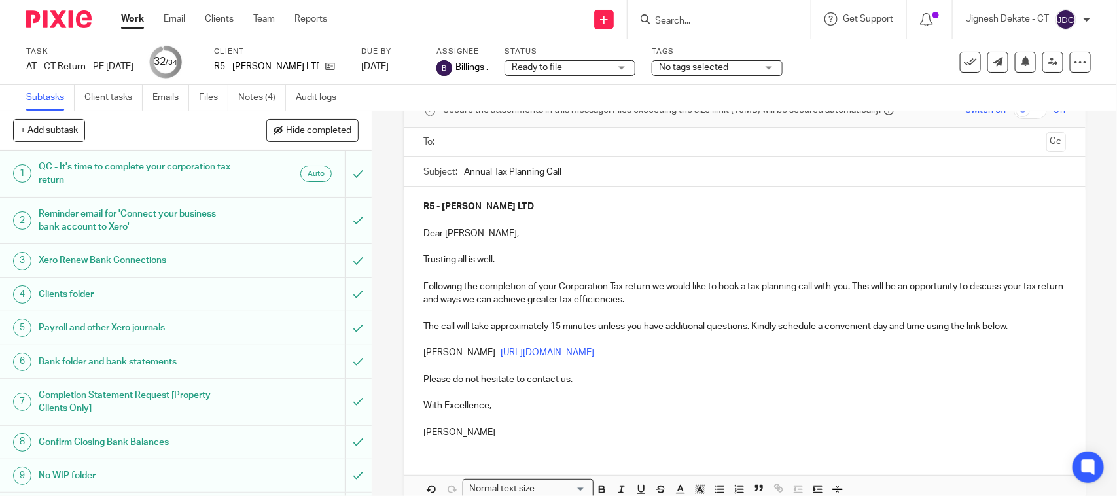
scroll to position [0, 0]
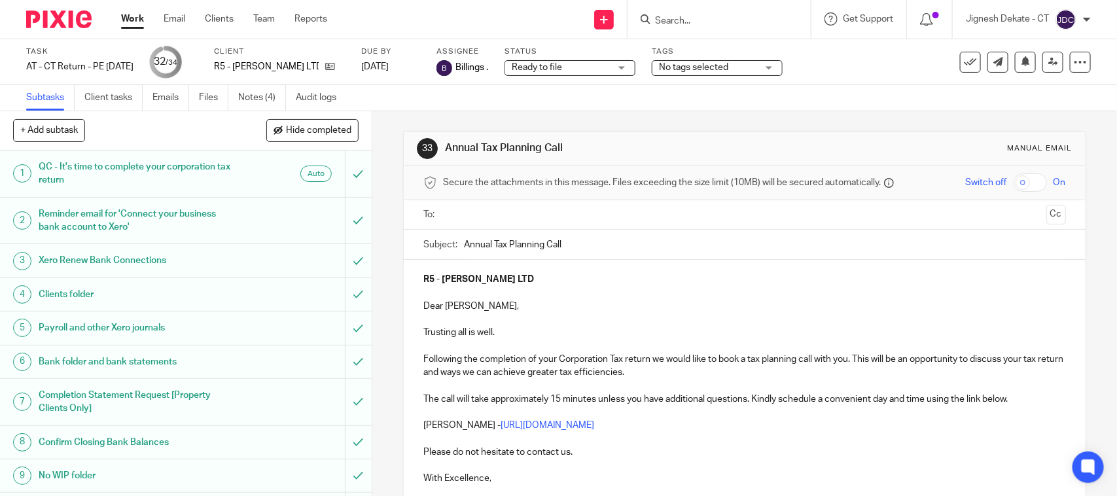
click at [456, 211] on input "text" at bounding box center [744, 214] width 593 height 15
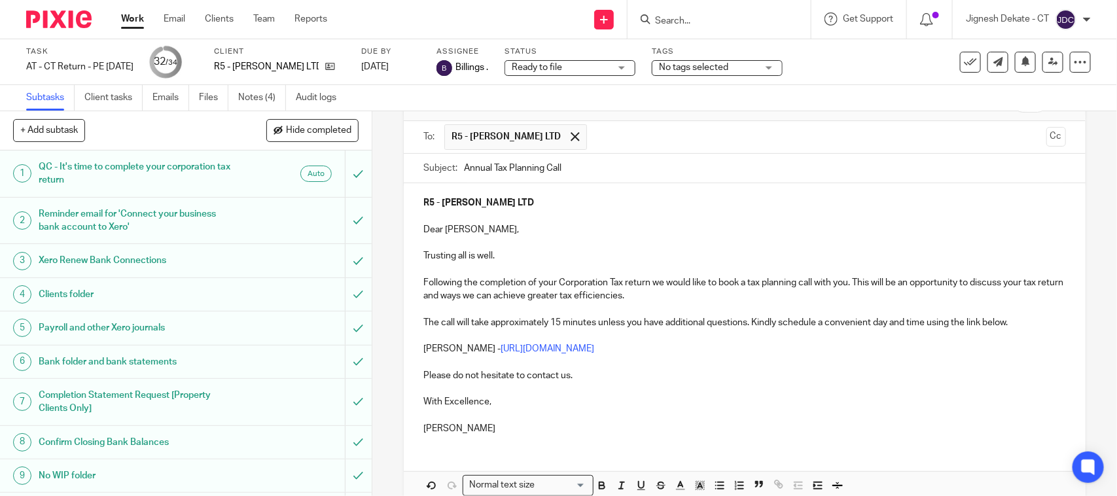
scroll to position [148, 0]
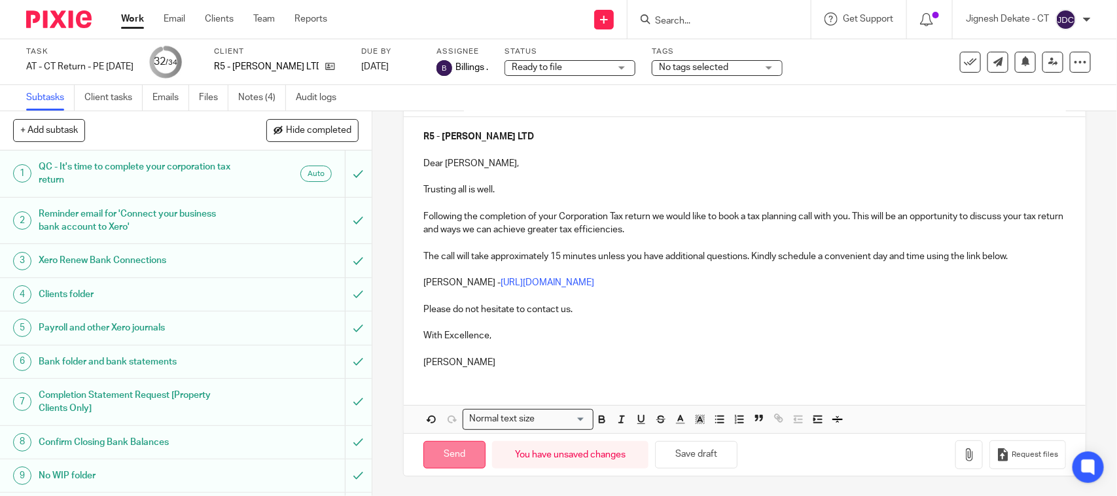
click at [434, 453] on input "Send" at bounding box center [454, 455] width 62 height 28
type input "Sent"
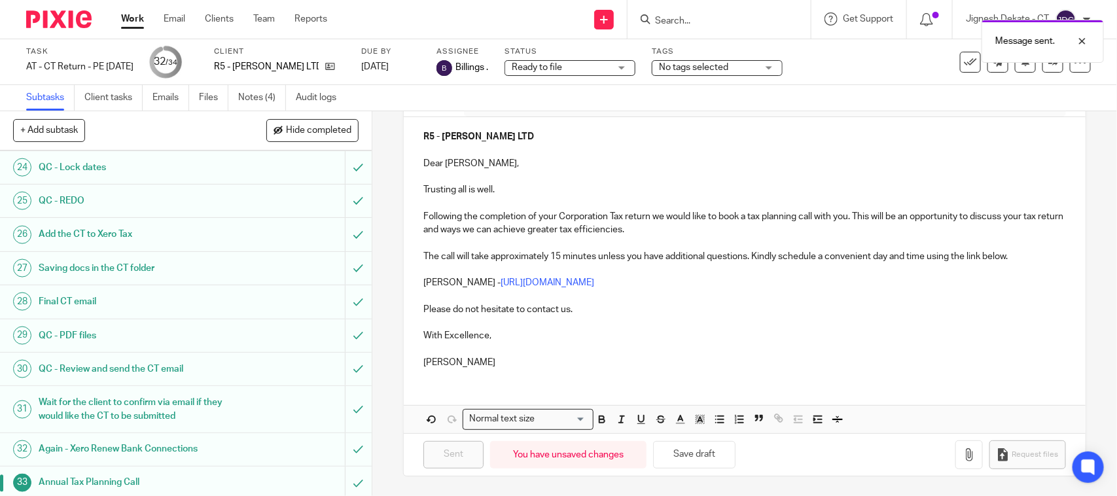
scroll to position [882, 0]
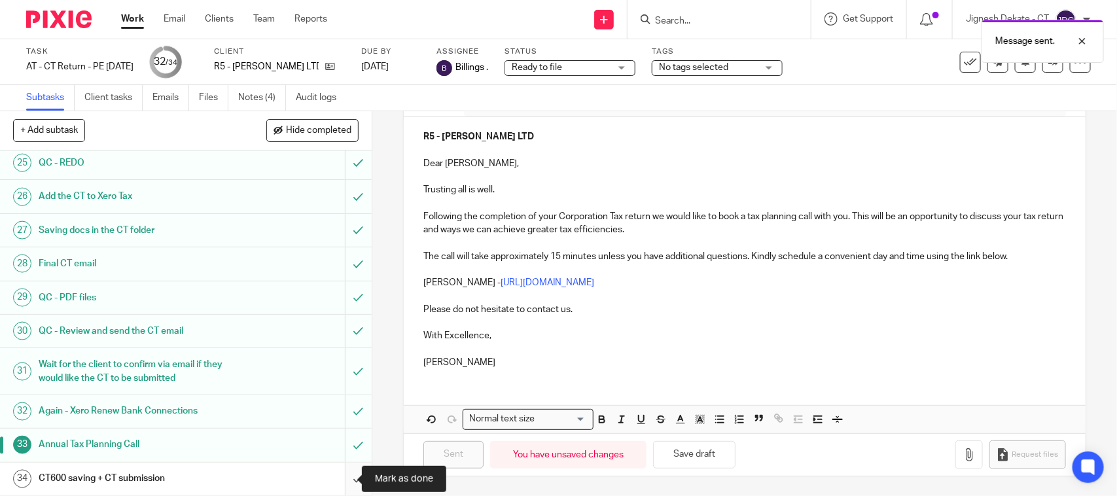
click at [342, 476] on input "submit" at bounding box center [186, 479] width 372 height 33
